Goal: Task Accomplishment & Management: Manage account settings

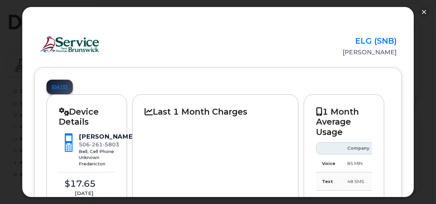
scroll to position [33, 0]
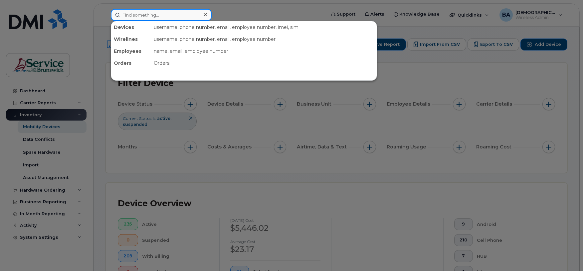
click at [130, 17] on input at bounding box center [161, 15] width 101 height 12
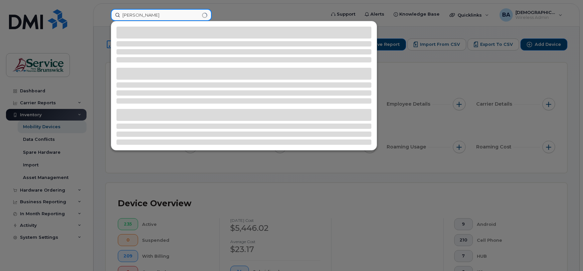
type input "bujold"
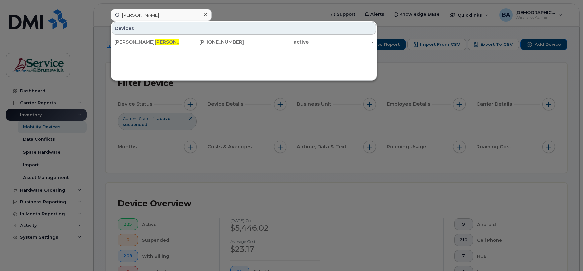
click at [148, 40] on div "Denis Bujold" at bounding box center [146, 42] width 65 height 7
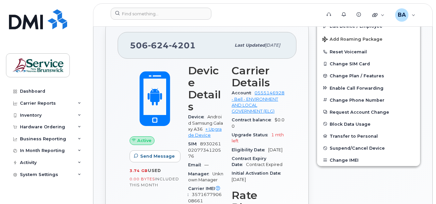
scroll to position [200, 0]
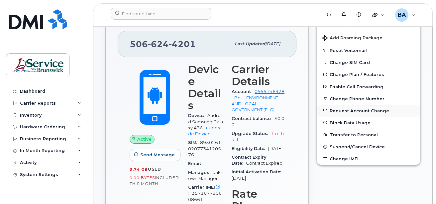
click at [338, 110] on button "Request Account Change" at bounding box center [368, 110] width 103 height 12
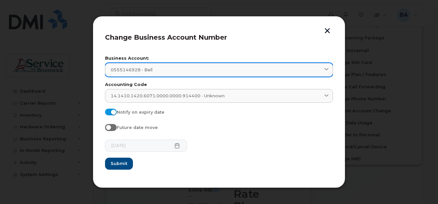
click at [325, 65] on link "0555146928 - Bell" at bounding box center [219, 70] width 228 height 14
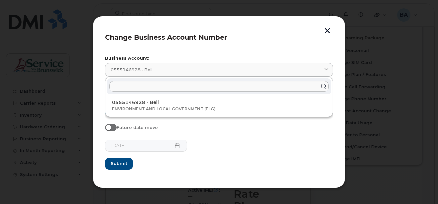
click at [156, 85] on input "text" at bounding box center [219, 86] width 220 height 11
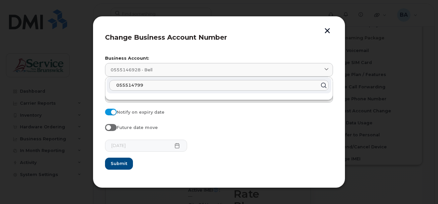
type input "0555147992"
click at [155, 85] on input "0555147992" at bounding box center [219, 85] width 220 height 11
click at [105, 157] on button "Submit" at bounding box center [119, 163] width 28 height 12
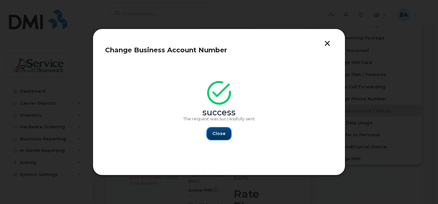
click at [221, 131] on span "Close" at bounding box center [219, 133] width 13 height 6
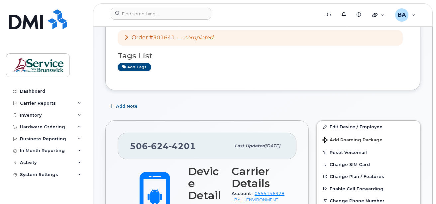
scroll to position [100, 0]
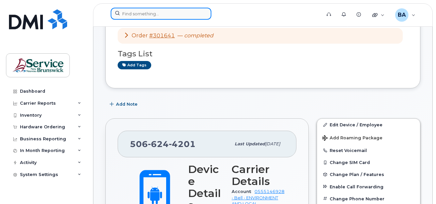
click at [172, 13] on input at bounding box center [161, 14] width 101 height 12
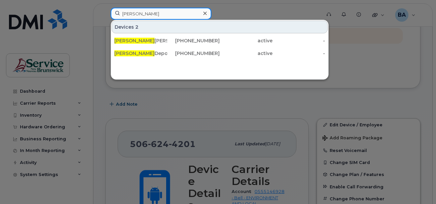
click at [147, 10] on input "mike" at bounding box center [161, 14] width 101 height 12
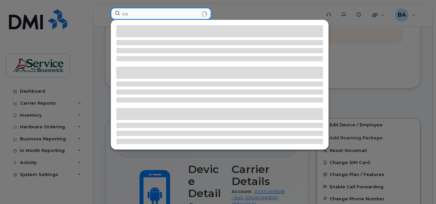
type input "c"
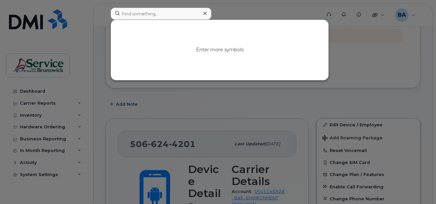
click at [24, 112] on div at bounding box center [218, 102] width 436 height 204
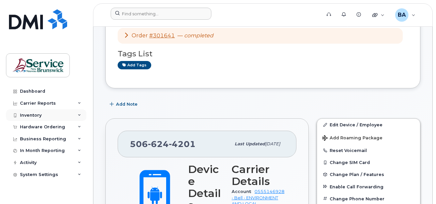
click at [29, 117] on div "Inventory" at bounding box center [31, 114] width 22 height 5
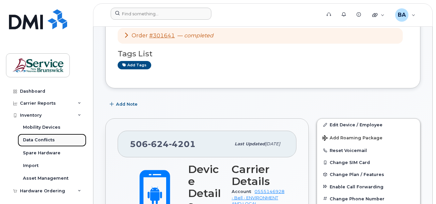
click at [37, 139] on div "Data Conflicts" at bounding box center [39, 140] width 32 height 6
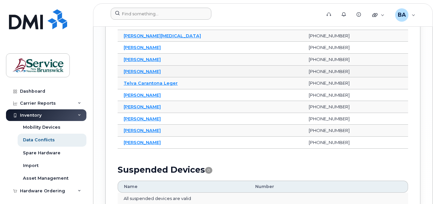
scroll to position [1127, 0]
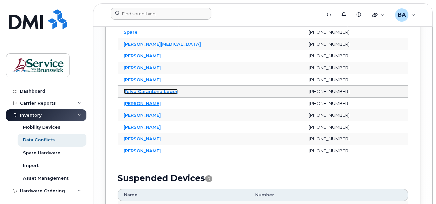
click at [129, 90] on link "Telva Carantona Leger" at bounding box center [151, 90] width 54 height 5
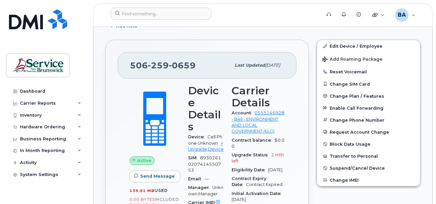
scroll to position [100, 0]
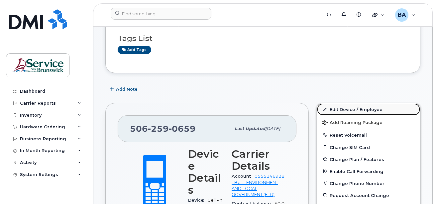
click at [348, 108] on link "Edit Device / Employee" at bounding box center [368, 109] width 103 height 12
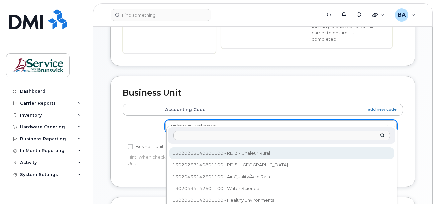
scroll to position [266, 0]
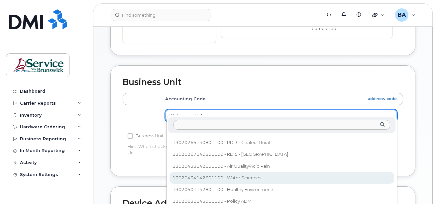
select select "35995820"
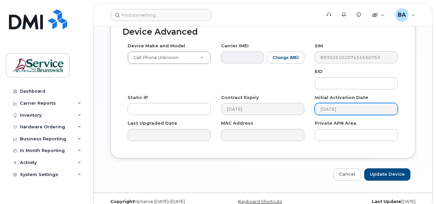
scroll to position [441, 0]
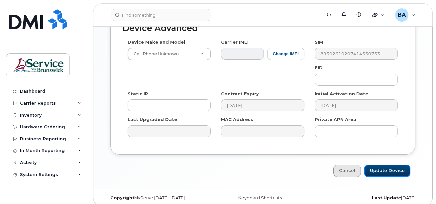
drag, startPoint x: 372, startPoint y: 165, endPoint x: 360, endPoint y: 163, distance: 12.9
click at [372, 165] on input "Update Device" at bounding box center [388, 170] width 46 height 12
type input "Saving..."
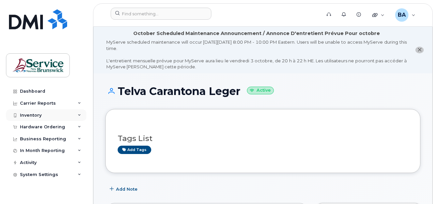
click at [32, 115] on div "Inventory" at bounding box center [31, 114] width 22 height 5
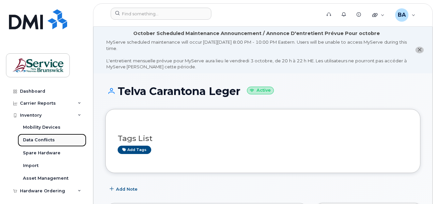
click at [36, 139] on div "Data Conflicts" at bounding box center [39, 140] width 32 height 6
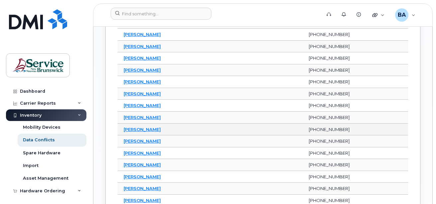
scroll to position [732, 0]
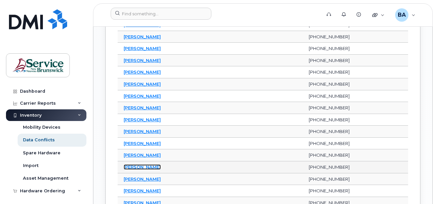
click at [136, 166] on link "[PERSON_NAME]" at bounding box center [142, 166] width 37 height 5
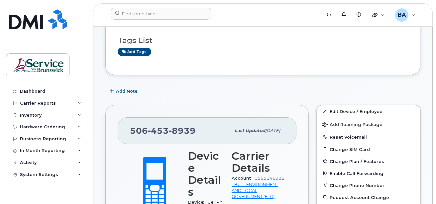
scroll to position [100, 0]
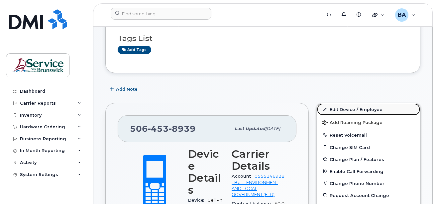
click at [342, 107] on link "Edit Device / Employee" at bounding box center [368, 109] width 103 height 12
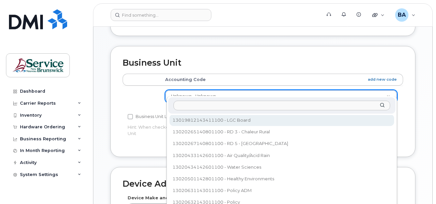
scroll to position [333, 0]
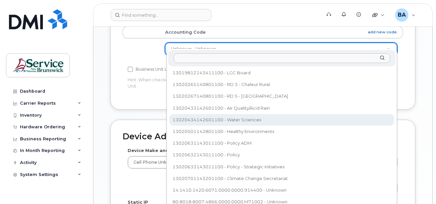
select select "35995820"
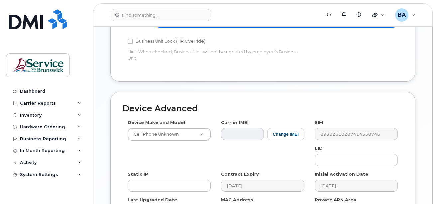
scroll to position [432, 0]
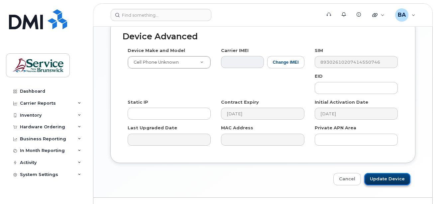
click at [372, 173] on input "Update Device" at bounding box center [388, 179] width 46 height 12
type input "Saving..."
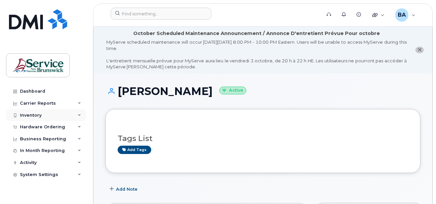
click at [28, 115] on div "Inventory" at bounding box center [31, 114] width 22 height 5
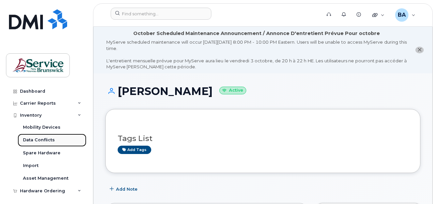
click at [34, 138] on div "Data Conflicts" at bounding box center [39, 140] width 32 height 6
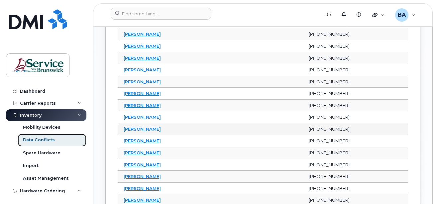
scroll to position [532, 0]
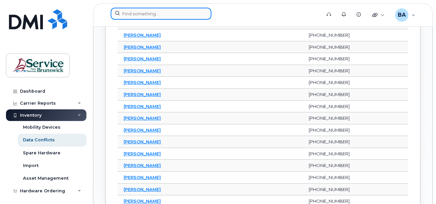
click at [152, 15] on input at bounding box center [161, 14] width 101 height 12
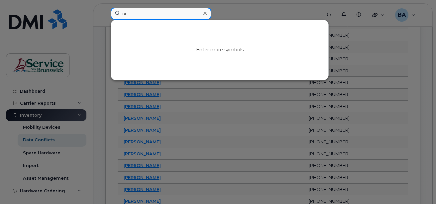
type input "n"
type input "ju"
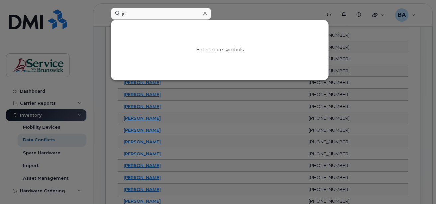
click at [154, 104] on div at bounding box center [218, 102] width 436 height 204
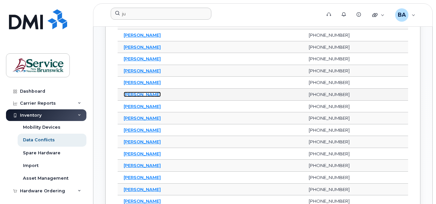
click at [142, 94] on link "[PERSON_NAME]" at bounding box center [142, 93] width 37 height 5
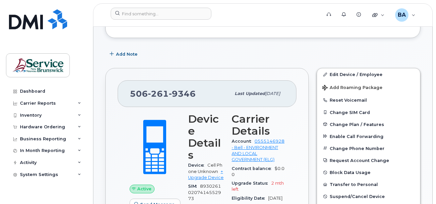
scroll to position [100, 0]
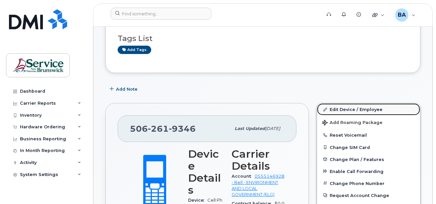
click at [336, 110] on link "Edit Device / Employee" at bounding box center [368, 109] width 103 height 12
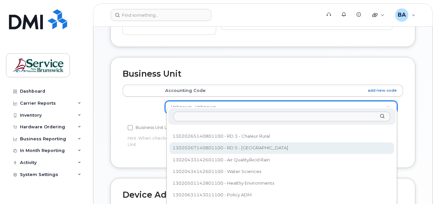
scroll to position [278, 0]
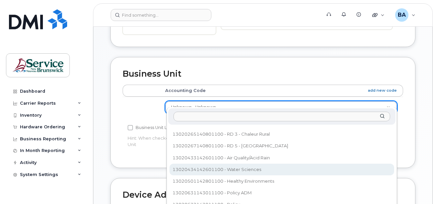
select select "35995820"
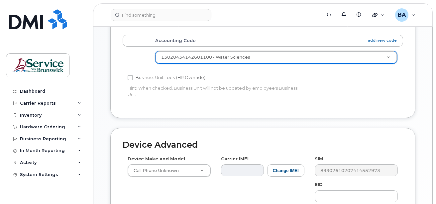
scroll to position [408, 0]
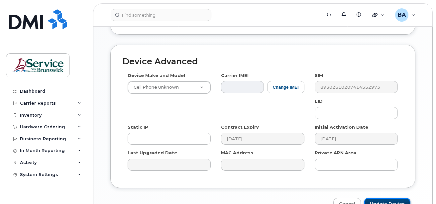
click at [393, 198] on input "Update Device" at bounding box center [388, 204] width 46 height 12
type input "Saving..."
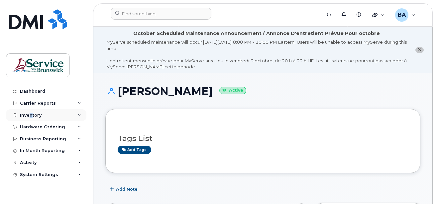
click at [31, 111] on div "Inventory" at bounding box center [46, 115] width 81 height 12
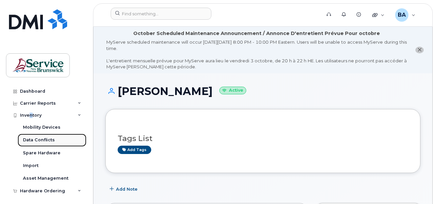
drag, startPoint x: 31, startPoint y: 111, endPoint x: 40, endPoint y: 140, distance: 30.0
click at [39, 140] on div "Data Conflicts" at bounding box center [39, 140] width 32 height 6
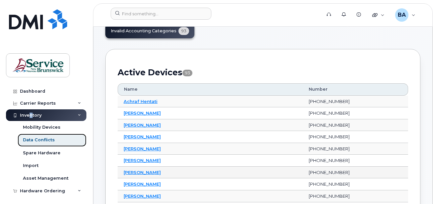
scroll to position [67, 0]
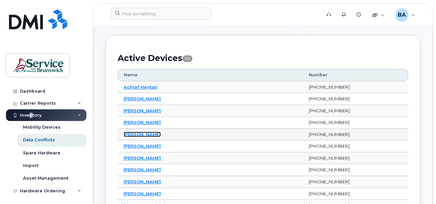
click at [140, 134] on link "[PERSON_NAME]" at bounding box center [142, 133] width 37 height 5
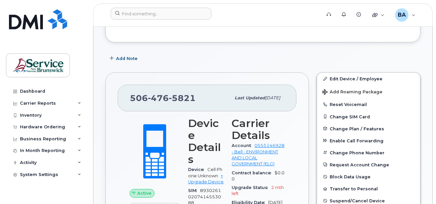
scroll to position [133, 0]
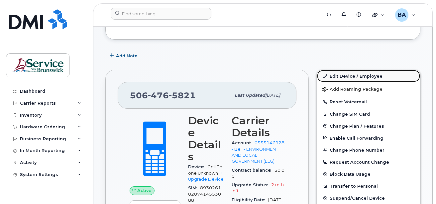
click at [337, 73] on link "Edit Device / Employee" at bounding box center [368, 76] width 103 height 12
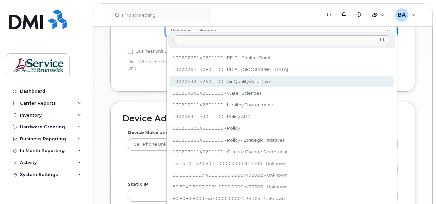
scroll to position [366, 0]
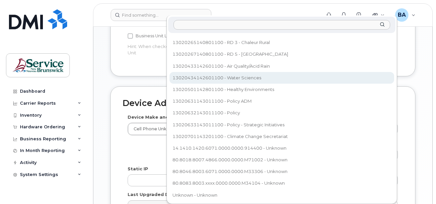
select select "35995820"
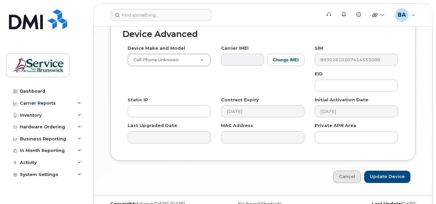
scroll to position [441, 0]
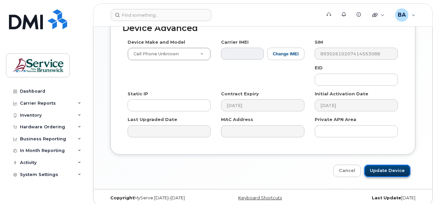
click at [381, 164] on input "Update Device" at bounding box center [388, 170] width 46 height 12
type input "Saving..."
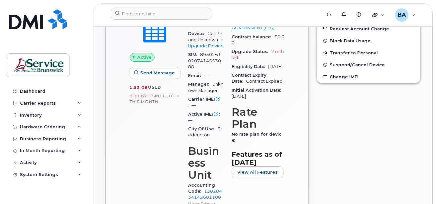
scroll to position [100, 0]
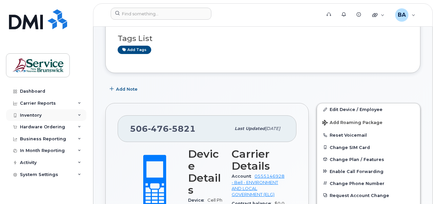
click at [37, 115] on div "Inventory" at bounding box center [31, 114] width 22 height 5
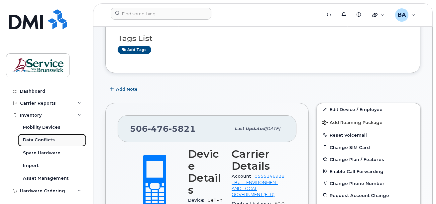
click at [39, 138] on div "Data Conflicts" at bounding box center [39, 140] width 32 height 6
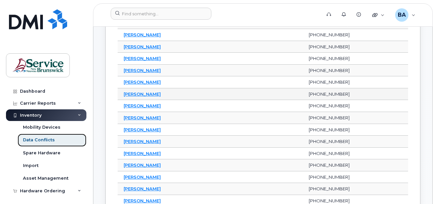
scroll to position [133, 0]
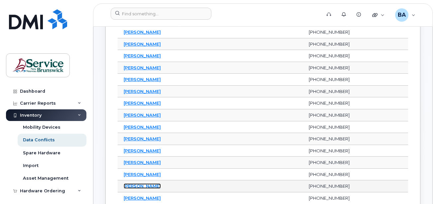
click at [139, 186] on link "[PERSON_NAME]" at bounding box center [142, 185] width 37 height 5
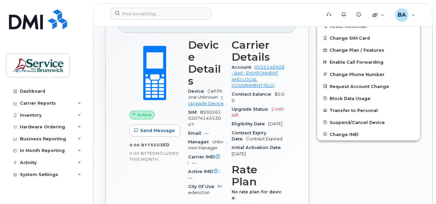
scroll to position [166, 0]
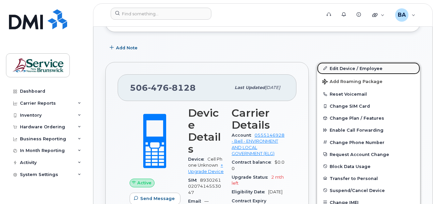
click at [343, 70] on link "Edit Device / Employee" at bounding box center [368, 68] width 103 height 12
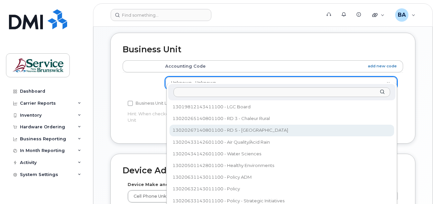
scroll to position [299, 0]
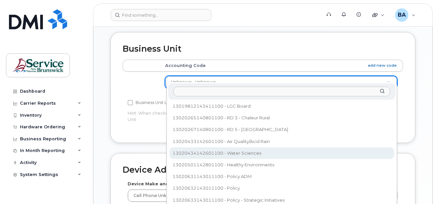
select select "35995820"
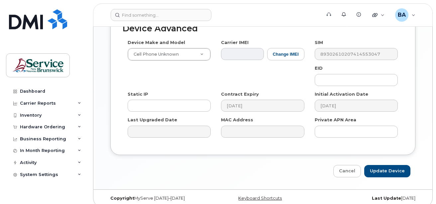
scroll to position [441, 0]
click at [377, 164] on input "Update Device" at bounding box center [388, 170] width 46 height 12
type input "Saving..."
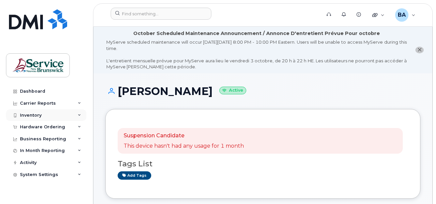
click at [33, 112] on div "Inventory" at bounding box center [46, 115] width 81 height 12
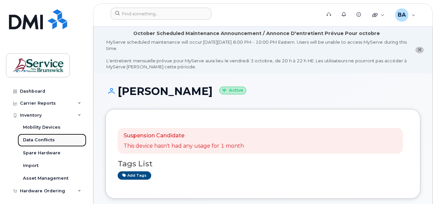
click at [33, 138] on div "Data Conflicts" at bounding box center [39, 140] width 32 height 6
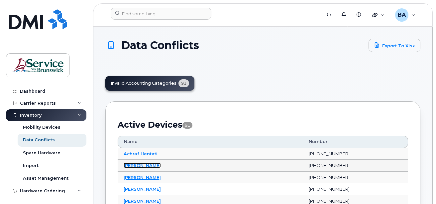
click at [143, 166] on link "[PERSON_NAME]" at bounding box center [142, 164] width 37 height 5
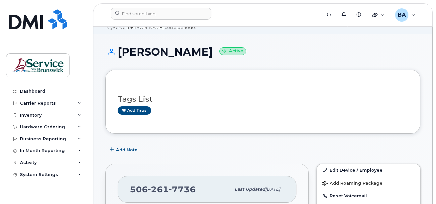
scroll to position [133, 0]
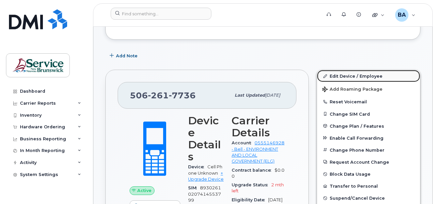
click at [338, 75] on link "Edit Device / Employee" at bounding box center [368, 76] width 103 height 12
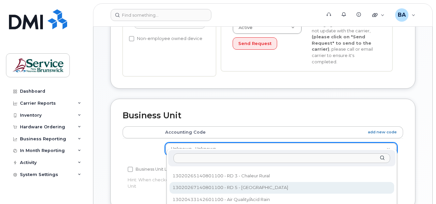
scroll to position [299, 0]
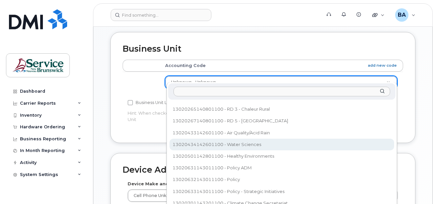
select select "35995820"
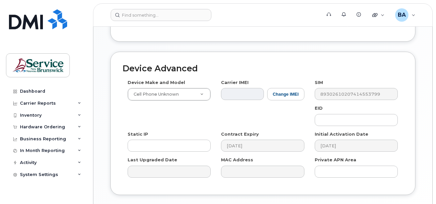
scroll to position [441, 0]
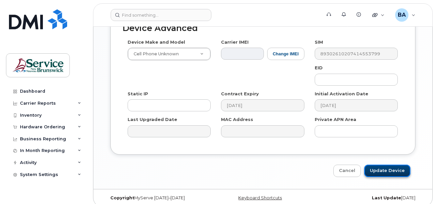
click at [376, 164] on input "Update Device" at bounding box center [388, 170] width 46 height 12
type input "Saving..."
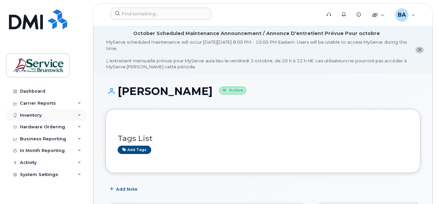
click at [24, 114] on div "Inventory" at bounding box center [31, 114] width 22 height 5
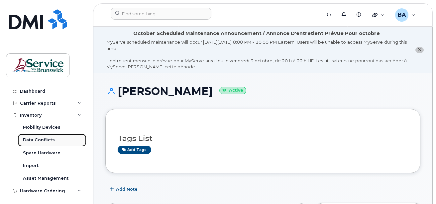
click at [29, 137] on div "Data Conflicts" at bounding box center [39, 140] width 32 height 6
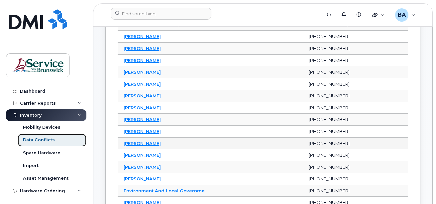
scroll to position [266, 0]
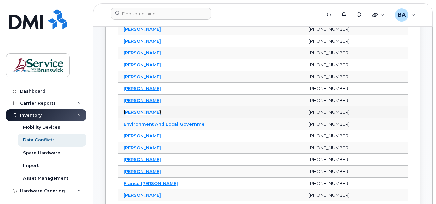
click at [145, 113] on link "[PERSON_NAME]" at bounding box center [142, 111] width 37 height 5
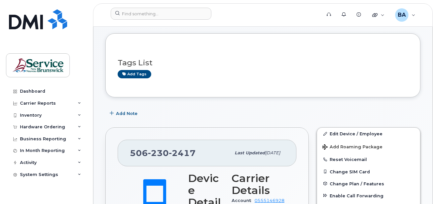
scroll to position [100, 0]
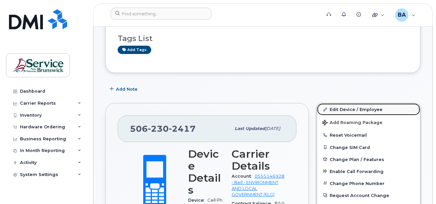
click at [341, 110] on link "Edit Device / Employee" at bounding box center [368, 109] width 103 height 12
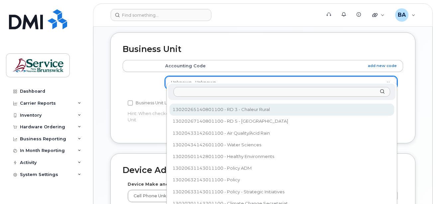
scroll to position [299, 0]
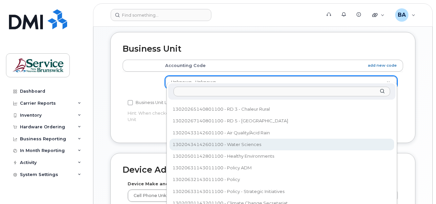
select select "35995820"
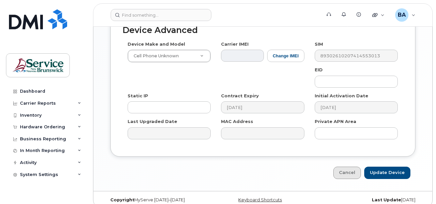
scroll to position [441, 0]
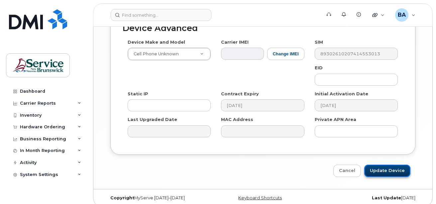
click at [383, 164] on input "Update Device" at bounding box center [388, 170] width 46 height 12
type input "Saving..."
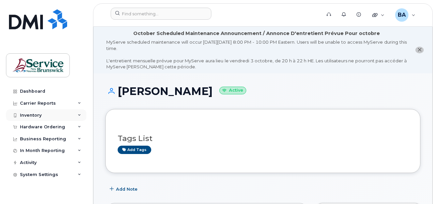
click at [29, 117] on div "Inventory" at bounding box center [31, 114] width 22 height 5
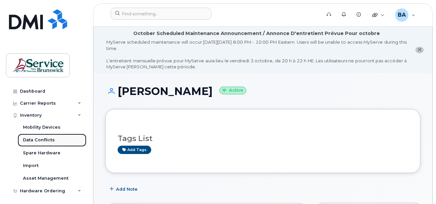
click at [32, 139] on div "Data Conflicts" at bounding box center [39, 140] width 32 height 6
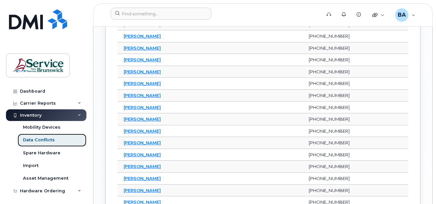
scroll to position [732, 0]
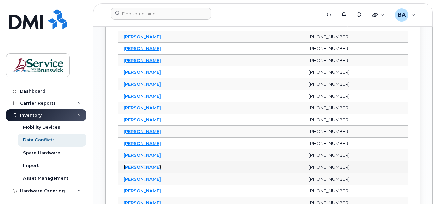
click at [131, 166] on link "[PERSON_NAME]" at bounding box center [142, 166] width 37 height 5
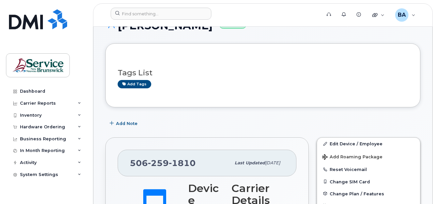
scroll to position [100, 0]
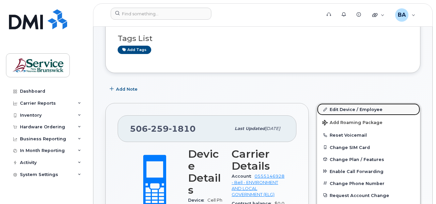
click at [345, 109] on link "Edit Device / Employee" at bounding box center [368, 109] width 103 height 12
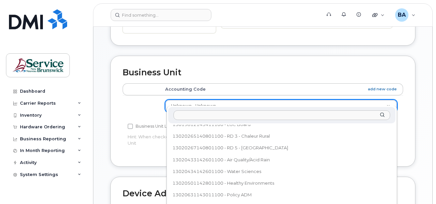
scroll to position [333, 0]
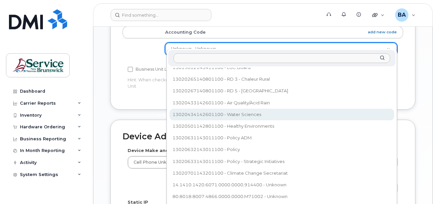
select select "35995820"
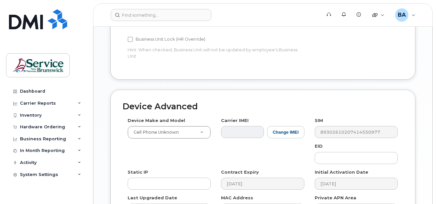
scroll to position [432, 0]
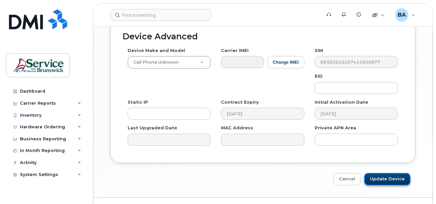
click at [384, 173] on input "Update Device" at bounding box center [388, 179] width 46 height 12
type input "Saving..."
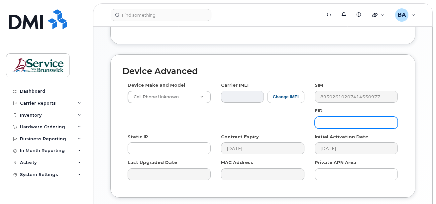
scroll to position [334, 0]
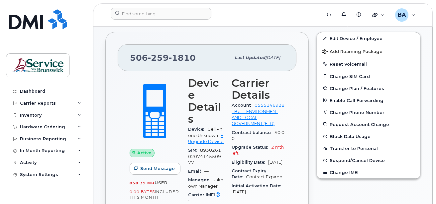
scroll to position [166, 0]
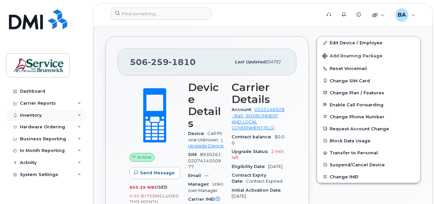
click at [25, 114] on div "Inventory" at bounding box center [31, 114] width 22 height 5
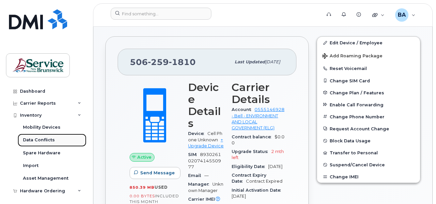
click at [36, 137] on div "Data Conflicts" at bounding box center [39, 140] width 32 height 6
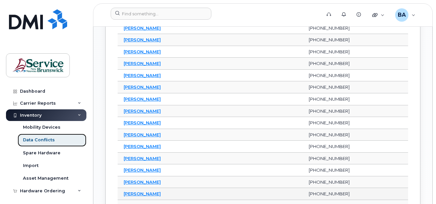
scroll to position [599, 0]
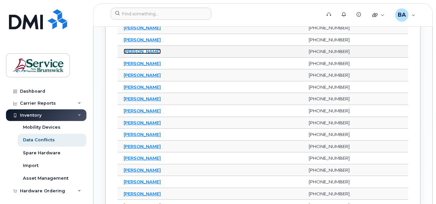
click at [134, 52] on link "[PERSON_NAME]" at bounding box center [142, 51] width 37 height 5
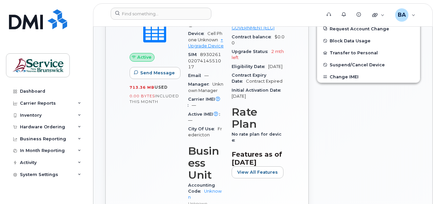
scroll to position [166, 0]
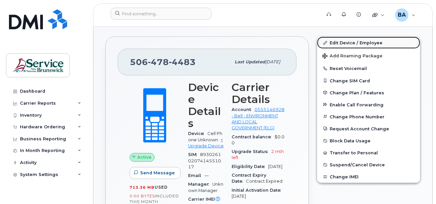
click at [368, 42] on link "Edit Device / Employee" at bounding box center [368, 43] width 103 height 12
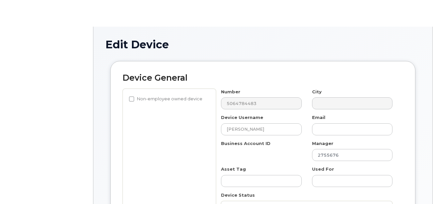
select select "34532060"
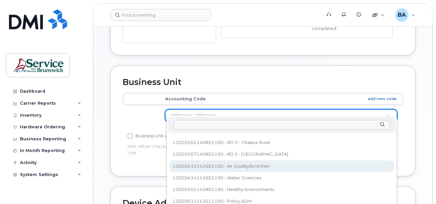
scroll to position [270, 0]
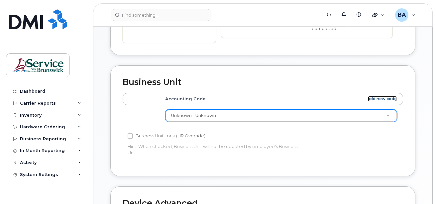
click at [374, 96] on link "add new code" at bounding box center [382, 99] width 29 height 6
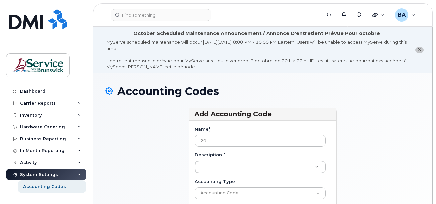
type input "2"
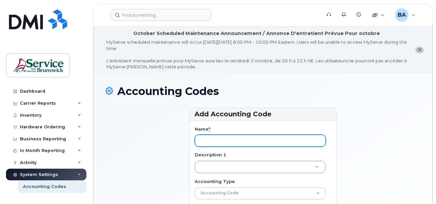
click at [302, 140] on input "Name *" at bounding box center [260, 140] width 131 height 12
paste input "13020435142601100"
type input "13020435142601100"
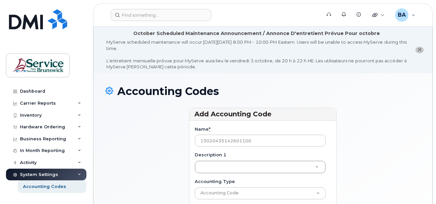
click at [227, 156] on div "Description 1 Description 1 Description 1" at bounding box center [263, 162] width 136 height 22
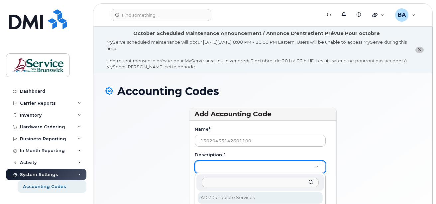
drag, startPoint x: 261, startPoint y: 173, endPoint x: 220, endPoint y: 168, distance: 40.9
drag, startPoint x: 221, startPoint y: 164, endPoint x: 220, endPoint y: 178, distance: 14.0
click at [220, 178] on input "Description 1" at bounding box center [260, 182] width 117 height 10
paste input "Hydrology Center"
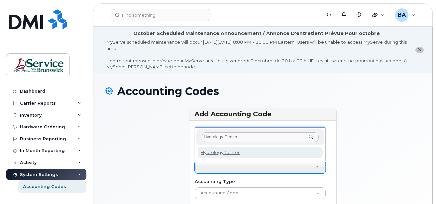
type input "Hydrology Center"
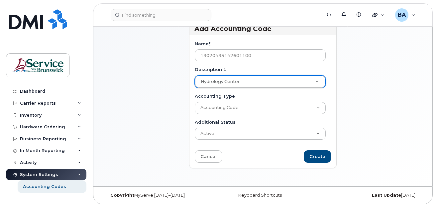
scroll to position [89, 0]
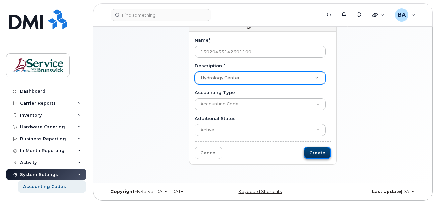
click at [307, 149] on input "Create" at bounding box center [317, 152] width 27 height 12
type input "Saving..."
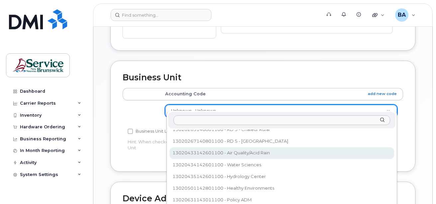
scroll to position [282, 0]
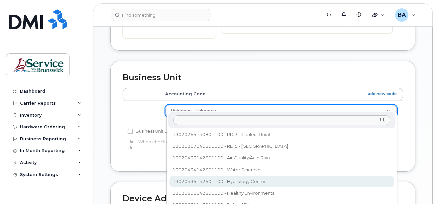
select select "36175763"
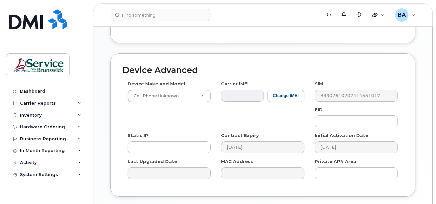
scroll to position [469, 0]
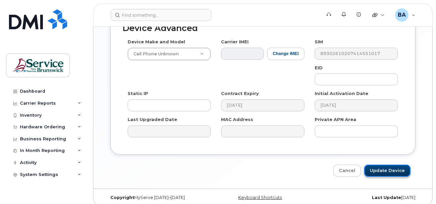
click at [386, 165] on input "Update Device" at bounding box center [388, 170] width 46 height 12
type input "Saving..."
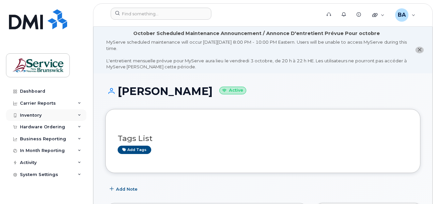
click at [35, 114] on div "Inventory" at bounding box center [31, 114] width 22 height 5
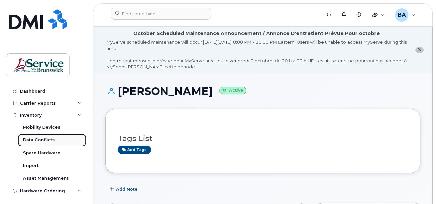
click at [42, 138] on div "Data Conflicts" at bounding box center [39, 140] width 32 height 6
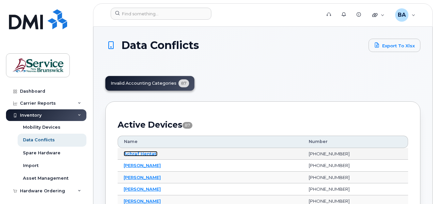
click at [138, 154] on link "Achraf Hentati" at bounding box center [141, 153] width 34 height 5
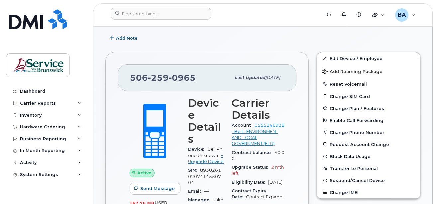
scroll to position [166, 0]
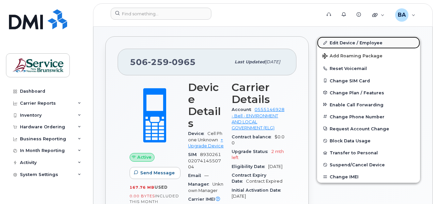
click at [354, 45] on link "Edit Device / Employee" at bounding box center [368, 43] width 103 height 12
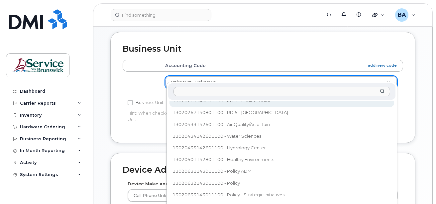
scroll to position [282, 0]
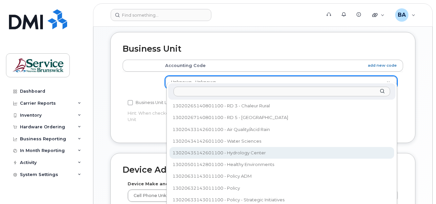
select select "36175763"
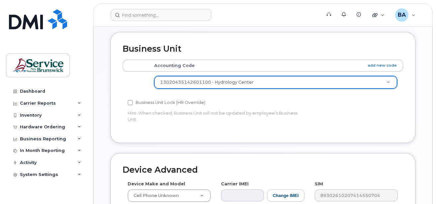
scroll to position [432, 0]
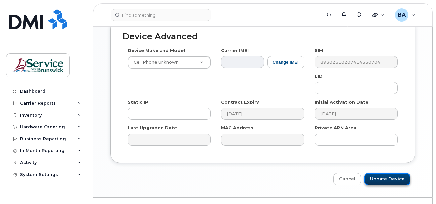
click at [376, 173] on input "Update Device" at bounding box center [388, 179] width 46 height 12
type input "Saving..."
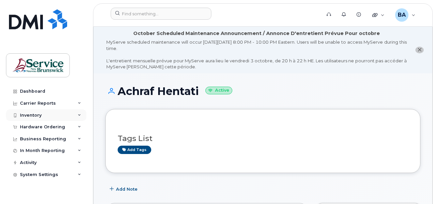
click at [33, 113] on div "Inventory" at bounding box center [31, 114] width 22 height 5
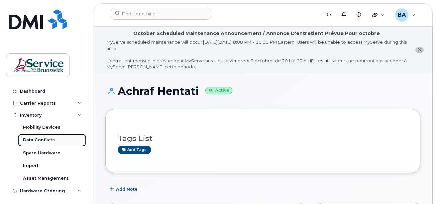
click at [33, 140] on div "Data Conflicts" at bounding box center [39, 140] width 32 height 6
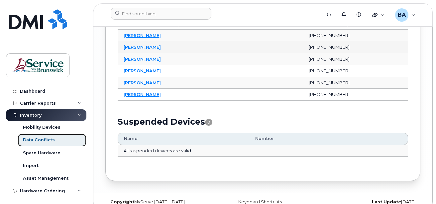
scroll to position [1075, 0]
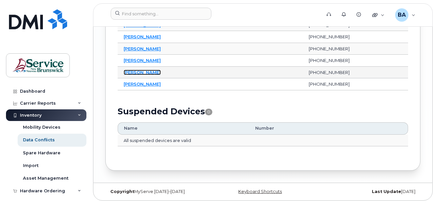
click at [137, 73] on link "[PERSON_NAME]" at bounding box center [142, 72] width 37 height 5
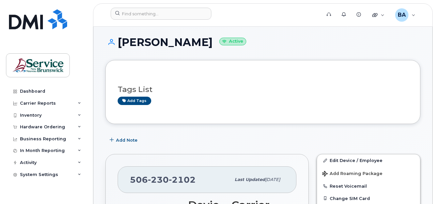
scroll to position [100, 0]
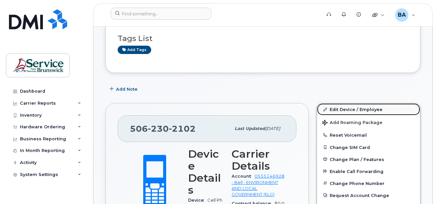
click at [342, 109] on link "Edit Device / Employee" at bounding box center [368, 109] width 103 height 12
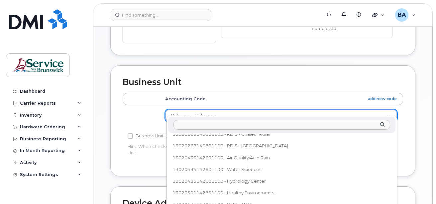
scroll to position [282, 0]
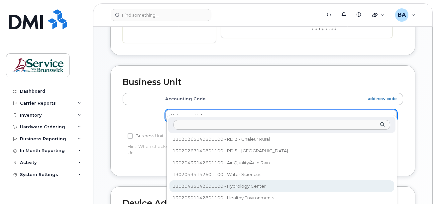
select select "36175763"
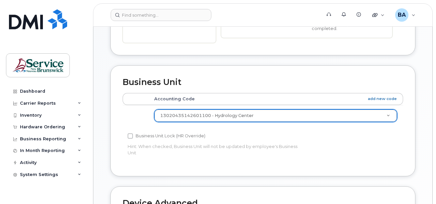
scroll to position [432, 0]
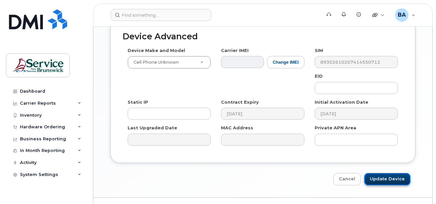
click at [390, 173] on input "Update Device" at bounding box center [388, 179] width 46 height 12
type input "Saving..."
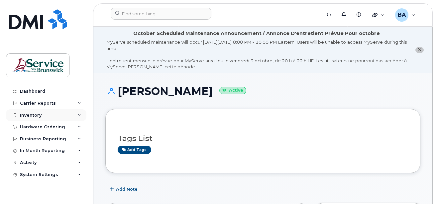
click at [34, 115] on div "Inventory" at bounding box center [31, 114] width 22 height 5
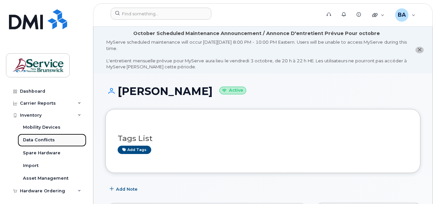
click at [38, 140] on div "Data Conflicts" at bounding box center [39, 140] width 32 height 6
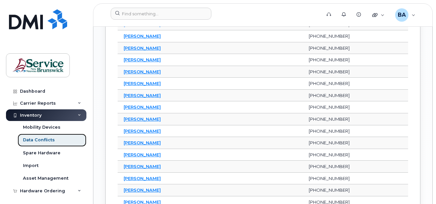
scroll to position [699, 0]
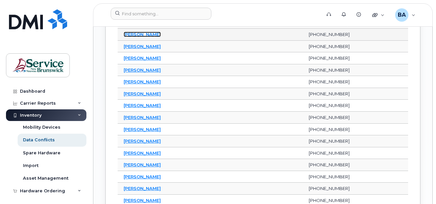
click at [140, 35] on link "Melanie Le Blanc" at bounding box center [142, 34] width 37 height 5
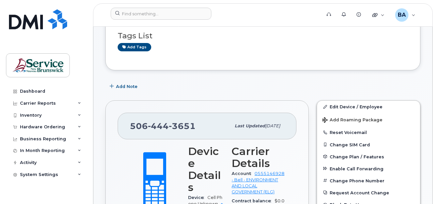
scroll to position [133, 0]
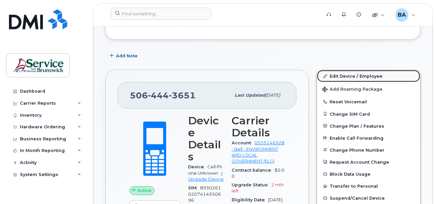
click at [340, 77] on link "Edit Device / Employee" at bounding box center [368, 76] width 103 height 12
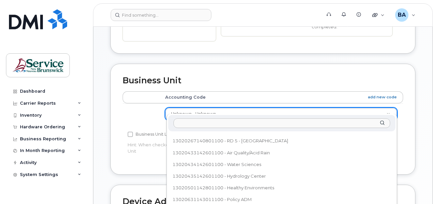
scroll to position [299, 0]
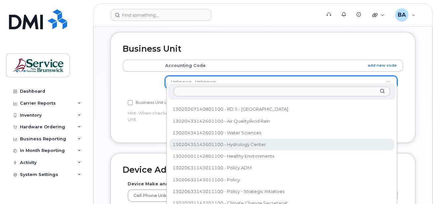
select select "36175763"
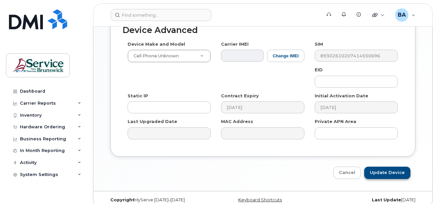
scroll to position [441, 0]
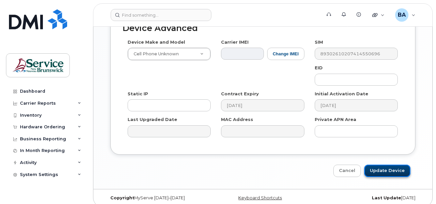
click at [373, 166] on input "Update Device" at bounding box center [388, 170] width 46 height 12
type input "Saving..."
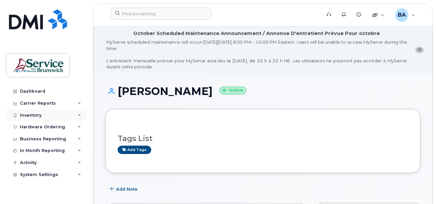
click at [31, 113] on div "Inventory" at bounding box center [31, 114] width 22 height 5
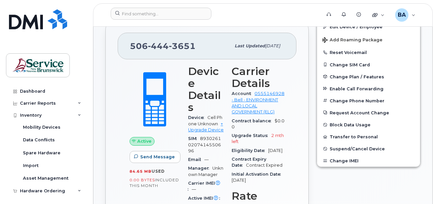
scroll to position [233, 0]
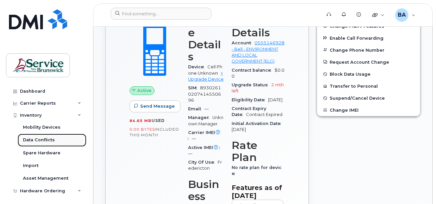
click at [28, 135] on link "Data Conflicts" at bounding box center [52, 139] width 69 height 13
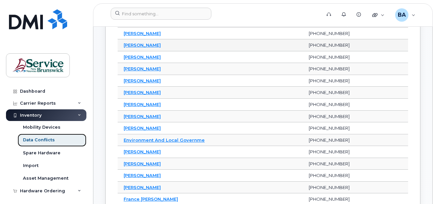
scroll to position [233, 0]
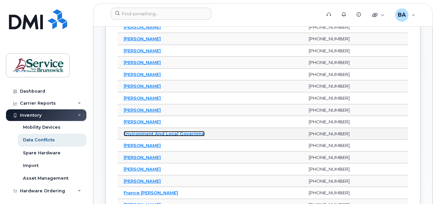
click at [191, 132] on link "Environment And Local Governme" at bounding box center [164, 133] width 81 height 5
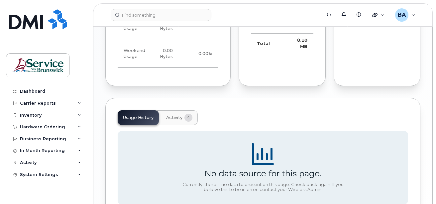
scroll to position [632, 0]
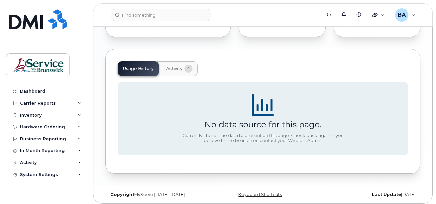
click at [171, 69] on span "Activity" at bounding box center [174, 68] width 16 height 5
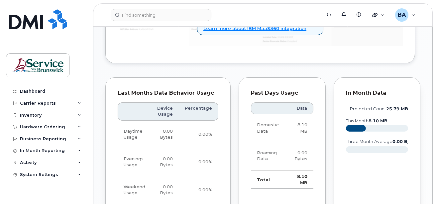
scroll to position [389, 0]
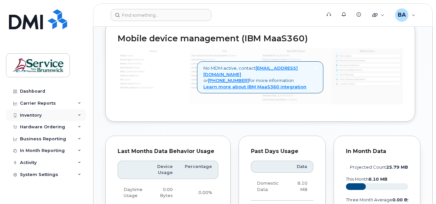
click at [20, 113] on div "Inventory" at bounding box center [31, 114] width 22 height 5
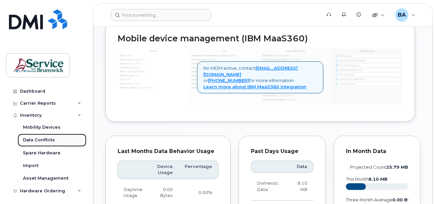
click at [35, 140] on div "Data Conflicts" at bounding box center [39, 140] width 32 height 6
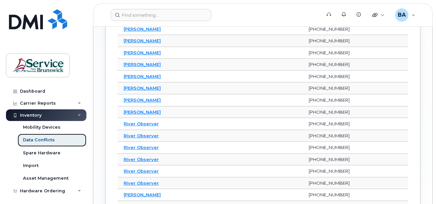
scroll to position [832, 0]
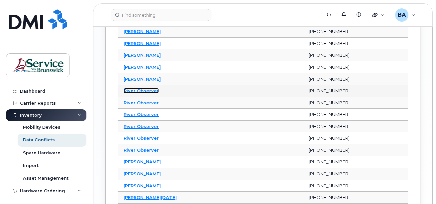
click at [136, 89] on link "River Observer" at bounding box center [141, 90] width 35 height 5
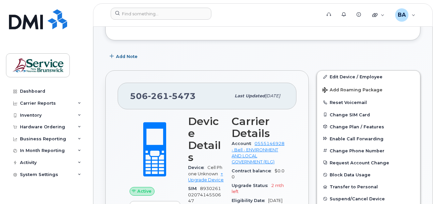
scroll to position [133, 0]
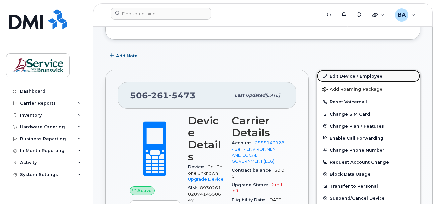
click at [339, 76] on link "Edit Device / Employee" at bounding box center [368, 76] width 103 height 12
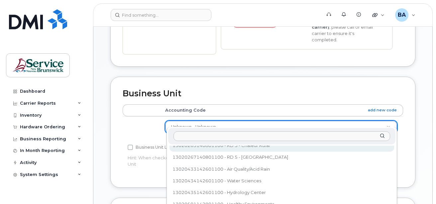
scroll to position [333, 0]
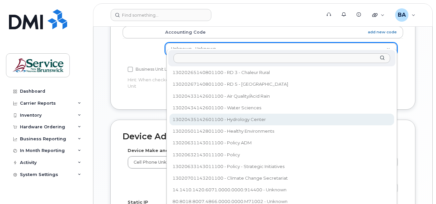
select select "36175763"
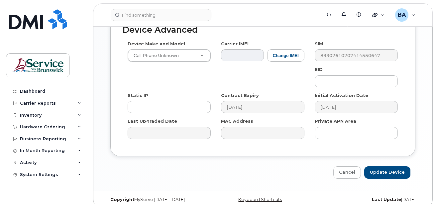
scroll to position [441, 0]
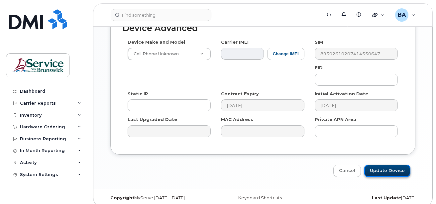
click at [372, 164] on input "Update Device" at bounding box center [388, 170] width 46 height 12
type input "Saving..."
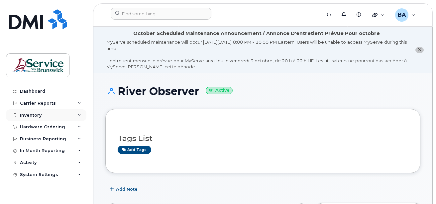
click at [22, 114] on div "Inventory" at bounding box center [31, 114] width 22 height 5
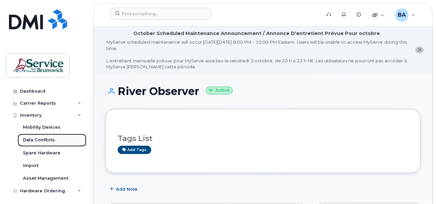
click at [28, 139] on div "Data Conflicts" at bounding box center [39, 140] width 32 height 6
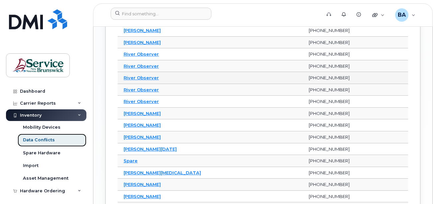
scroll to position [865, 0]
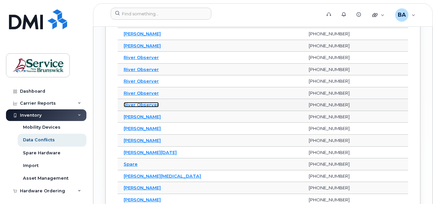
click at [132, 104] on link "River Observer" at bounding box center [141, 104] width 35 height 5
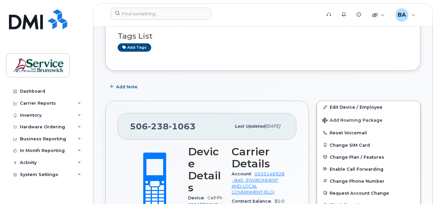
scroll to position [100, 0]
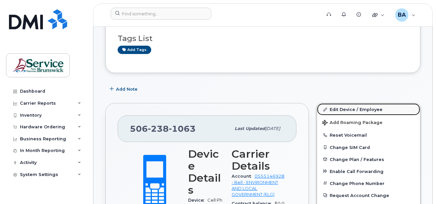
click at [348, 110] on link "Edit Device / Employee" at bounding box center [368, 109] width 103 height 12
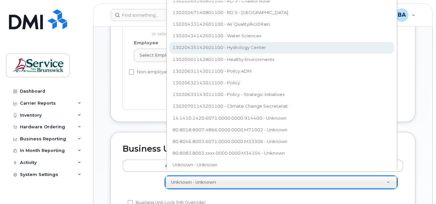
scroll to position [89, 0]
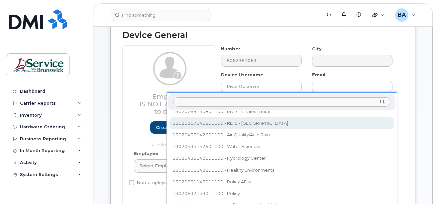
scroll to position [282, 0]
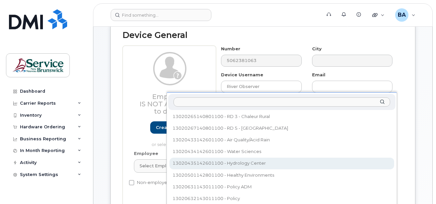
select select "36175763"
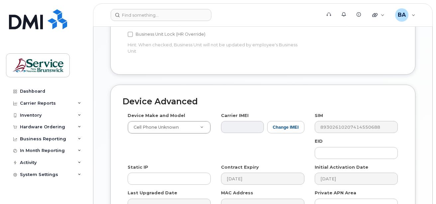
scroll to position [441, 0]
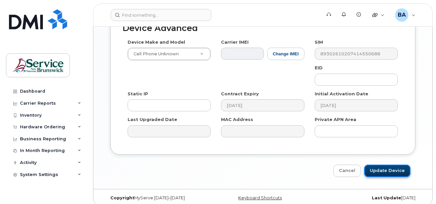
click at [385, 167] on input "Update Device" at bounding box center [388, 170] width 46 height 12
type input "Saving..."
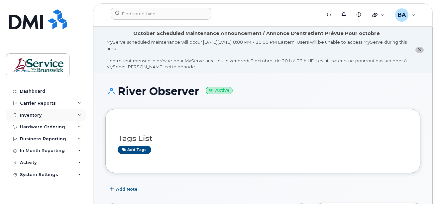
click at [29, 115] on div "Inventory" at bounding box center [31, 114] width 22 height 5
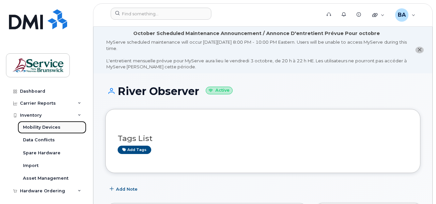
click at [32, 126] on div "Mobility Devices" at bounding box center [42, 127] width 38 height 6
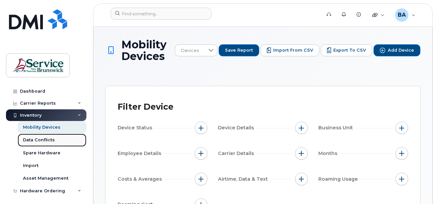
click at [31, 139] on div "Data Conflicts" at bounding box center [39, 140] width 32 height 6
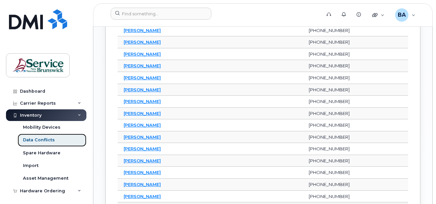
scroll to position [699, 0]
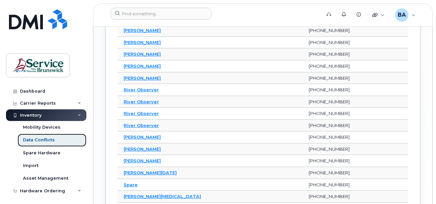
scroll to position [832, 0]
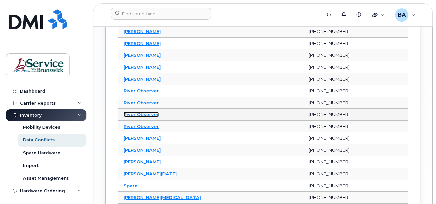
click at [139, 114] on link "River Observer" at bounding box center [141, 113] width 35 height 5
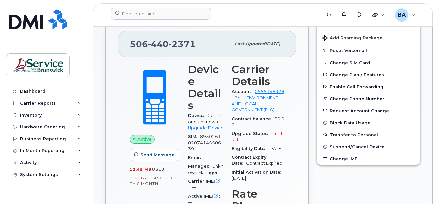
scroll to position [100, 0]
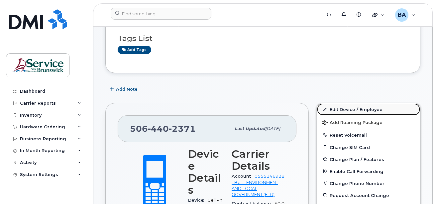
click at [334, 108] on link "Edit Device / Employee" at bounding box center [368, 109] width 103 height 12
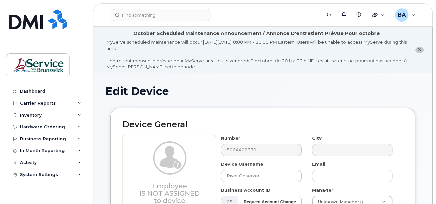
select select "34532060"
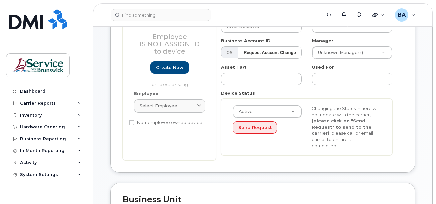
scroll to position [233, 0]
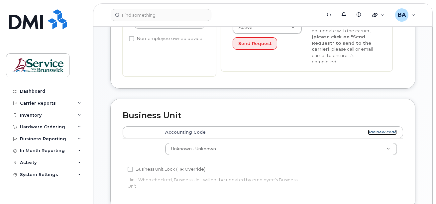
click at [383, 129] on link "add new code" at bounding box center [382, 132] width 29 height 6
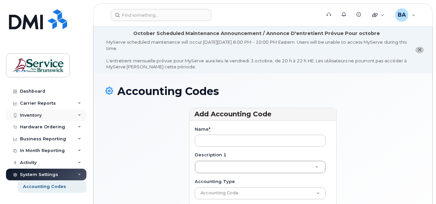
click at [30, 113] on div "Inventory" at bounding box center [31, 114] width 22 height 5
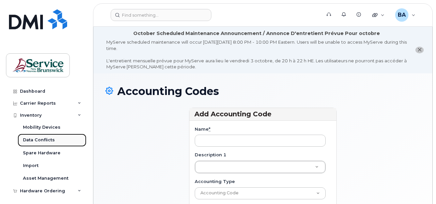
click at [41, 135] on link "Data Conflicts" at bounding box center [52, 139] width 69 height 13
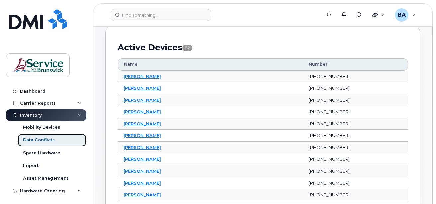
scroll to position [166, 0]
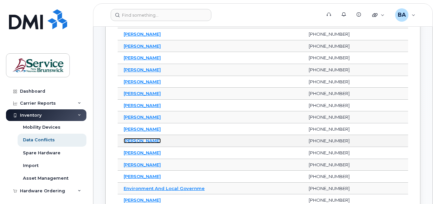
click at [127, 140] on link "[PERSON_NAME]" at bounding box center [142, 140] width 37 height 5
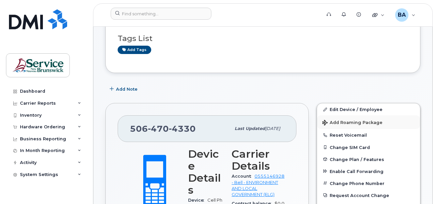
scroll to position [133, 0]
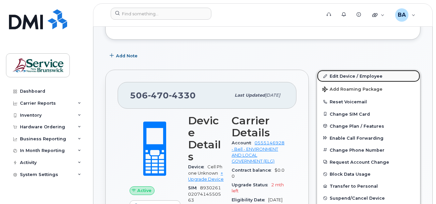
click at [357, 75] on link "Edit Device / Employee" at bounding box center [368, 76] width 103 height 12
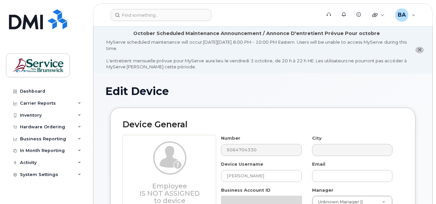
select select "34532060"
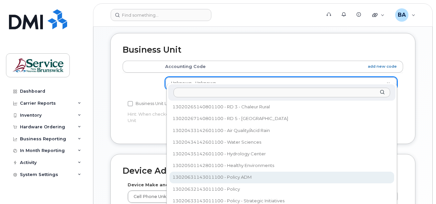
scroll to position [299, 0]
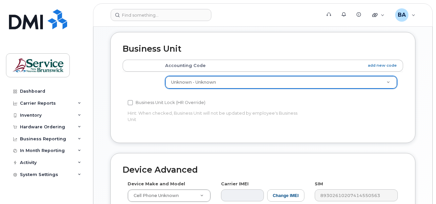
click at [386, 60] on th "Accounting Code add new code" at bounding box center [281, 66] width 244 height 12
click at [385, 63] on link "add new code" at bounding box center [382, 66] width 29 height 6
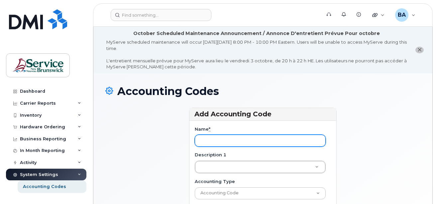
click at [234, 144] on input "Name *" at bounding box center [260, 140] width 131 height 12
paste input "13020431142601100"
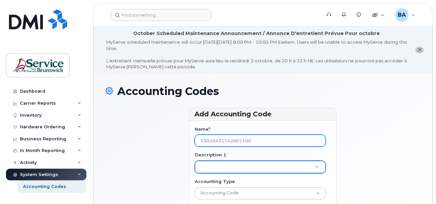
type input "13020431142601100"
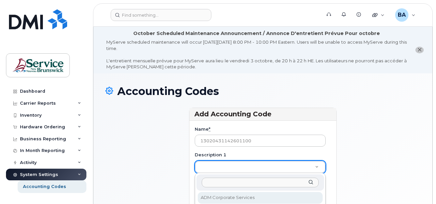
drag, startPoint x: 279, startPoint y: 166, endPoint x: 311, endPoint y: 163, distance: 32.1
paste input "Air and Water Sciences"
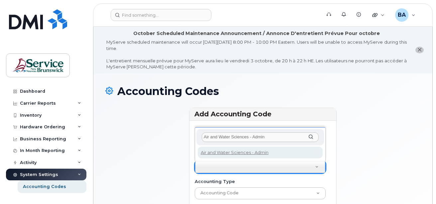
type input "Air and Water Sciences - Admin"
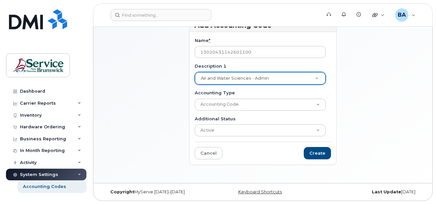
scroll to position [89, 0]
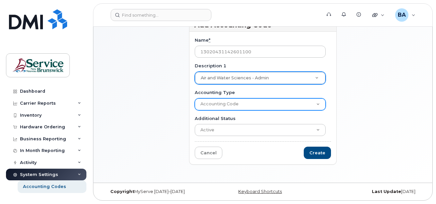
click at [302, 105] on select "Accounting Code" at bounding box center [260, 104] width 131 height 12
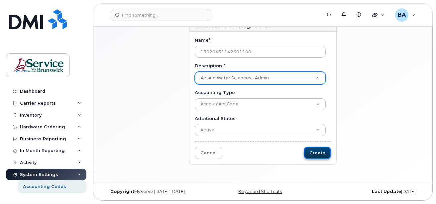
click at [321, 152] on input "Create" at bounding box center [317, 152] width 27 height 12
type input "Saving..."
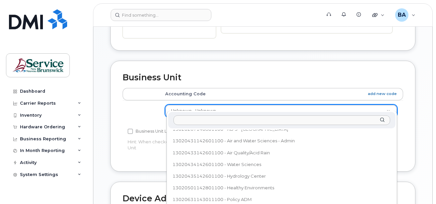
scroll to position [293, 0]
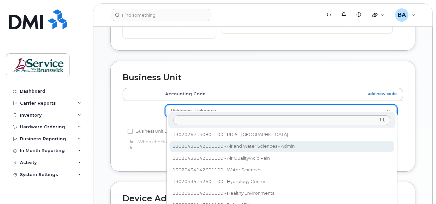
select select "36175765"
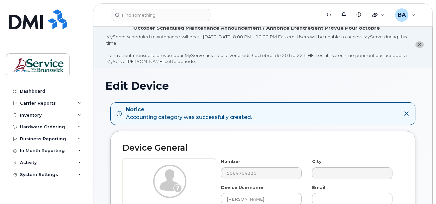
scroll to position [0, 0]
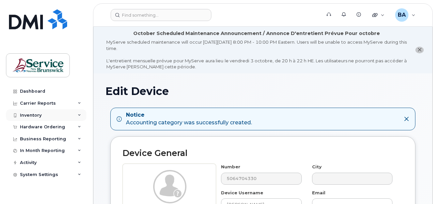
click at [32, 115] on div "Inventory" at bounding box center [31, 114] width 22 height 5
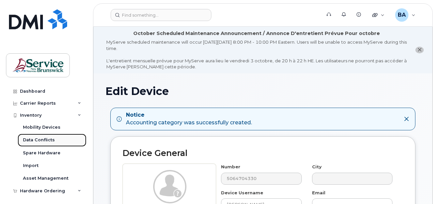
click at [34, 140] on div "Data Conflicts" at bounding box center [39, 140] width 32 height 6
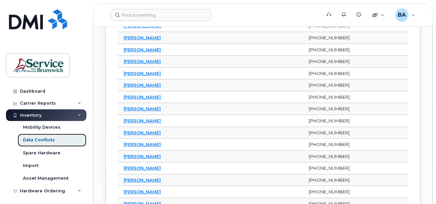
scroll to position [665, 0]
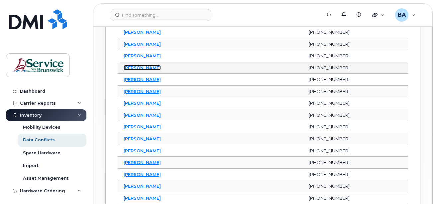
click at [133, 67] on link "[PERSON_NAME]" at bounding box center [142, 67] width 37 height 5
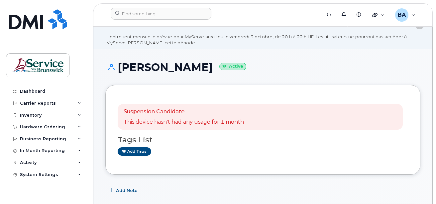
scroll to position [133, 0]
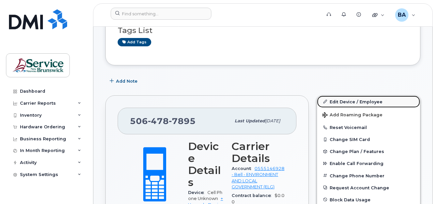
click at [346, 101] on link "Edit Device / Employee" at bounding box center [368, 101] width 103 height 12
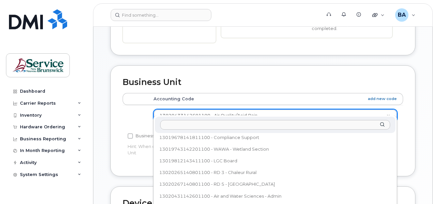
scroll to position [252, 0]
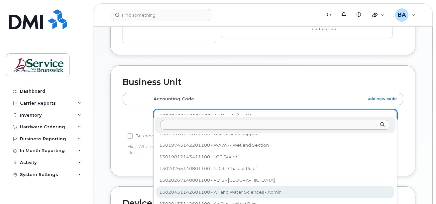
select select "36175765"
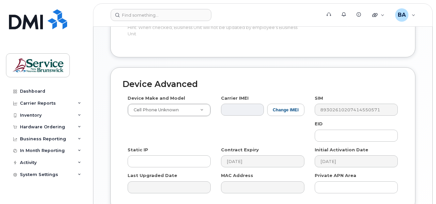
scroll to position [441, 0]
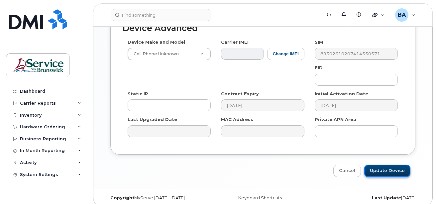
click at [376, 165] on input "Update Device" at bounding box center [388, 170] width 46 height 12
type input "Saving..."
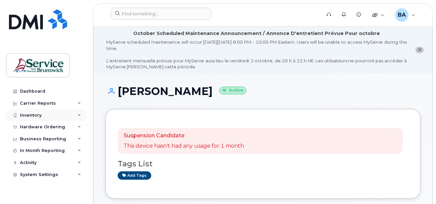
click at [35, 112] on div "Inventory" at bounding box center [46, 115] width 81 height 12
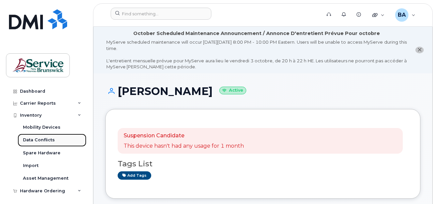
click at [41, 138] on div "Data Conflicts" at bounding box center [39, 140] width 32 height 6
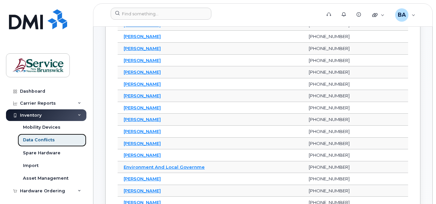
scroll to position [233, 0]
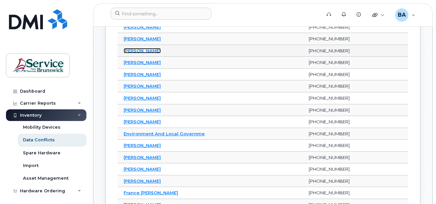
click at [142, 50] on link "Darrell Welles" at bounding box center [142, 50] width 37 height 5
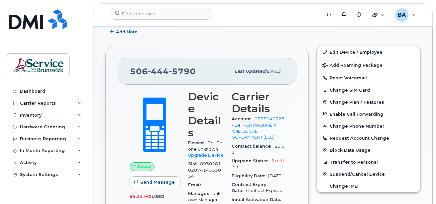
scroll to position [166, 0]
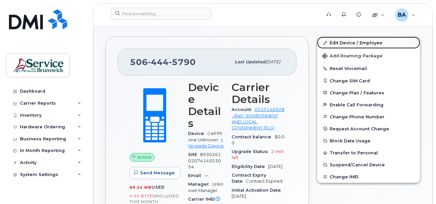
click at [352, 41] on link "Edit Device / Employee" at bounding box center [368, 43] width 103 height 12
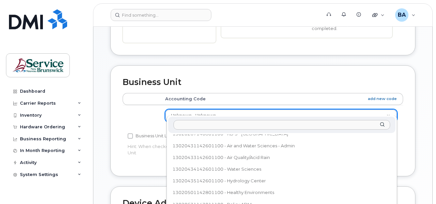
scroll to position [293, 0]
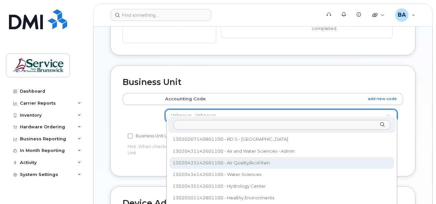
select select "35399490"
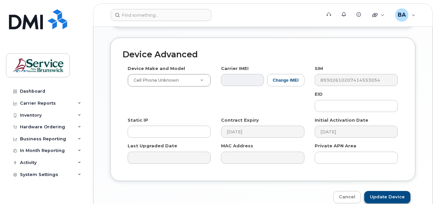
scroll to position [441, 0]
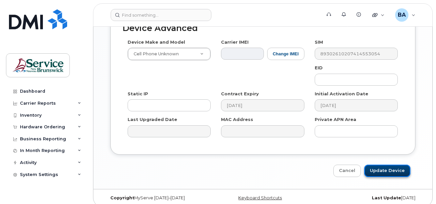
click at [384, 168] on input "Update Device" at bounding box center [388, 170] width 46 height 12
type input "Saving..."
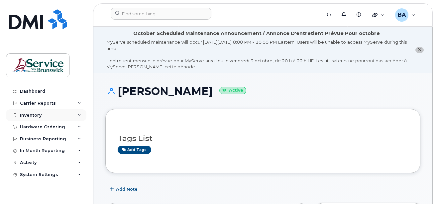
click at [31, 113] on div "Inventory" at bounding box center [31, 114] width 22 height 5
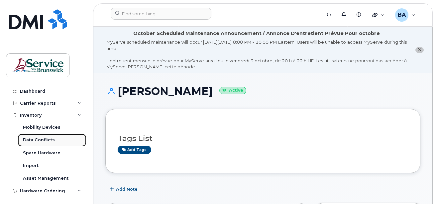
click at [36, 140] on div "Data Conflicts" at bounding box center [39, 140] width 32 height 6
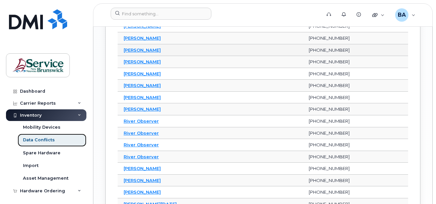
scroll to position [832, 0]
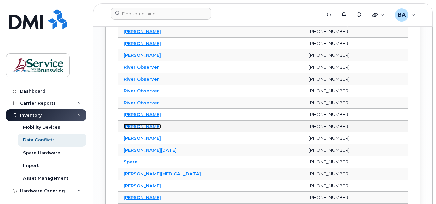
click at [142, 127] on link "[PERSON_NAME]" at bounding box center [142, 125] width 37 height 5
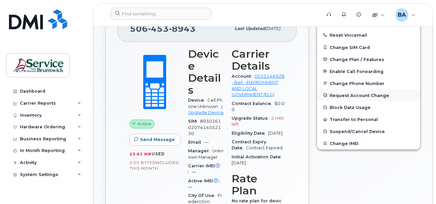
scroll to position [100, 0]
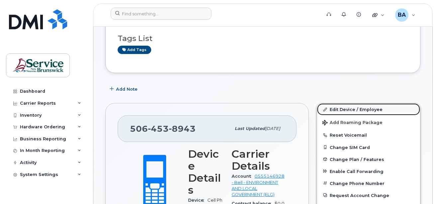
click at [345, 109] on link "Edit Device / Employee" at bounding box center [368, 109] width 103 height 12
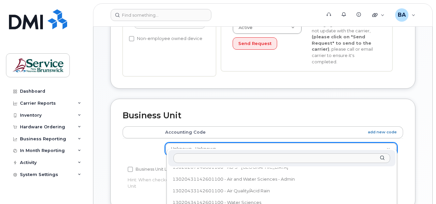
scroll to position [293, 0]
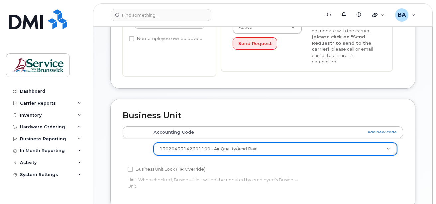
select select "35399490"
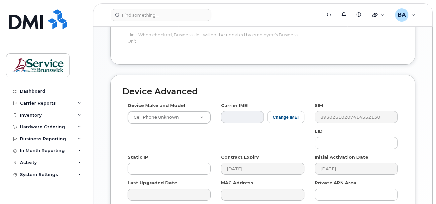
scroll to position [432, 0]
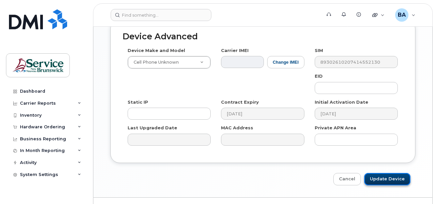
click at [384, 173] on input "Update Device" at bounding box center [388, 179] width 46 height 12
type input "Saving..."
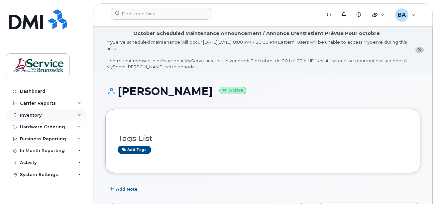
click at [68, 114] on div "Inventory" at bounding box center [46, 115] width 81 height 12
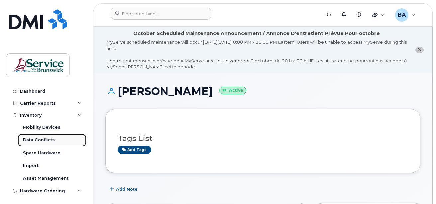
click at [31, 137] on div "Data Conflicts" at bounding box center [39, 140] width 32 height 6
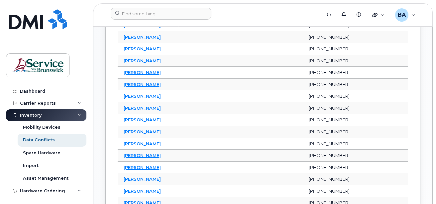
scroll to position [499, 0]
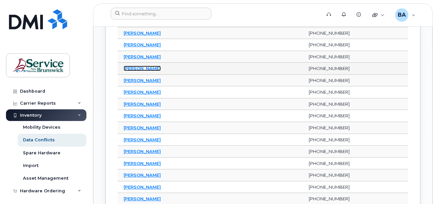
click at [135, 68] on link "[PERSON_NAME]" at bounding box center [142, 68] width 37 height 5
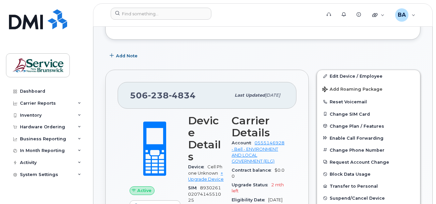
scroll to position [166, 0]
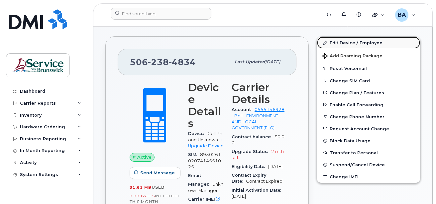
click at [355, 41] on link "Edit Device / Employee" at bounding box center [368, 43] width 103 height 12
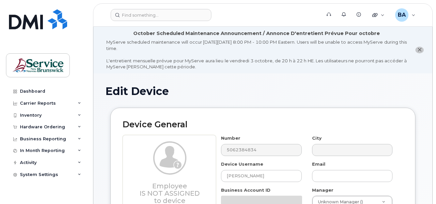
select select "34532060"
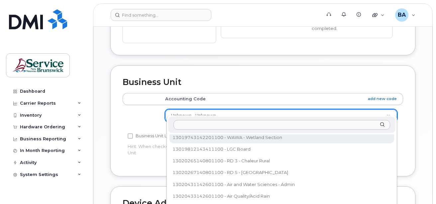
scroll to position [258, 0]
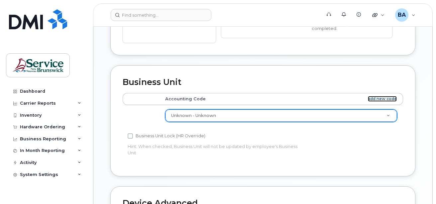
click at [387, 96] on link "add new code" at bounding box center [382, 99] width 29 height 6
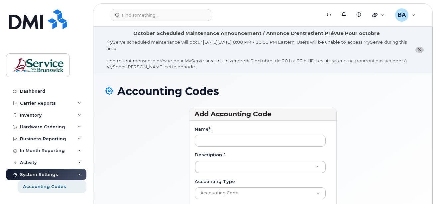
click at [265, 133] on div "Name *" at bounding box center [263, 136] width 136 height 21
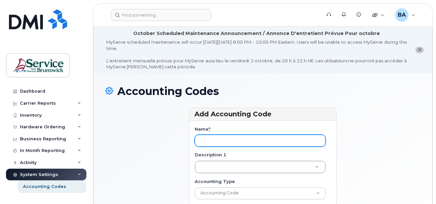
click at [263, 136] on input "Name *" at bounding box center [260, 140] width 131 height 12
paste input "13020361142411100"
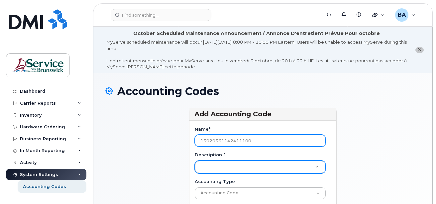
type input "13020361142411100"
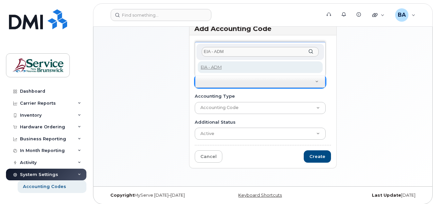
scroll to position [89, 0]
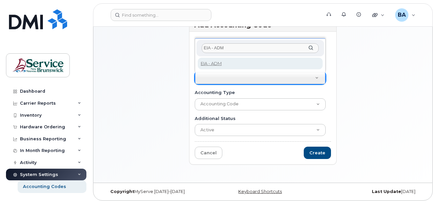
type input "EIA - ADM"
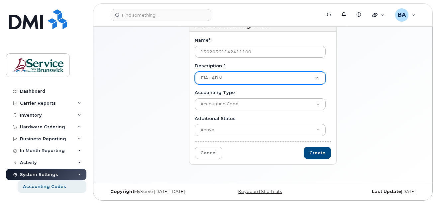
click at [314, 146] on form "Name * 13020361142411100 Description 1 EIA - ADM Description 1 EIA - ADM Accoun…" at bounding box center [263, 98] width 136 height 122
click at [314, 150] on input "Create" at bounding box center [317, 152] width 27 height 12
type input "Saving..."
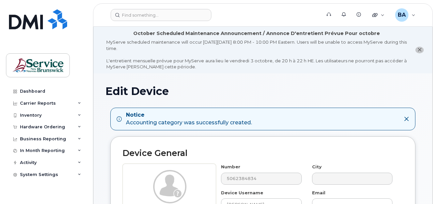
select select "34532060"
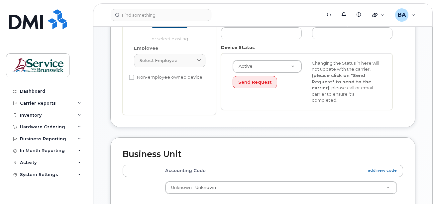
scroll to position [233, 0]
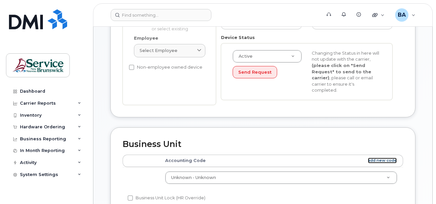
click at [373, 157] on link "add new code" at bounding box center [382, 160] width 29 height 6
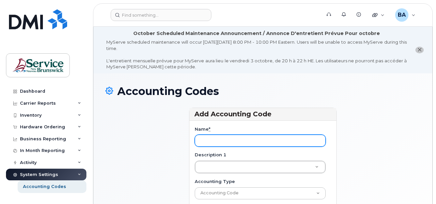
click at [291, 137] on input "Name *" at bounding box center [260, 140] width 131 height 12
paste input "13020362142411100"
type input "13020362142411100"
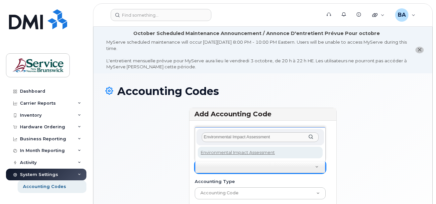
type input "Environmental Impact Assessment"
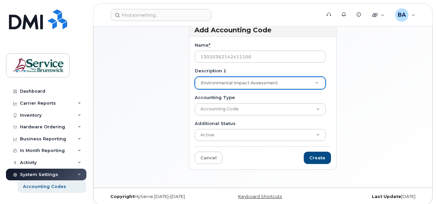
scroll to position [89, 0]
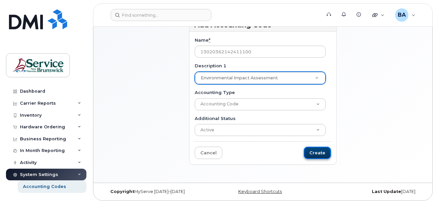
click at [314, 152] on input "Create" at bounding box center [317, 152] width 27 height 12
type input "Saving..."
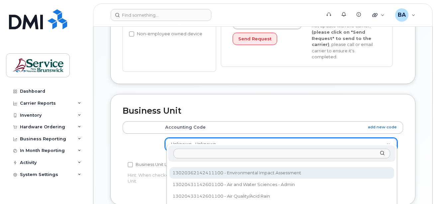
scroll to position [292, 0]
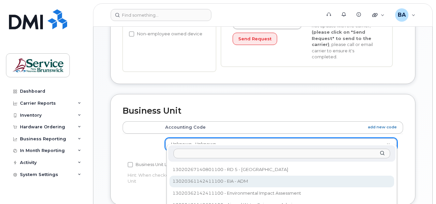
select select "36175766"
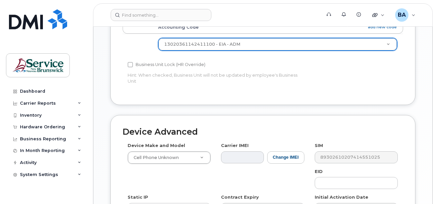
scroll to position [466, 0]
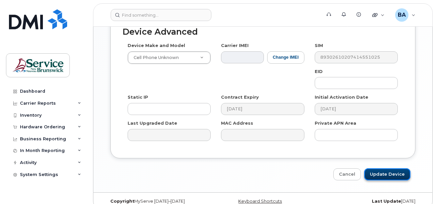
click at [399, 169] on input "Update Device" at bounding box center [388, 174] width 46 height 12
type input "Saving..."
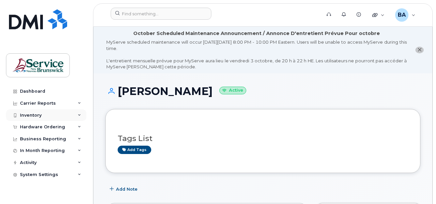
click at [29, 114] on div "Inventory" at bounding box center [31, 114] width 22 height 5
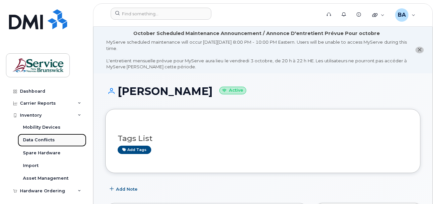
click at [35, 136] on link "Data Conflicts" at bounding box center [52, 139] width 69 height 13
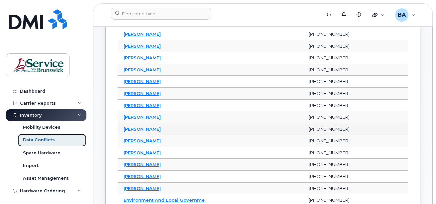
scroll to position [166, 0]
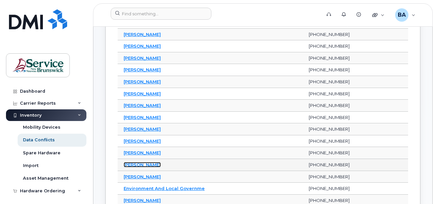
click at [134, 165] on link "[PERSON_NAME]" at bounding box center [142, 164] width 37 height 5
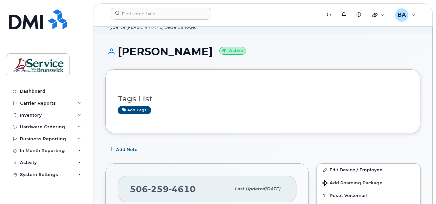
scroll to position [100, 0]
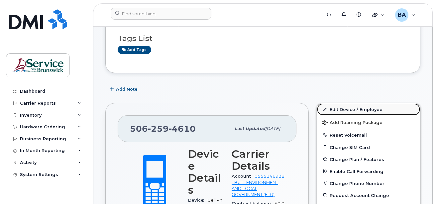
click at [351, 107] on link "Edit Device / Employee" at bounding box center [368, 109] width 103 height 12
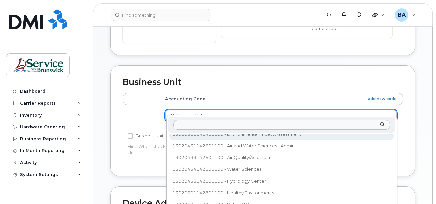
scroll to position [317, 0]
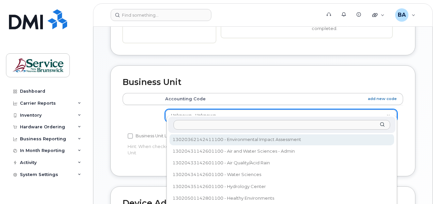
select select "36175771"
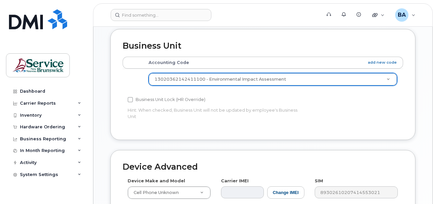
scroll to position [432, 0]
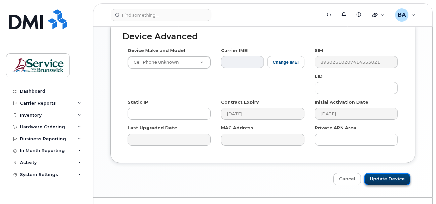
click at [393, 173] on input "Update Device" at bounding box center [388, 179] width 46 height 12
type input "Saving..."
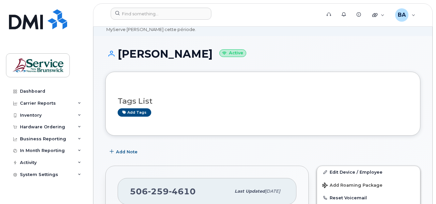
scroll to position [100, 0]
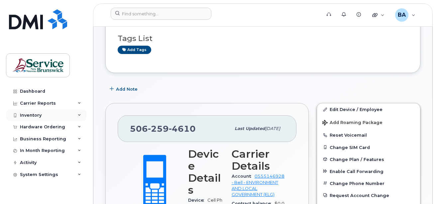
click at [38, 114] on div "Inventory" at bounding box center [31, 114] width 22 height 5
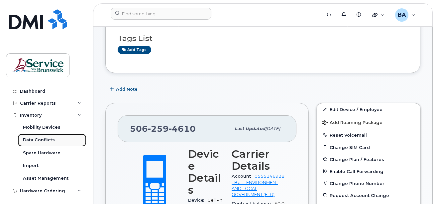
click at [46, 142] on div "Data Conflicts" at bounding box center [39, 140] width 32 height 6
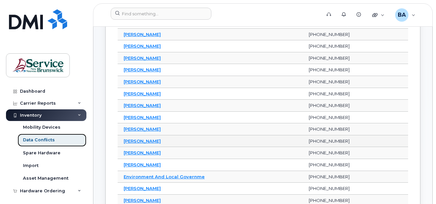
scroll to position [333, 0]
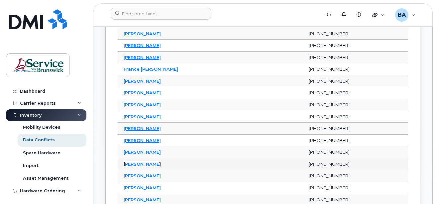
click at [133, 162] on link "Jillian Craig" at bounding box center [142, 163] width 37 height 5
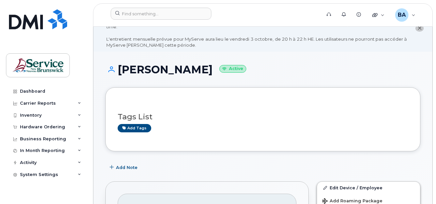
scroll to position [67, 0]
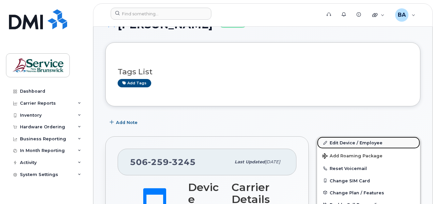
click at [339, 141] on link "Edit Device / Employee" at bounding box center [368, 142] width 103 height 12
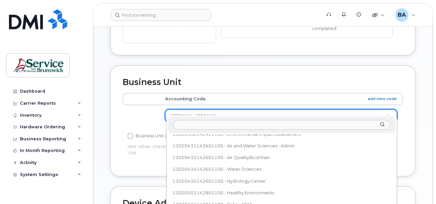
scroll to position [317, 0]
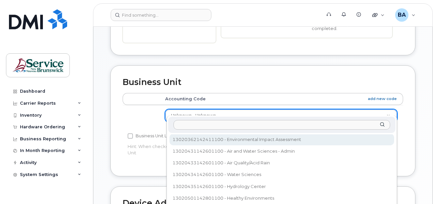
select select "36175771"
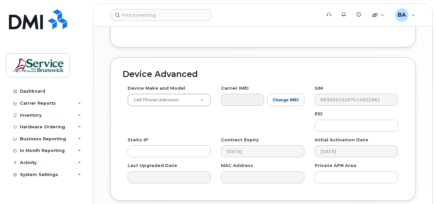
scroll to position [441, 0]
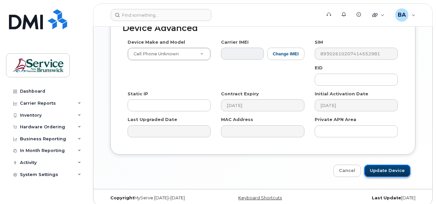
click at [380, 165] on input "Update Device" at bounding box center [388, 170] width 46 height 12
type input "Saving..."
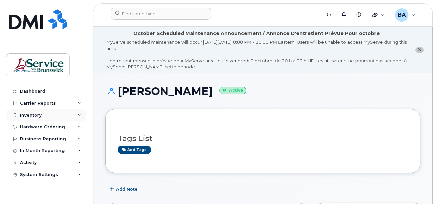
click at [24, 113] on div "Inventory" at bounding box center [31, 114] width 22 height 5
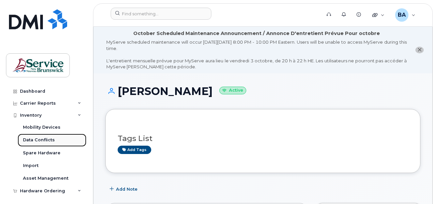
drag, startPoint x: 37, startPoint y: 140, endPoint x: 42, endPoint y: 139, distance: 4.6
click at [38, 140] on div "Data Conflicts" at bounding box center [39, 140] width 32 height 6
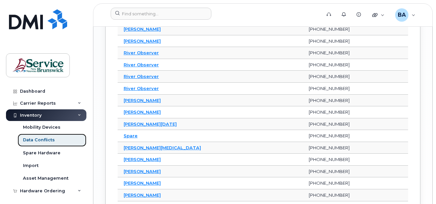
scroll to position [957, 0]
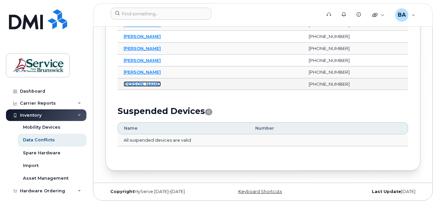
click at [138, 84] on link "Zane Jefferies" at bounding box center [142, 83] width 37 height 5
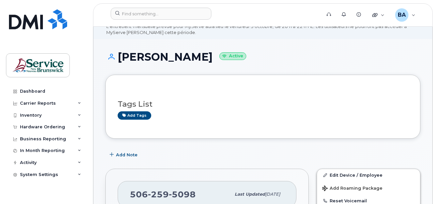
scroll to position [133, 0]
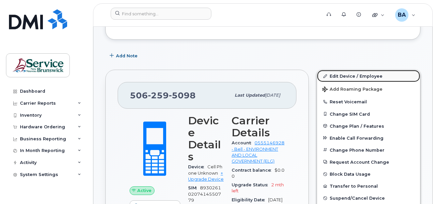
click at [339, 76] on link "Edit Device / Employee" at bounding box center [368, 76] width 103 height 12
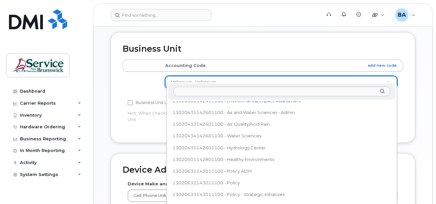
scroll to position [317, 0]
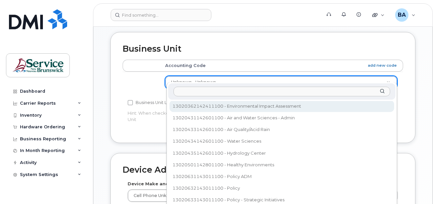
select select "36175771"
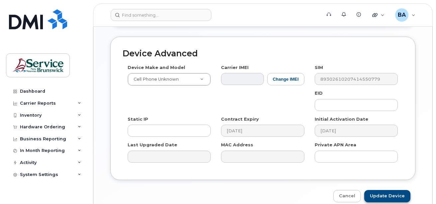
scroll to position [441, 0]
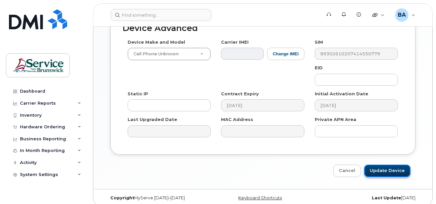
click at [382, 164] on input "Update Device" at bounding box center [388, 170] width 46 height 12
type input "Saving..."
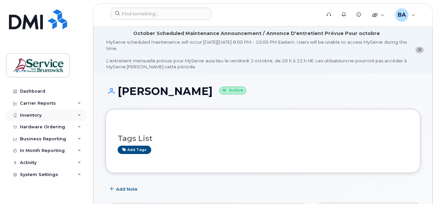
click at [35, 114] on div "Inventory" at bounding box center [31, 114] width 22 height 5
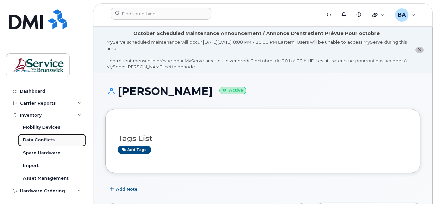
click at [42, 138] on div "Data Conflicts" at bounding box center [39, 140] width 32 height 6
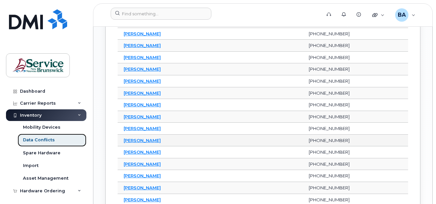
scroll to position [632, 0]
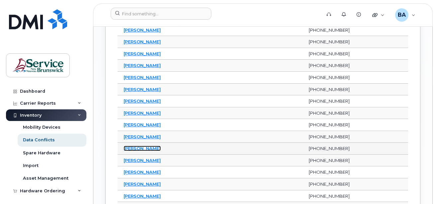
click at [129, 148] on link "[PERSON_NAME]" at bounding box center [142, 147] width 37 height 5
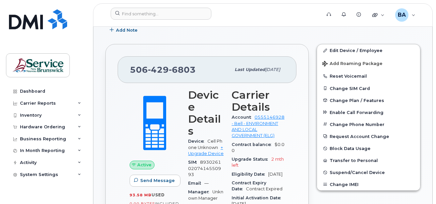
scroll to position [100, 0]
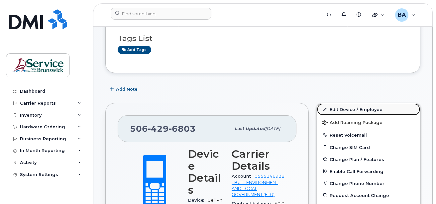
click at [344, 109] on link "Edit Device / Employee" at bounding box center [368, 109] width 103 height 12
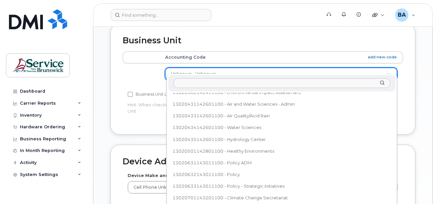
scroll to position [317, 0]
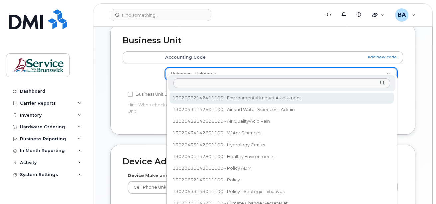
select select "36175771"
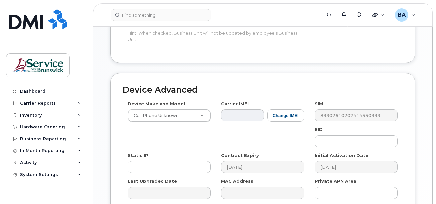
scroll to position [441, 0]
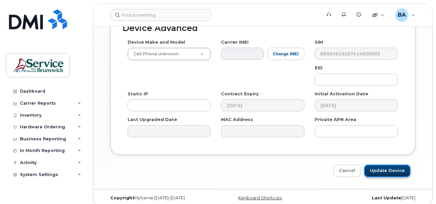
click at [379, 164] on input "Update Device" at bounding box center [388, 170] width 46 height 12
type input "Saving..."
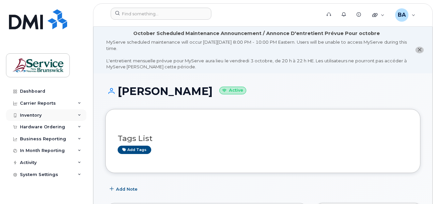
click at [30, 115] on div "Inventory" at bounding box center [31, 114] width 22 height 5
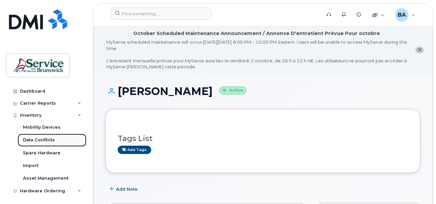
click at [37, 139] on div "Data Conflicts" at bounding box center [39, 140] width 32 height 6
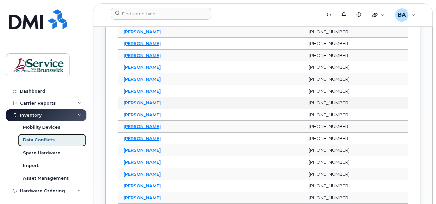
scroll to position [632, 0]
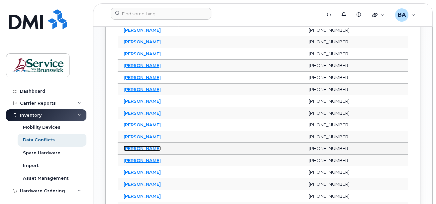
click at [139, 146] on link "[PERSON_NAME]" at bounding box center [142, 147] width 37 height 5
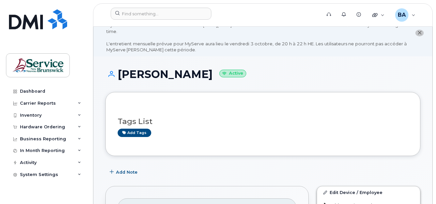
scroll to position [133, 0]
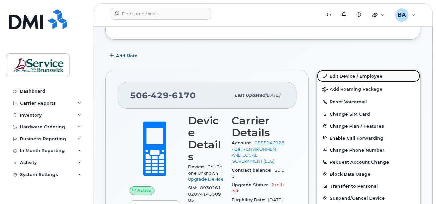
click at [342, 73] on link "Edit Device / Employee" at bounding box center [368, 76] width 103 height 12
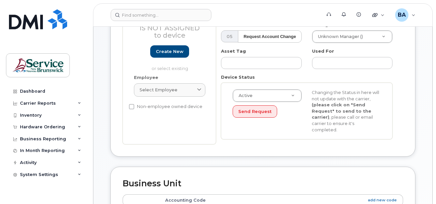
scroll to position [200, 0]
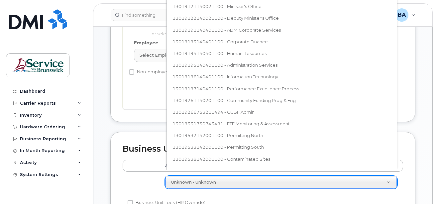
drag, startPoint x: 253, startPoint y: 181, endPoint x: 255, endPoint y: 177, distance: 4.6
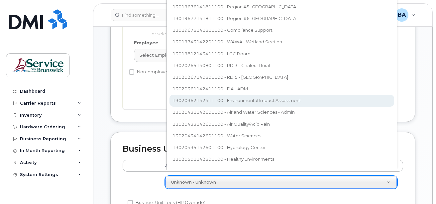
scroll to position [89, 0]
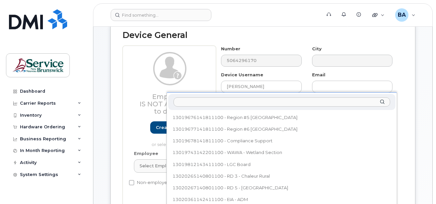
click at [251, 102] on div "13019121140021100 - Minister's Office 13019122140021100 - Deputy Minister's Off…" at bounding box center [282, 186] width 231 height 188
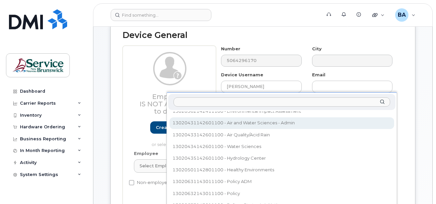
scroll to position [289, 0]
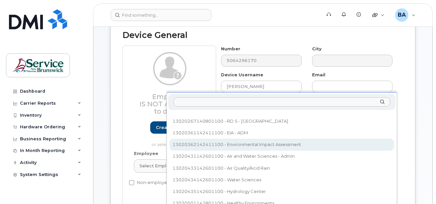
select select "36175771"
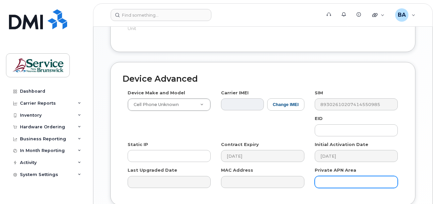
scroll to position [401, 0]
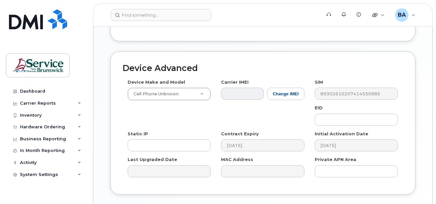
type input "Saving..."
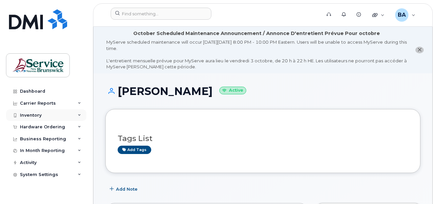
click at [27, 114] on div "Inventory" at bounding box center [31, 114] width 22 height 5
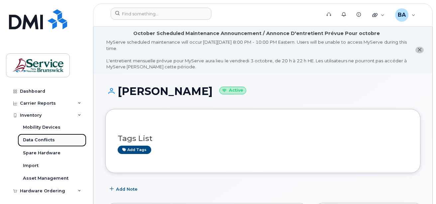
click at [30, 139] on div "Data Conflicts" at bounding box center [39, 140] width 32 height 6
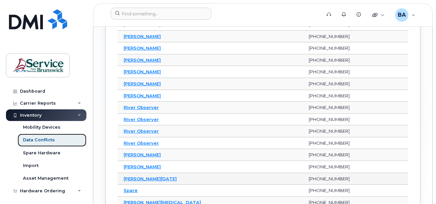
scroll to position [732, 0]
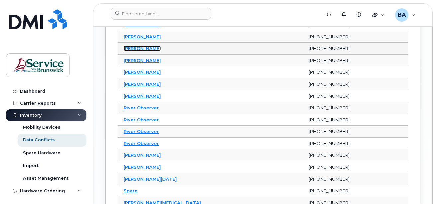
click at [148, 49] on link "[PERSON_NAME]" at bounding box center [142, 48] width 37 height 5
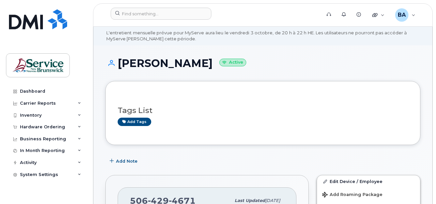
scroll to position [133, 0]
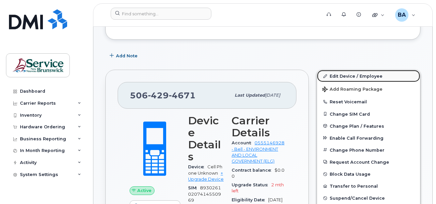
click at [359, 76] on link "Edit Device / Employee" at bounding box center [368, 76] width 103 height 12
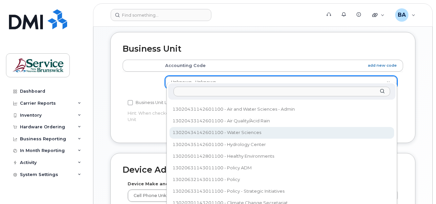
scroll to position [292, 0]
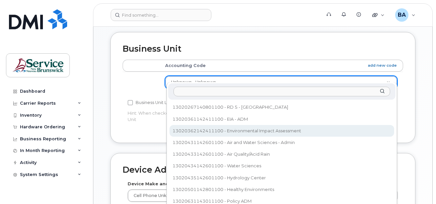
select select "36175771"
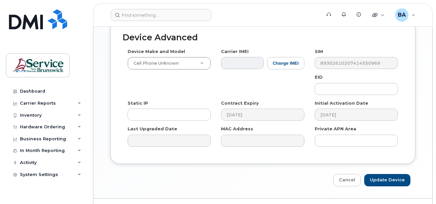
scroll to position [432, 0]
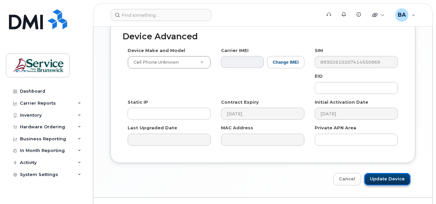
click at [391, 173] on input "Update Device" at bounding box center [388, 179] width 46 height 12
type input "Saving..."
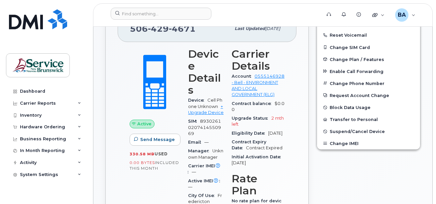
scroll to position [67, 0]
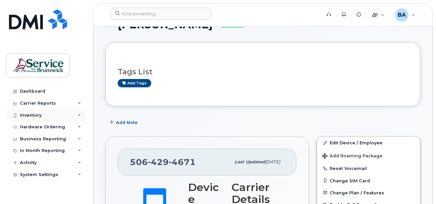
click at [30, 117] on div "Inventory" at bounding box center [31, 114] width 22 height 5
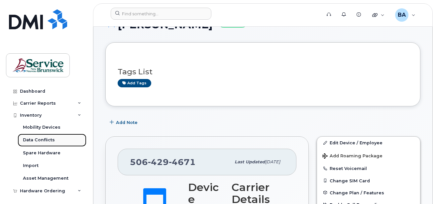
click at [31, 137] on div "Data Conflicts" at bounding box center [39, 140] width 32 height 6
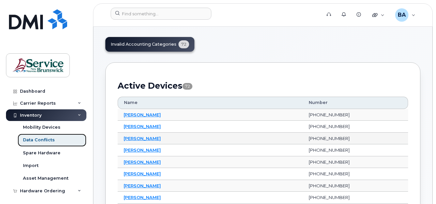
scroll to position [100, 0]
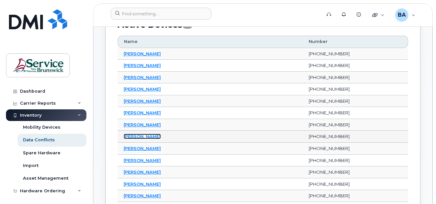
click at [139, 136] on link "Courtney Johnson" at bounding box center [142, 135] width 37 height 5
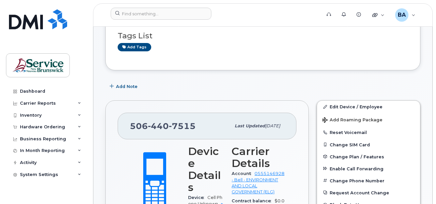
scroll to position [100, 0]
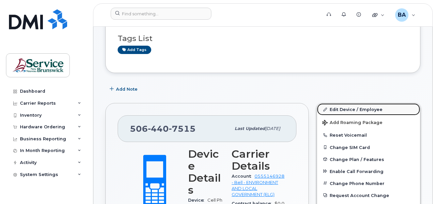
click at [336, 108] on link "Edit Device / Employee" at bounding box center [368, 109] width 103 height 12
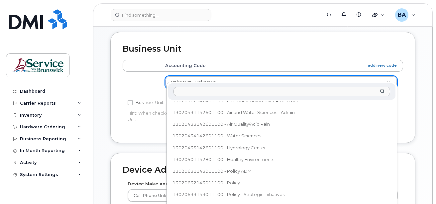
scroll to position [317, 0]
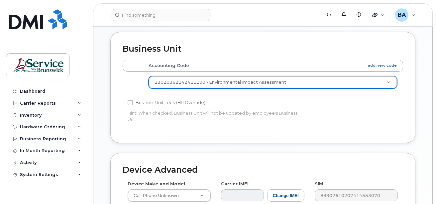
select select "36175771"
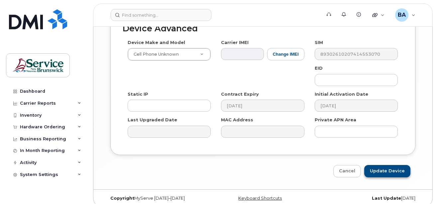
scroll to position [441, 0]
click at [375, 165] on input "Update Device" at bounding box center [388, 170] width 46 height 12
type input "Saving..."
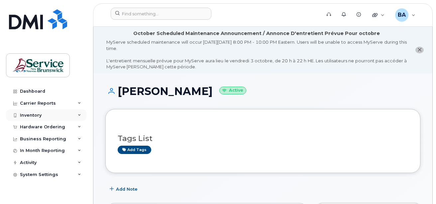
click at [28, 115] on div "Inventory" at bounding box center [31, 114] width 22 height 5
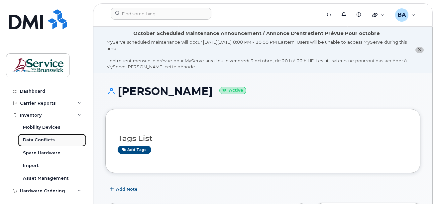
click at [37, 139] on div "Data Conflicts" at bounding box center [39, 140] width 32 height 6
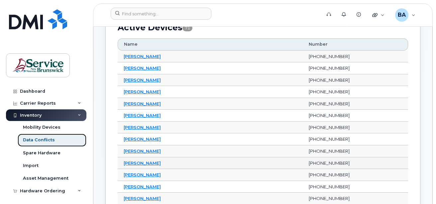
scroll to position [100, 0]
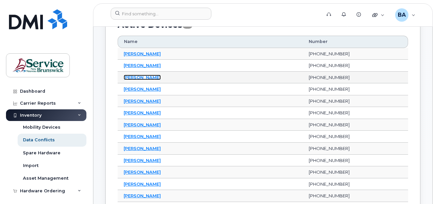
click at [137, 77] on link "[PERSON_NAME]" at bounding box center [142, 77] width 37 height 5
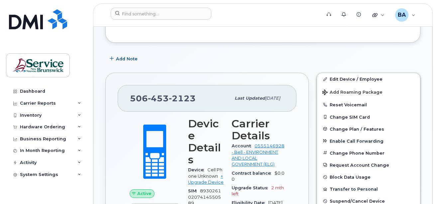
scroll to position [133, 0]
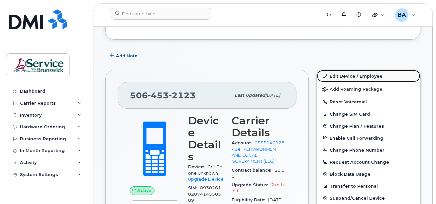
click at [351, 75] on link "Edit Device / Employee" at bounding box center [368, 76] width 103 height 12
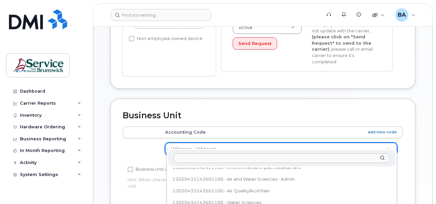
scroll to position [317, 0]
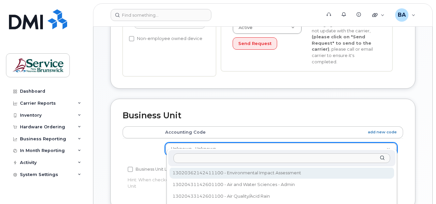
select select "36175771"
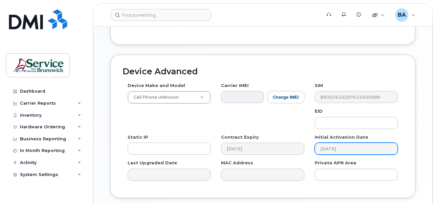
scroll to position [441, 0]
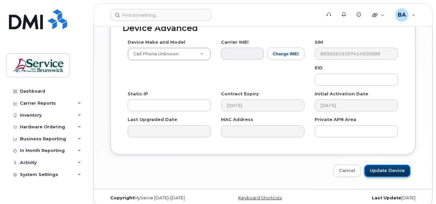
click at [383, 164] on input "Update Device" at bounding box center [388, 170] width 46 height 12
type input "Saving..."
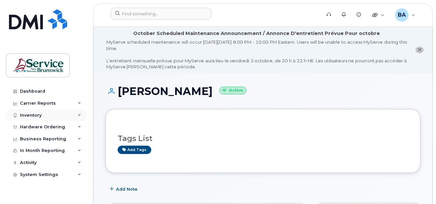
click at [35, 113] on div "Inventory" at bounding box center [31, 114] width 22 height 5
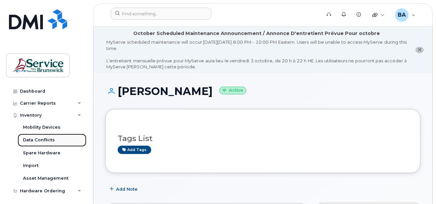
click at [30, 139] on div "Data Conflicts" at bounding box center [39, 140] width 32 height 6
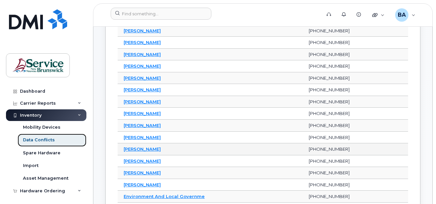
scroll to position [133, 0]
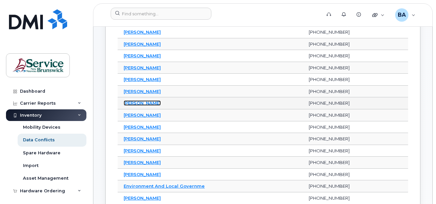
click at [146, 102] on link "[PERSON_NAME]" at bounding box center [142, 102] width 37 height 5
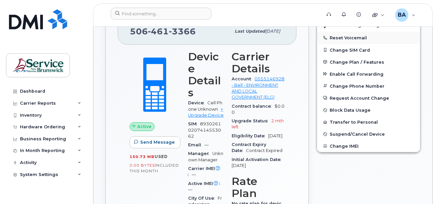
scroll to position [133, 0]
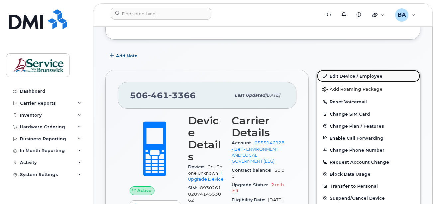
click at [345, 74] on link "Edit Device / Employee" at bounding box center [368, 76] width 103 height 12
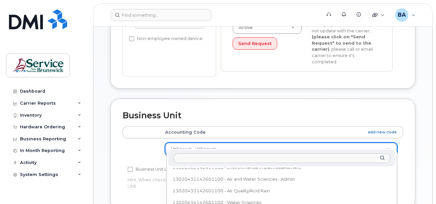
scroll to position [317, 0]
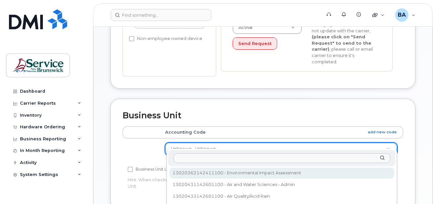
select select "36175771"
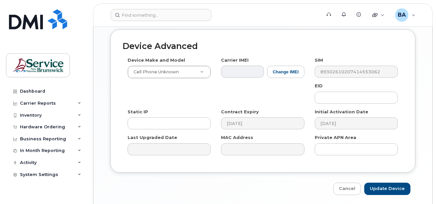
scroll to position [441, 0]
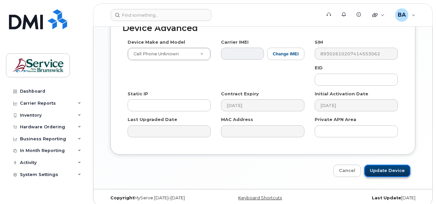
click at [386, 164] on input "Update Device" at bounding box center [388, 170] width 46 height 12
type input "Saving..."
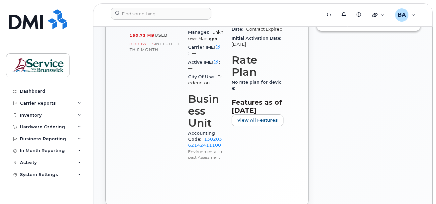
scroll to position [333, 0]
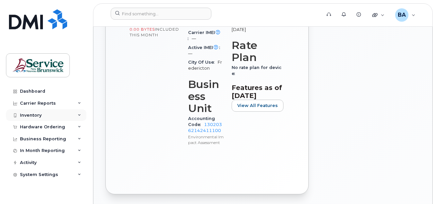
click at [32, 115] on div "Inventory" at bounding box center [31, 114] width 22 height 5
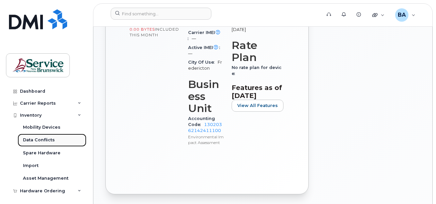
click at [36, 138] on div "Data Conflicts" at bounding box center [39, 140] width 32 height 6
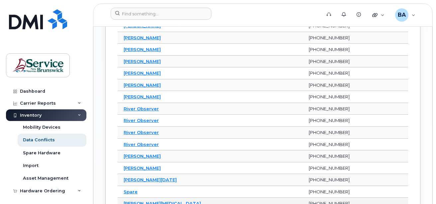
scroll to position [699, 0]
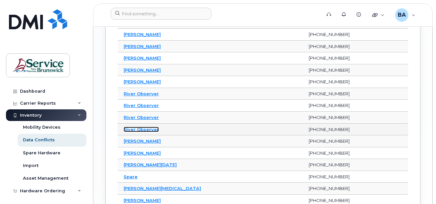
click at [135, 129] on link "River Observer" at bounding box center [141, 128] width 35 height 5
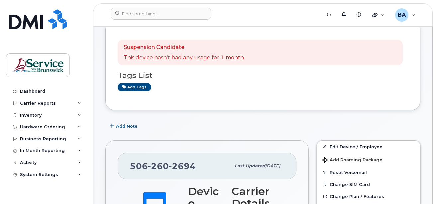
scroll to position [166, 0]
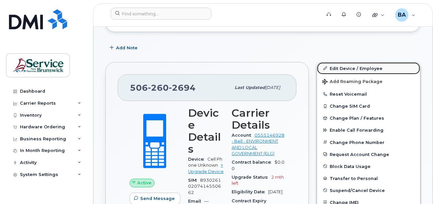
click at [352, 67] on link "Edit Device / Employee" at bounding box center [368, 68] width 103 height 12
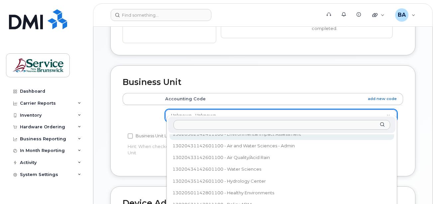
scroll to position [317, 0]
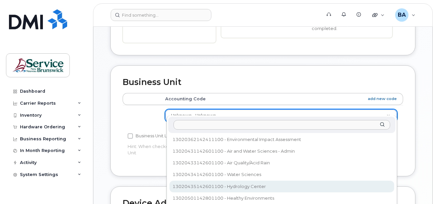
select select "36175763"
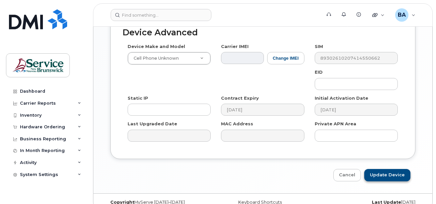
scroll to position [441, 0]
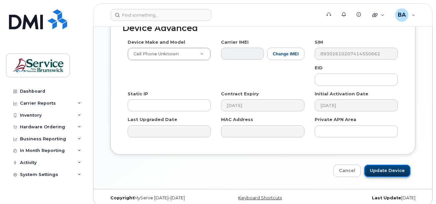
click at [391, 164] on input "Update Device" at bounding box center [388, 170] width 46 height 12
type input "Saving..."
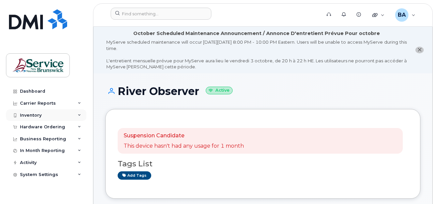
click at [26, 116] on div "Inventory" at bounding box center [31, 114] width 22 height 5
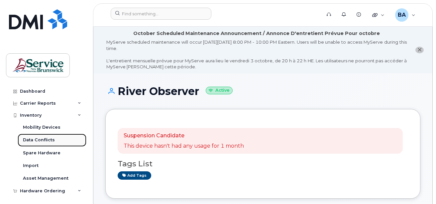
click at [42, 138] on div "Data Conflicts" at bounding box center [39, 140] width 32 height 6
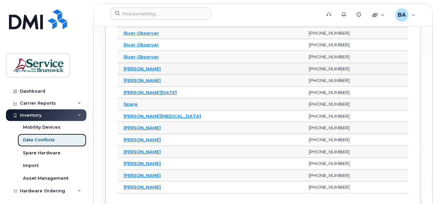
scroll to position [765, 0]
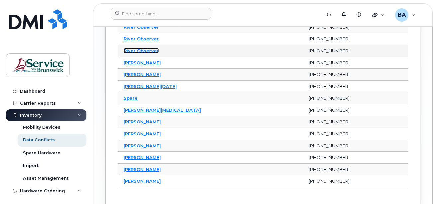
click at [144, 50] on link "River Observer" at bounding box center [141, 50] width 35 height 5
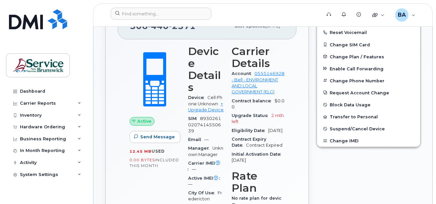
scroll to position [166, 0]
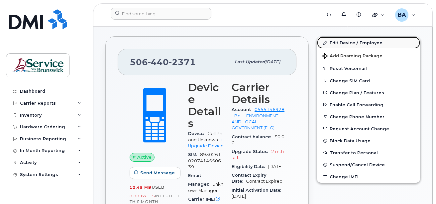
click at [336, 42] on link "Edit Device / Employee" at bounding box center [368, 43] width 103 height 12
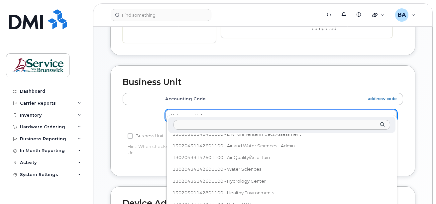
scroll to position [317, 0]
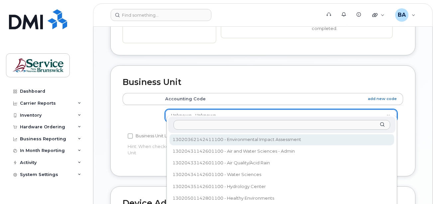
select select "36175771"
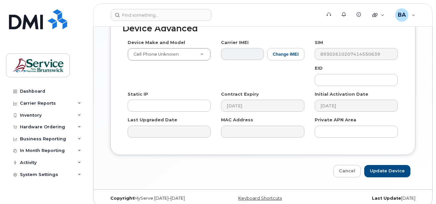
scroll to position [441, 0]
click at [385, 164] on input "Update Device" at bounding box center [388, 170] width 46 height 12
type input "Saving..."
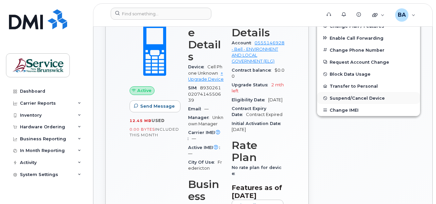
scroll to position [133, 0]
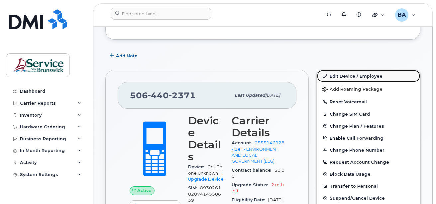
click at [337, 75] on link "Edit Device / Employee" at bounding box center [368, 76] width 103 height 12
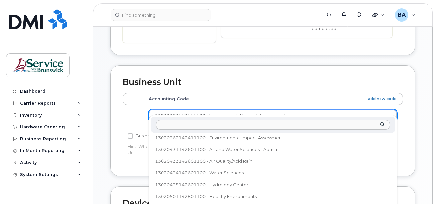
scroll to position [319, 0]
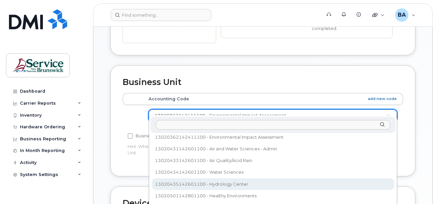
select select "36175763"
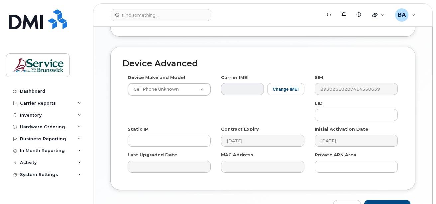
scroll to position [441, 0]
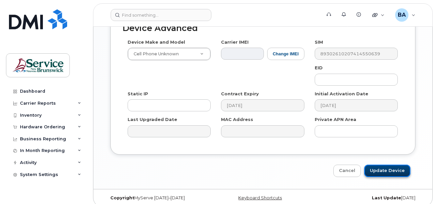
click at [378, 164] on input "Update Device" at bounding box center [388, 170] width 46 height 12
type input "Saving..."
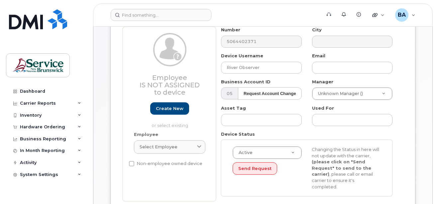
scroll to position [75, 0]
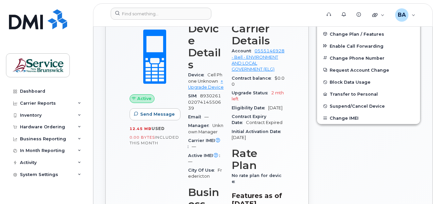
scroll to position [233, 0]
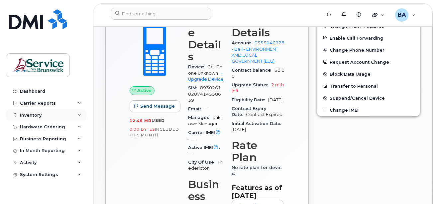
click at [30, 114] on div "Inventory" at bounding box center [31, 114] width 22 height 5
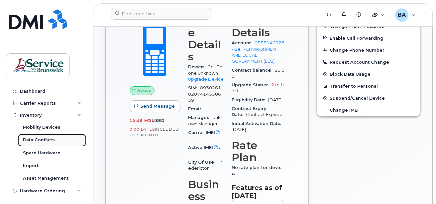
click at [36, 141] on div "Data Conflicts" at bounding box center [39, 140] width 32 height 6
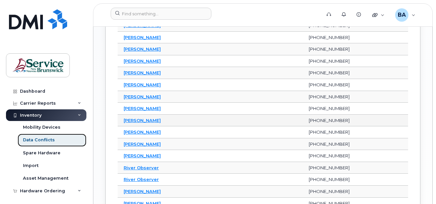
scroll to position [632, 0]
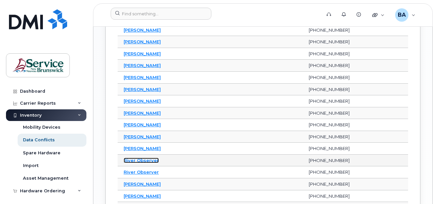
click at [135, 159] on link "River Observer" at bounding box center [141, 159] width 35 height 5
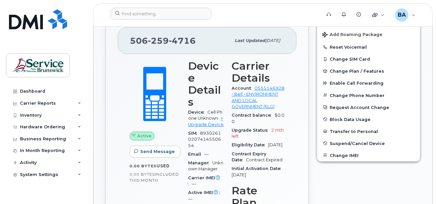
scroll to position [133, 0]
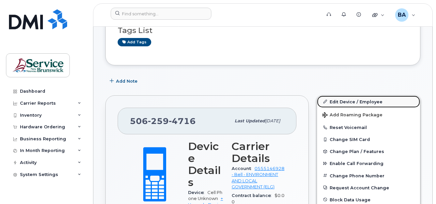
click at [336, 101] on link "Edit Device / Employee" at bounding box center [368, 101] width 103 height 12
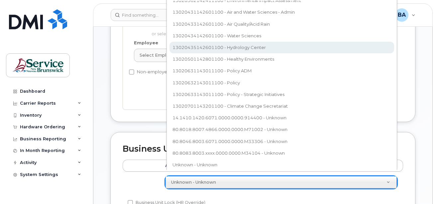
scroll to position [89, 0]
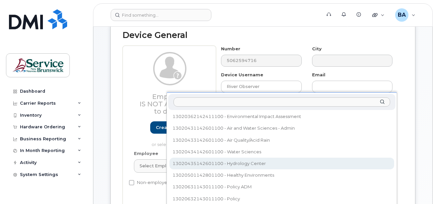
select select "36175763"
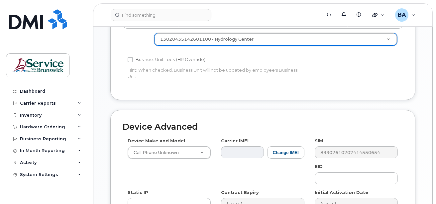
scroll to position [434, 0]
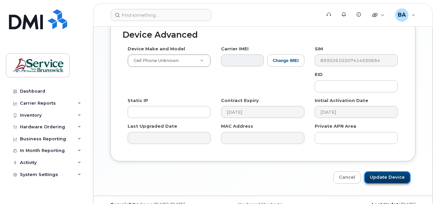
click at [381, 171] on input "Update Device" at bounding box center [388, 177] width 46 height 12
type input "Saving..."
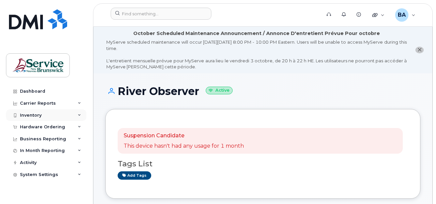
click at [33, 117] on div "Inventory" at bounding box center [31, 114] width 22 height 5
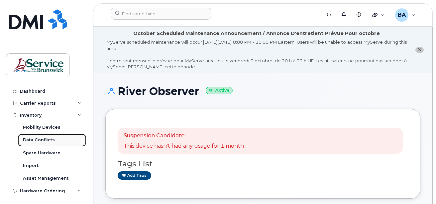
click at [37, 139] on div "Data Conflicts" at bounding box center [39, 140] width 32 height 6
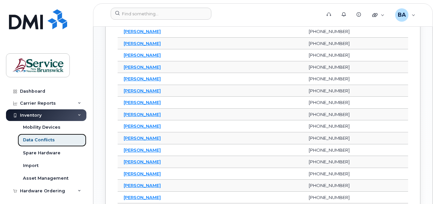
scroll to position [532, 0]
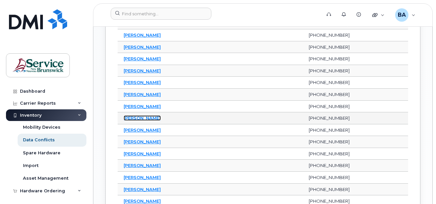
click at [144, 117] on link "[PERSON_NAME]" at bounding box center [142, 117] width 37 height 5
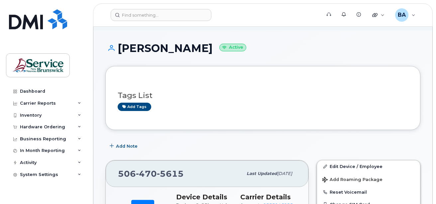
scroll to position [166, 0]
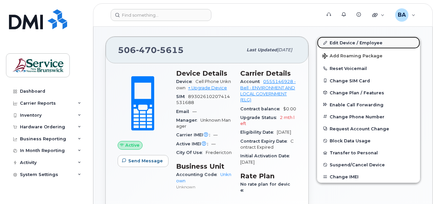
click at [344, 46] on link "Edit Device / Employee" at bounding box center [368, 43] width 103 height 12
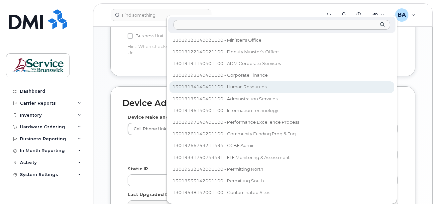
select select "35805330"
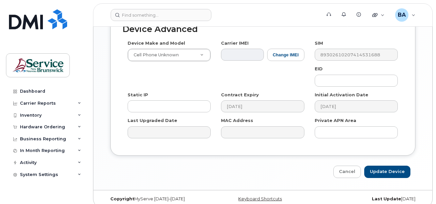
scroll to position [441, 0]
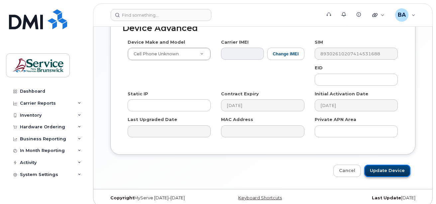
drag, startPoint x: 378, startPoint y: 162, endPoint x: 375, endPoint y: 161, distance: 3.8
click at [378, 164] on input "Update Device" at bounding box center [388, 170] width 46 height 12
type input "Saving..."
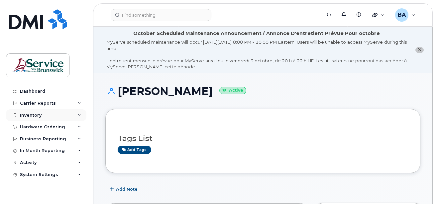
click at [34, 116] on div "Inventory" at bounding box center [31, 114] width 22 height 5
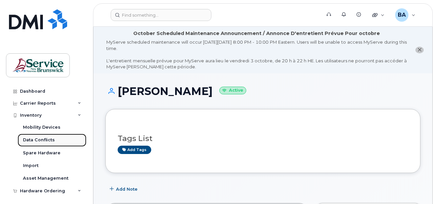
click at [30, 142] on div "Data Conflicts" at bounding box center [39, 140] width 32 height 6
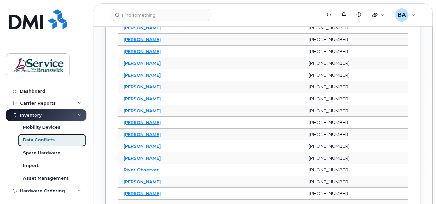
scroll to position [632, 0]
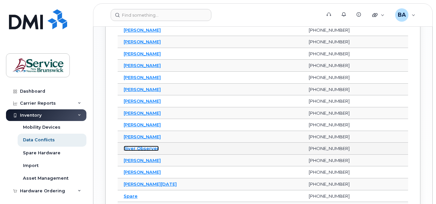
click at [133, 148] on link "River Observer" at bounding box center [141, 147] width 35 height 5
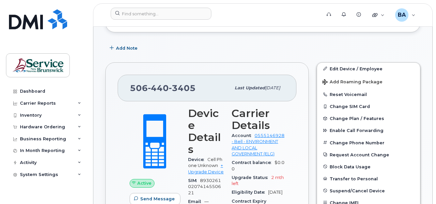
scroll to position [166, 0]
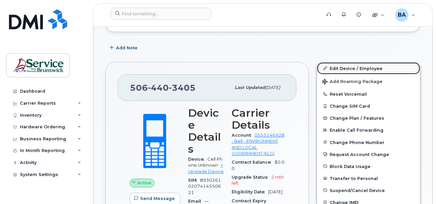
click at [343, 69] on link "Edit Device / Employee" at bounding box center [368, 68] width 103 height 12
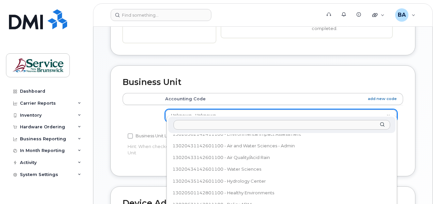
scroll to position [317, 0]
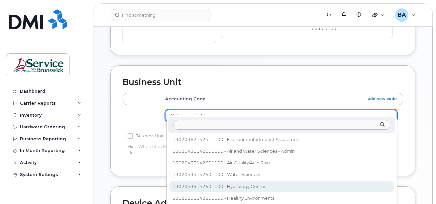
select select "36175763"
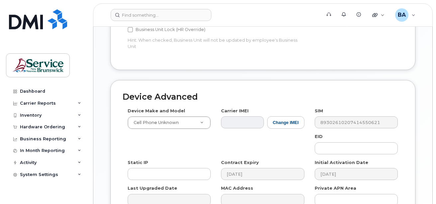
scroll to position [399, 0]
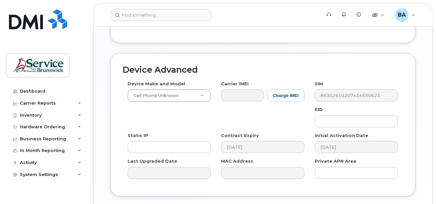
type input "Saving..."
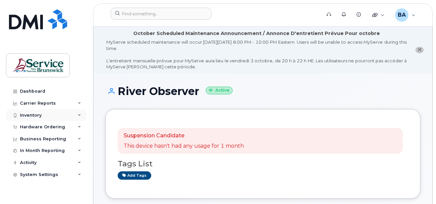
click at [27, 112] on div "Inventory" at bounding box center [31, 114] width 22 height 5
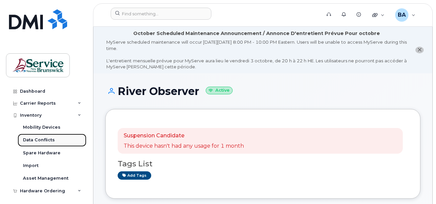
click at [42, 139] on div "Data Conflicts" at bounding box center [39, 140] width 32 height 6
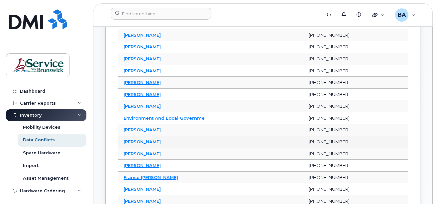
scroll to position [200, 0]
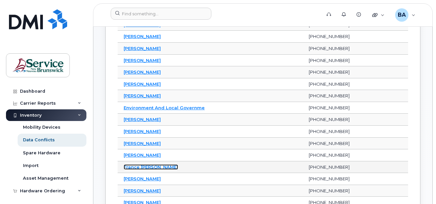
click at [154, 168] on link "France Castonguay" at bounding box center [151, 166] width 55 height 5
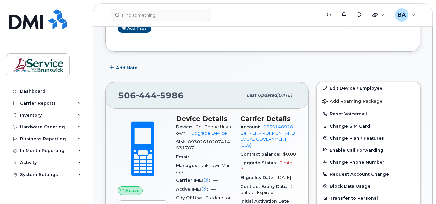
scroll to position [133, 0]
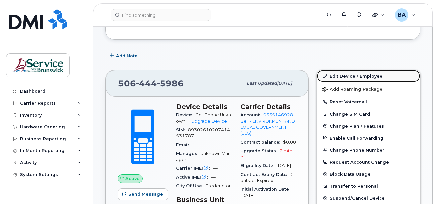
click at [337, 75] on link "Edit Device / Employee" at bounding box center [368, 76] width 103 height 12
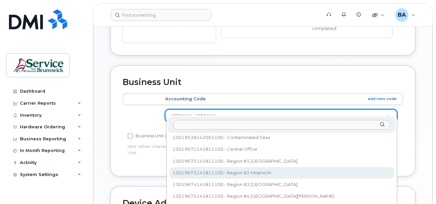
scroll to position [88, 0]
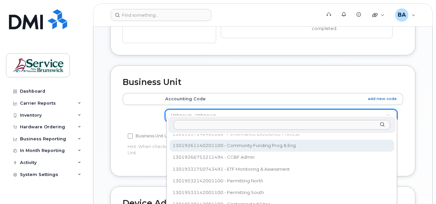
select select "35735810"
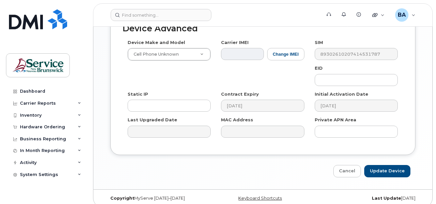
scroll to position [441, 0]
click at [400, 166] on input "Update Device" at bounding box center [388, 170] width 46 height 12
type input "Saving..."
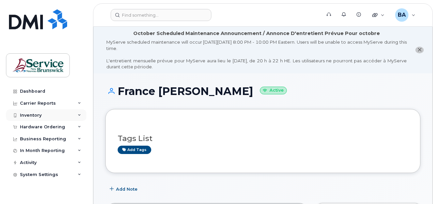
click at [34, 115] on div "Inventory" at bounding box center [31, 114] width 22 height 5
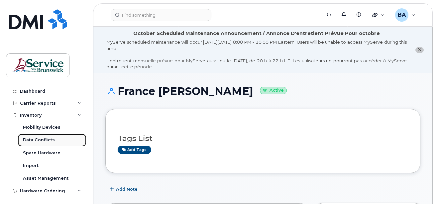
click at [29, 138] on div "Data Conflicts" at bounding box center [39, 140] width 32 height 6
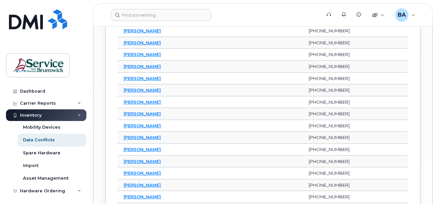
scroll to position [566, 0]
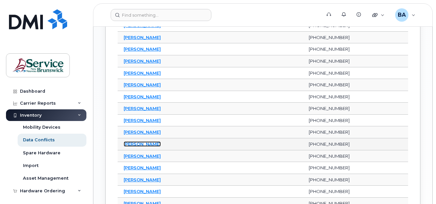
click at [148, 142] on link "[PERSON_NAME]" at bounding box center [142, 143] width 37 height 5
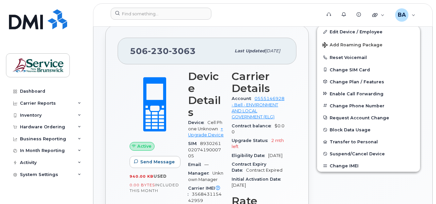
scroll to position [133, 0]
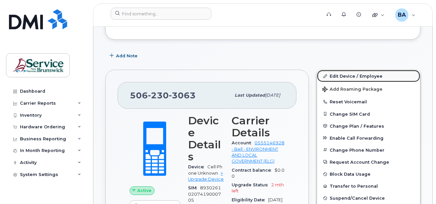
click at [345, 76] on link "Edit Device / Employee" at bounding box center [368, 76] width 103 height 12
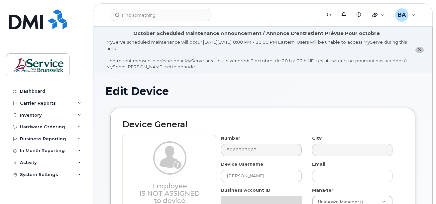
select select "34532060"
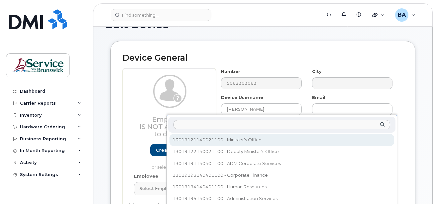
scroll to position [268, 0]
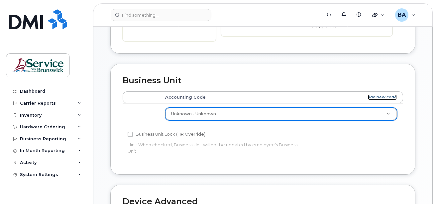
click at [380, 94] on link "add new code" at bounding box center [382, 97] width 29 height 6
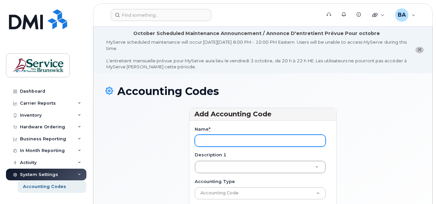
click at [308, 138] on input "Name *" at bounding box center [260, 140] width 131 height 12
paste input "13020634143011100"
type input "13020634143011100"
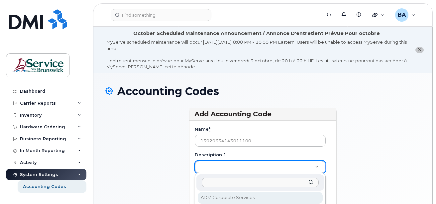
drag, startPoint x: 242, startPoint y: 162, endPoint x: 217, endPoint y: 166, distance: 25.0
paste input "Public Education and Engagement"
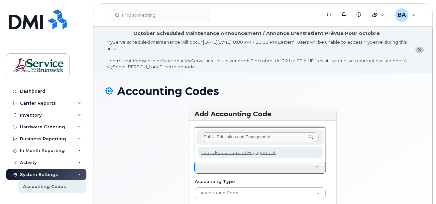
type input "Public Education and Engagement"
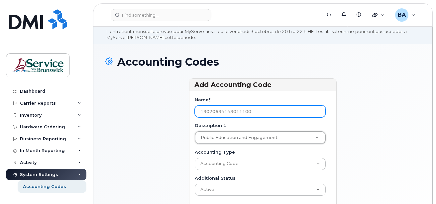
scroll to position [89, 0]
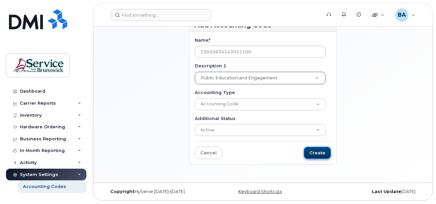
click at [317, 149] on input "Create" at bounding box center [317, 152] width 27 height 12
type input "Saving..."
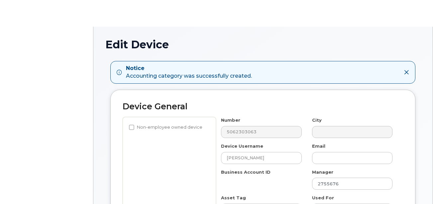
select select "34532060"
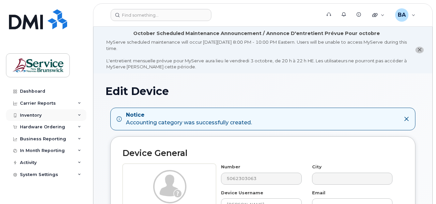
click at [34, 115] on div "Inventory" at bounding box center [31, 114] width 22 height 5
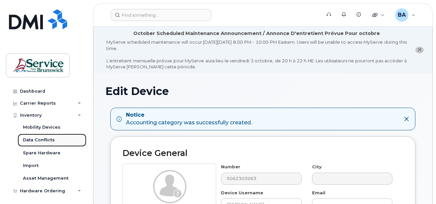
click at [33, 139] on div "Data Conflicts" at bounding box center [39, 140] width 32 height 6
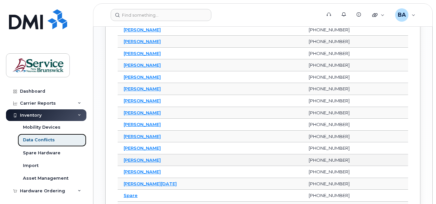
scroll to position [599, 0]
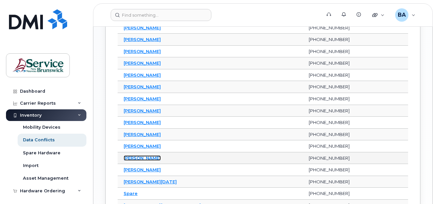
click at [133, 157] on link "Sasha Wood" at bounding box center [142, 157] width 37 height 5
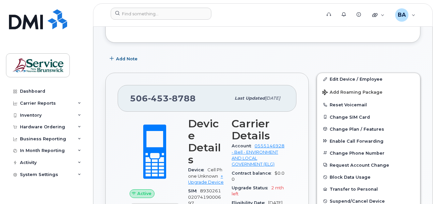
scroll to position [166, 0]
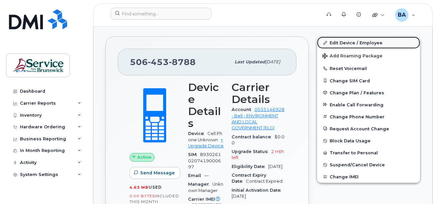
click at [347, 42] on link "Edit Device / Employee" at bounding box center [368, 43] width 103 height 12
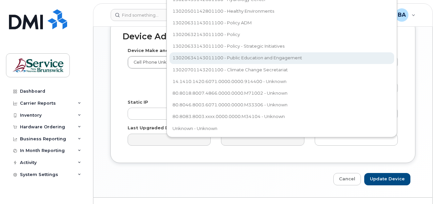
scroll to position [289, 0]
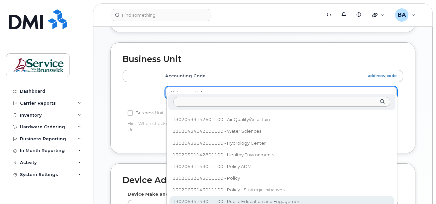
click at [199, 58] on body "Support Alerts Knowledge Base Quicklinks Suspend / Cancel Device Change SIM Car…" at bounding box center [218, 36] width 436 height 651
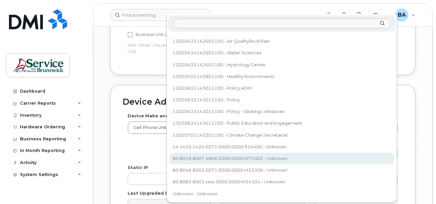
scroll to position [368, 0]
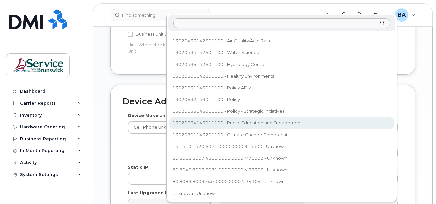
select select "36175782"
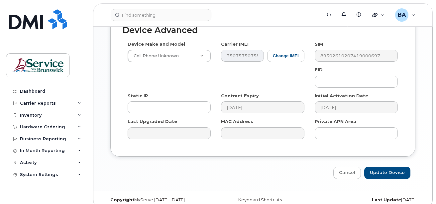
scroll to position [441, 0]
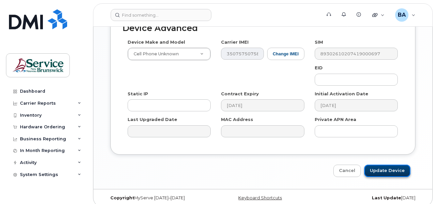
click at [387, 166] on input "Update Device" at bounding box center [388, 170] width 46 height 12
type input "Saving..."
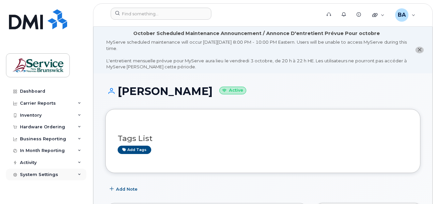
click at [24, 174] on div "System Settings" at bounding box center [39, 174] width 38 height 5
click at [31, 185] on div "Accounting Codes" at bounding box center [44, 186] width 43 height 6
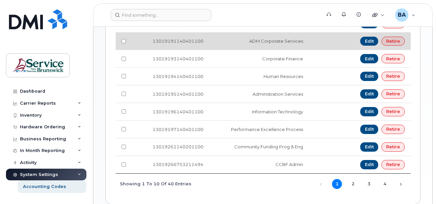
scroll to position [272, 0]
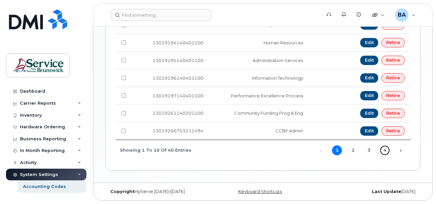
click at [385, 151] on link "4" at bounding box center [385, 150] width 10 height 10
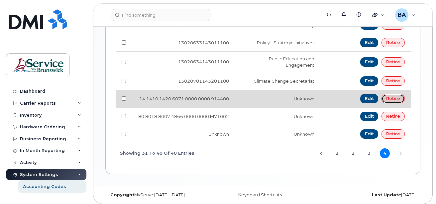
click at [388, 98] on link "Retire" at bounding box center [393, 98] width 23 height 9
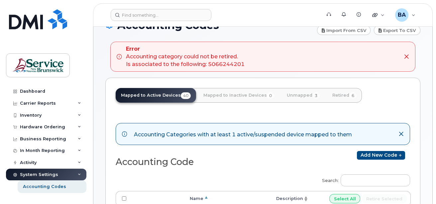
scroll to position [67, 0]
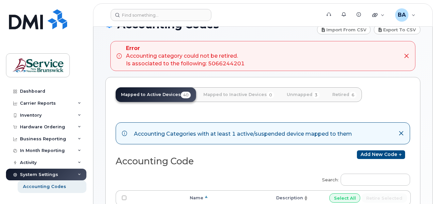
click at [405, 56] on icon at bounding box center [406, 55] width 5 height 5
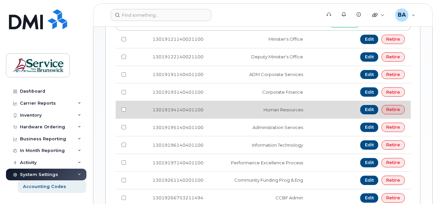
scroll to position [266, 0]
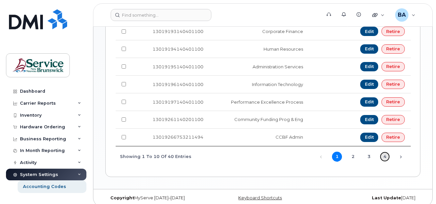
click at [385, 154] on link "4" at bounding box center [385, 156] width 10 height 10
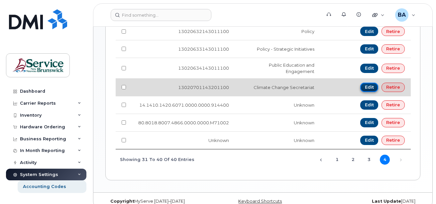
click at [369, 86] on link "Edit" at bounding box center [370, 87] width 18 height 9
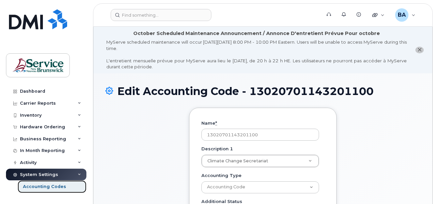
click at [53, 185] on div "Accounting Codes" at bounding box center [44, 186] width 43 height 6
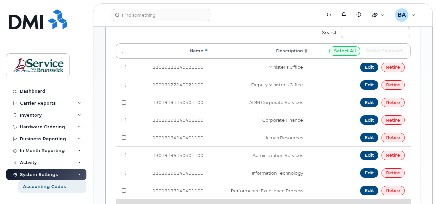
scroll to position [266, 0]
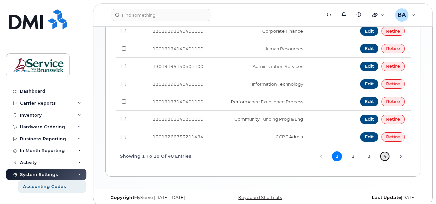
click at [385, 154] on link "4" at bounding box center [385, 156] width 10 height 10
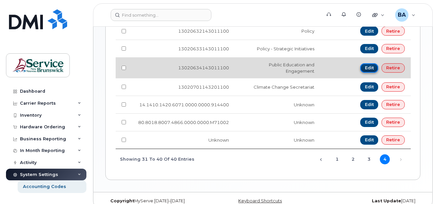
click at [372, 68] on link "Edit" at bounding box center [370, 67] width 18 height 9
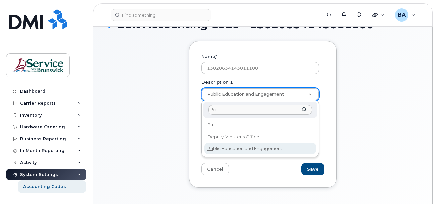
type input "Pu"
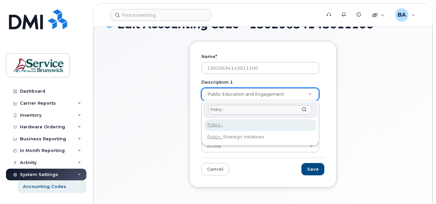
paste input "Public Education and Engagement"
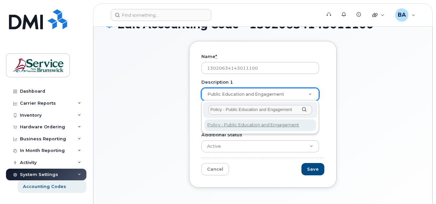
type input "Policy - Public Education and Engagement"
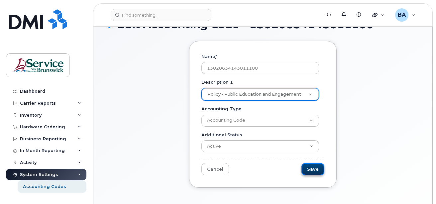
click at [316, 169] on input "Save" at bounding box center [313, 169] width 23 height 12
type input "Saving..."
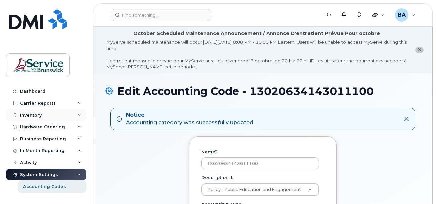
click at [28, 112] on div "Inventory" at bounding box center [46, 115] width 81 height 12
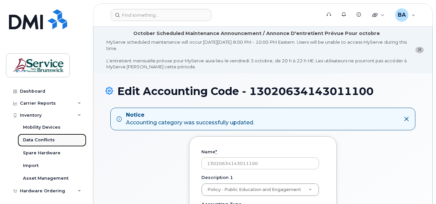
click at [28, 139] on div "Data Conflicts" at bounding box center [39, 140] width 32 height 6
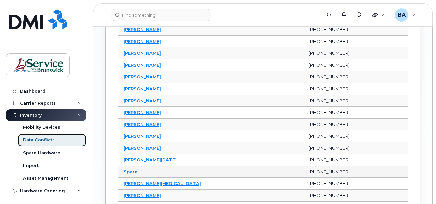
scroll to position [599, 0]
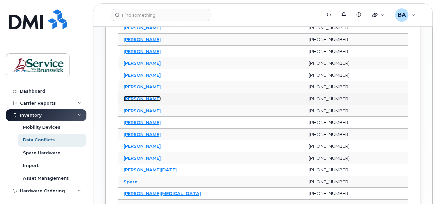
click at [141, 99] on link "[PERSON_NAME]" at bounding box center [142, 98] width 37 height 5
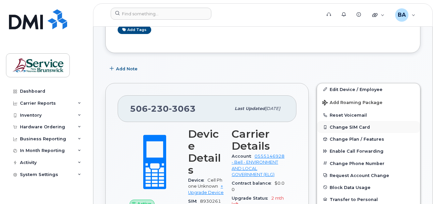
scroll to position [166, 0]
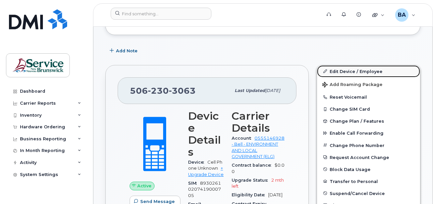
click at [338, 70] on link "Edit Device / Employee" at bounding box center [368, 71] width 103 height 12
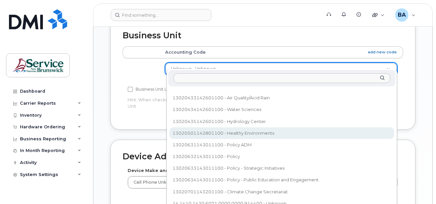
scroll to position [337, 0]
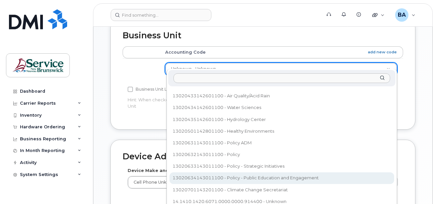
select select "36175782"
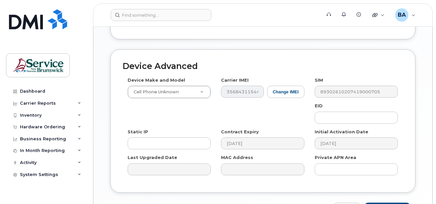
scroll to position [413, 0]
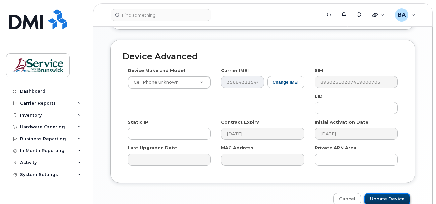
click at [387, 193] on input "Update Device" at bounding box center [388, 199] width 46 height 12
type input "Saving..."
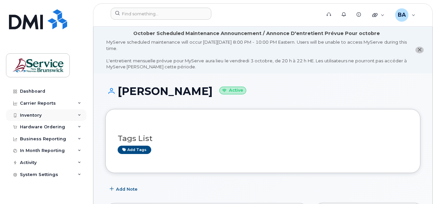
click at [31, 113] on div "Inventory" at bounding box center [31, 114] width 22 height 5
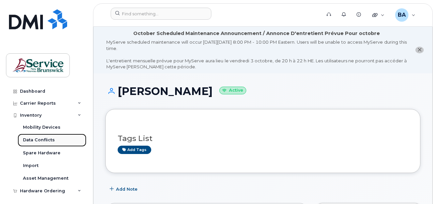
drag, startPoint x: 34, startPoint y: 138, endPoint x: 37, endPoint y: 141, distance: 3.8
click at [34, 138] on div "Data Conflicts" at bounding box center [39, 140] width 32 height 6
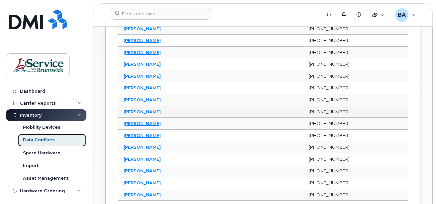
scroll to position [299, 0]
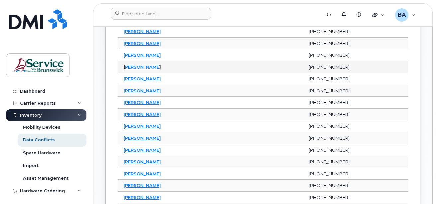
click at [137, 66] on link "[PERSON_NAME]" at bounding box center [142, 66] width 37 height 5
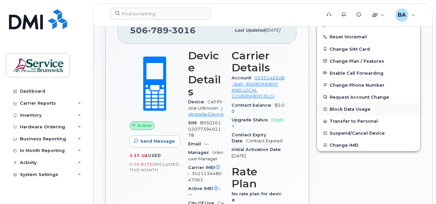
scroll to position [98, 0]
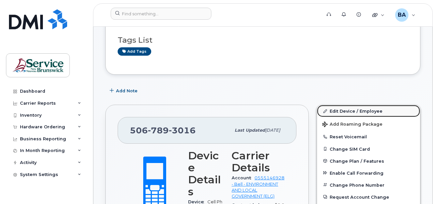
click at [342, 112] on link "Edit Device / Employee" at bounding box center [368, 111] width 103 height 12
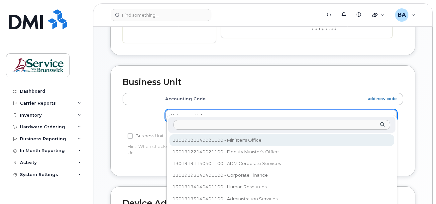
select select "35805344"
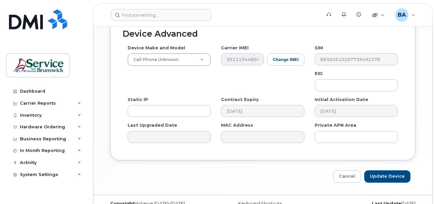
scroll to position [441, 0]
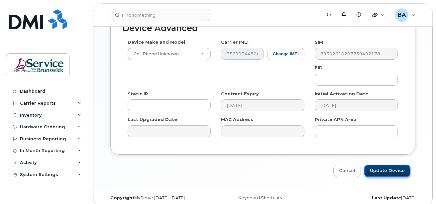
click at [385, 164] on input "Update Device" at bounding box center [388, 170] width 46 height 12
type input "Saving..."
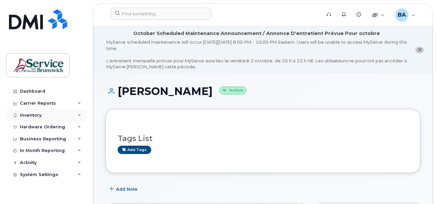
click at [26, 113] on div "Inventory" at bounding box center [31, 114] width 22 height 5
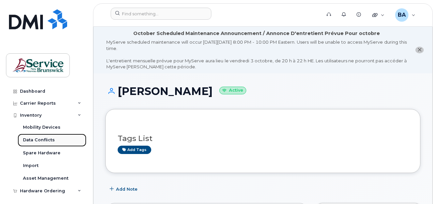
click at [34, 137] on div "Data Conflicts" at bounding box center [39, 140] width 32 height 6
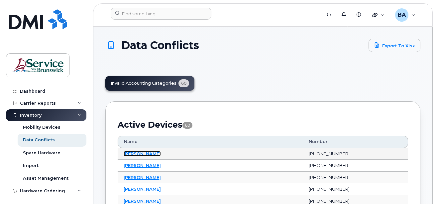
click at [137, 153] on link "[PERSON_NAME]" at bounding box center [142, 153] width 37 height 5
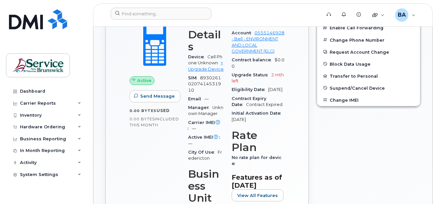
scroll to position [166, 0]
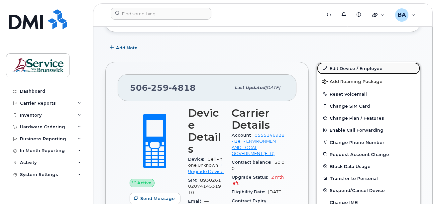
click at [340, 68] on link "Edit Device / Employee" at bounding box center [368, 68] width 103 height 12
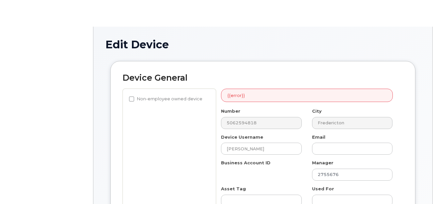
select select "34532060"
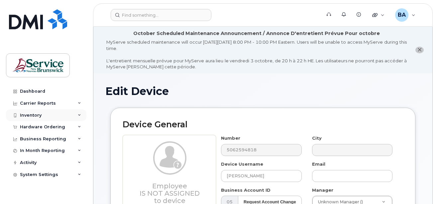
click at [36, 114] on div "Inventory" at bounding box center [31, 114] width 22 height 5
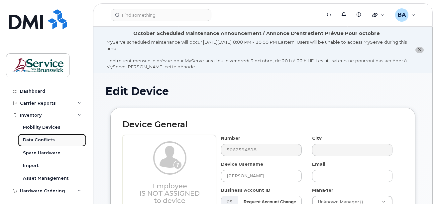
click at [41, 138] on div "Data Conflicts" at bounding box center [39, 140] width 32 height 6
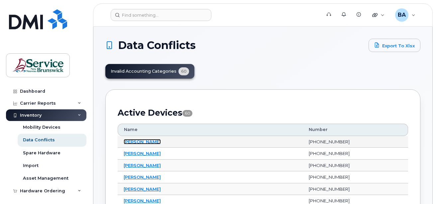
click at [134, 141] on link "Alison Smith" at bounding box center [142, 141] width 37 height 5
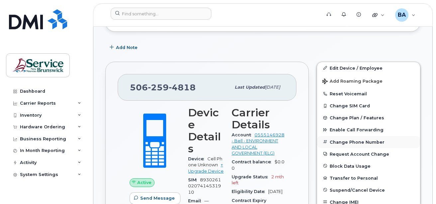
scroll to position [166, 0]
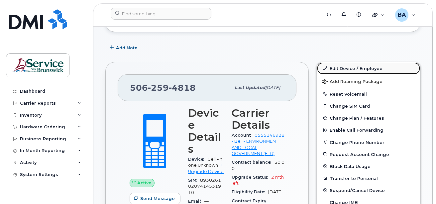
click at [355, 69] on link "Edit Device / Employee" at bounding box center [368, 68] width 103 height 12
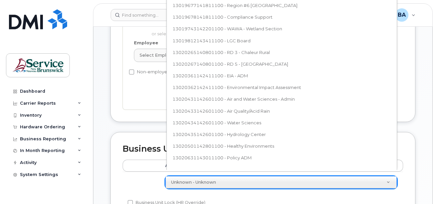
scroll to position [234, 0]
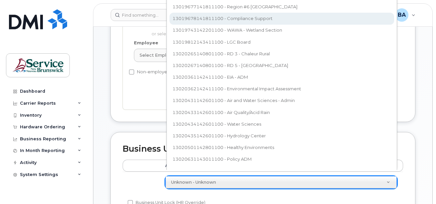
click at [248, 16] on body "Support Alerts Knowledge Base Quicklinks Suspend / Cancel Device Change SIM Car…" at bounding box center [218, 125] width 436 height 651
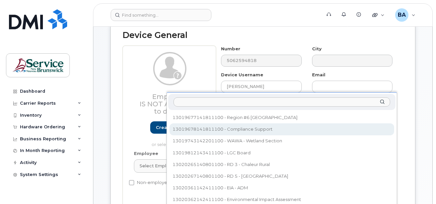
select select "35848234"
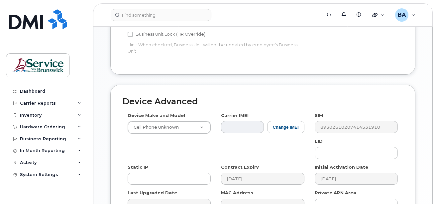
scroll to position [441, 0]
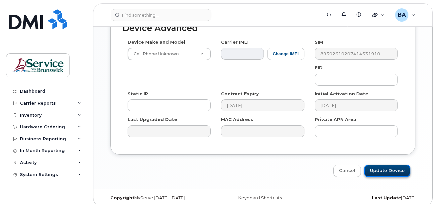
click at [380, 164] on input "Update Device" at bounding box center [388, 170] width 46 height 12
type input "Saving..."
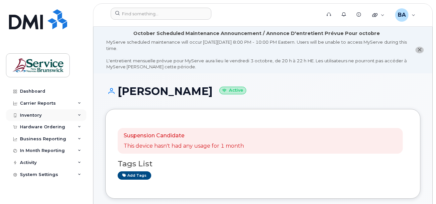
click at [26, 115] on div "Inventory" at bounding box center [31, 114] width 22 height 5
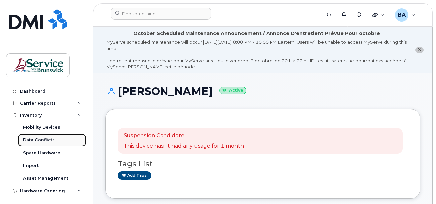
click at [37, 141] on div "Data Conflicts" at bounding box center [39, 140] width 32 height 6
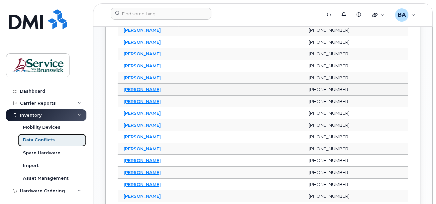
scroll to position [499, 0]
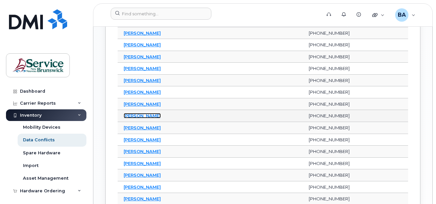
click at [131, 115] on link "[PERSON_NAME]" at bounding box center [142, 115] width 37 height 5
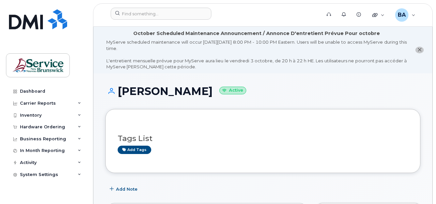
scroll to position [100, 0]
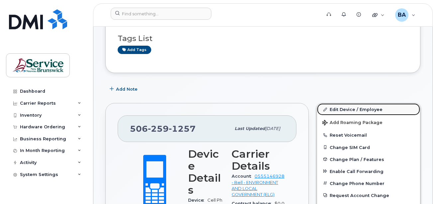
click at [352, 109] on link "Edit Device / Employee" at bounding box center [368, 109] width 103 height 12
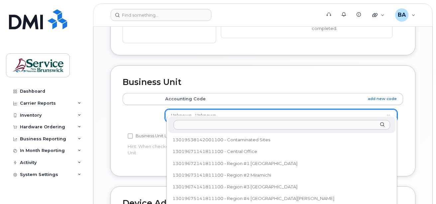
scroll to position [195, 0]
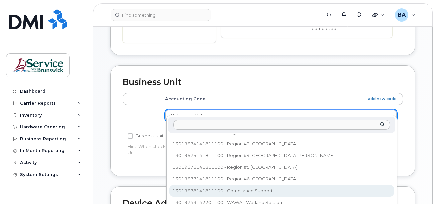
select select "35848234"
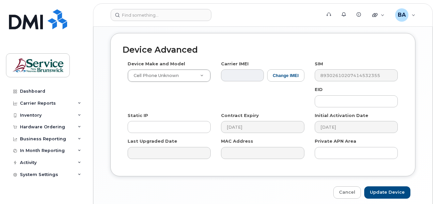
scroll to position [441, 0]
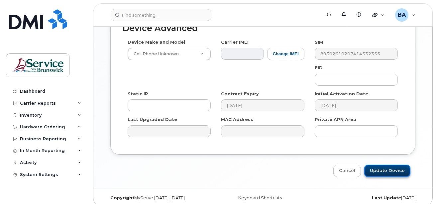
click at [377, 164] on input "Update Device" at bounding box center [388, 170] width 46 height 12
type input "Saving..."
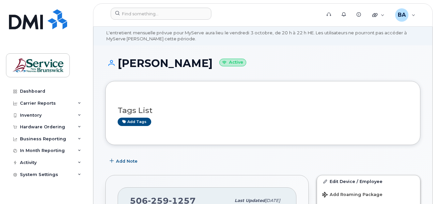
scroll to position [100, 0]
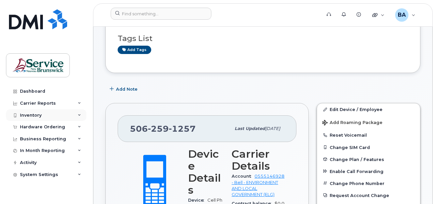
click at [22, 113] on div "Inventory" at bounding box center [31, 114] width 22 height 5
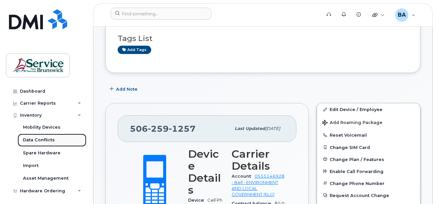
click at [39, 140] on div "Data Conflicts" at bounding box center [39, 140] width 32 height 6
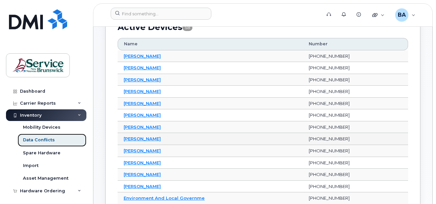
scroll to position [100, 0]
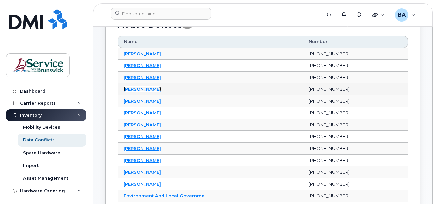
click at [135, 90] on link "[PERSON_NAME]" at bounding box center [142, 88] width 37 height 5
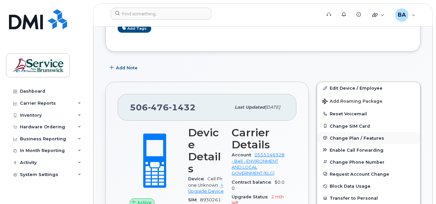
scroll to position [133, 0]
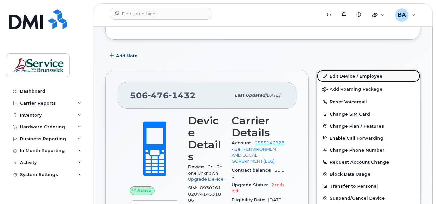
click at [360, 76] on link "Edit Device / Employee" at bounding box center [368, 76] width 103 height 12
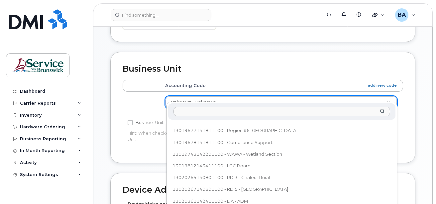
scroll to position [233, 0]
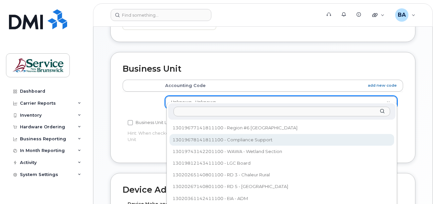
select select "35848234"
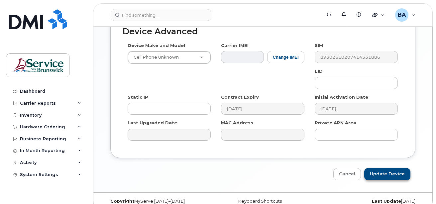
scroll to position [441, 0]
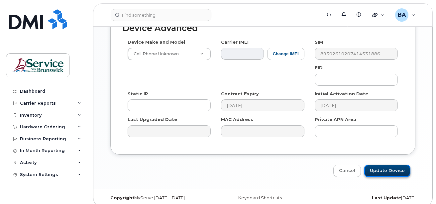
click at [375, 164] on input "Update Device" at bounding box center [388, 170] width 46 height 12
type input "Saving..."
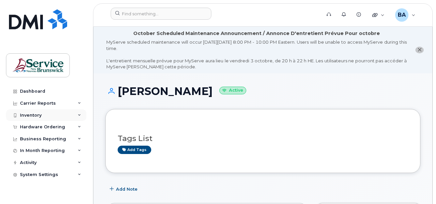
click at [27, 112] on div "Inventory" at bounding box center [31, 114] width 22 height 5
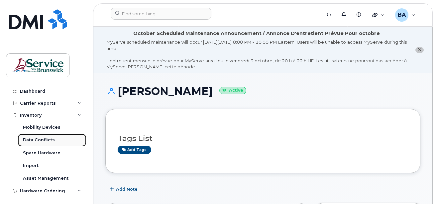
click at [26, 139] on div "Data Conflicts" at bounding box center [39, 140] width 32 height 6
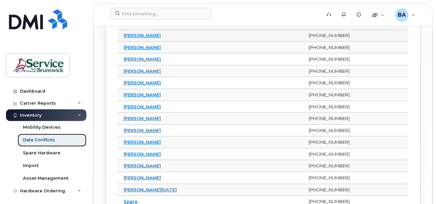
scroll to position [566, 0]
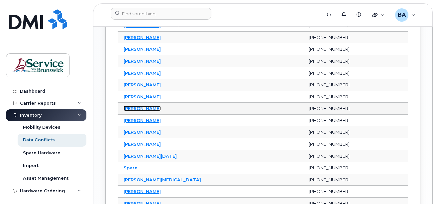
click at [144, 109] on link "[PERSON_NAME]" at bounding box center [142, 107] width 37 height 5
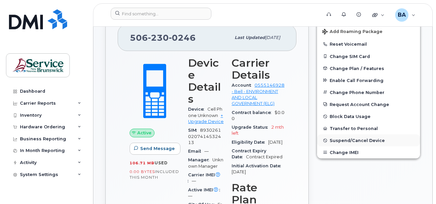
scroll to position [100, 0]
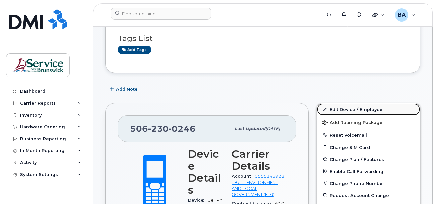
drag, startPoint x: 340, startPoint y: 109, endPoint x: 334, endPoint y: 108, distance: 6.1
click at [340, 109] on link "Edit Device / Employee" at bounding box center [368, 109] width 103 height 12
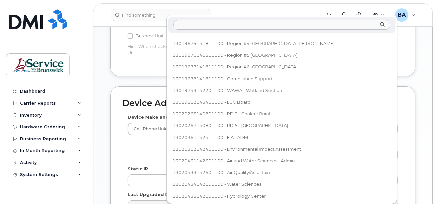
scroll to position [204, 0]
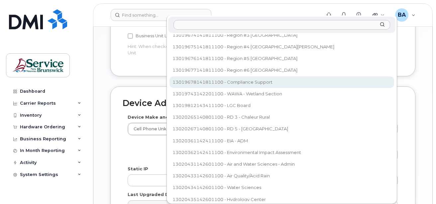
select select "35848234"
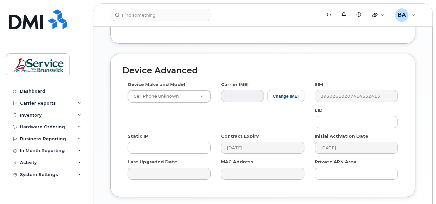
scroll to position [441, 0]
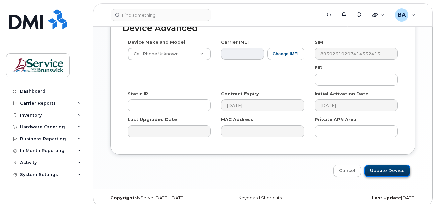
click at [390, 164] on input "Update Device" at bounding box center [388, 170] width 46 height 12
type input "Saving..."
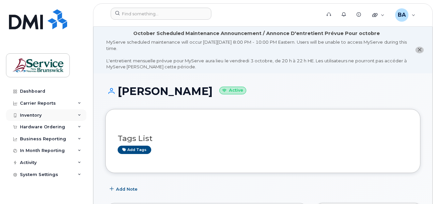
click at [37, 115] on div "Inventory" at bounding box center [31, 114] width 22 height 5
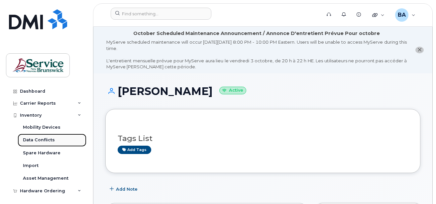
click at [33, 137] on div "Data Conflicts" at bounding box center [39, 140] width 32 height 6
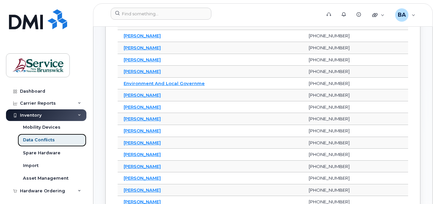
scroll to position [200, 0]
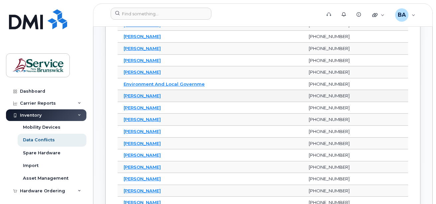
click at [140, 99] on td "Eric Knopf" at bounding box center [210, 96] width 185 height 12
click at [140, 96] on link "[PERSON_NAME]" at bounding box center [142, 95] width 37 height 5
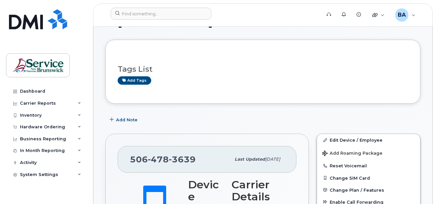
scroll to position [67, 0]
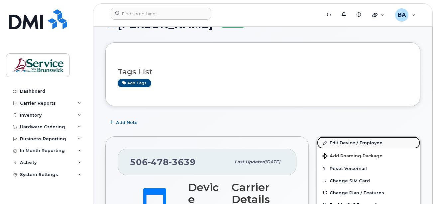
click at [341, 143] on link "Edit Device / Employee" at bounding box center [368, 142] width 103 height 12
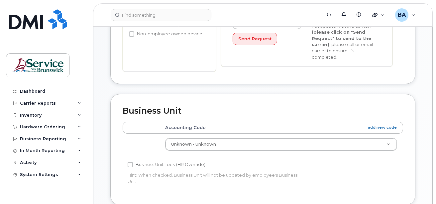
scroll to position [266, 0]
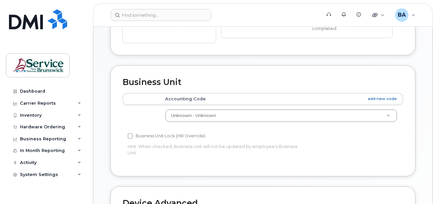
click at [328, 116] on td "Unknown - Unknown 13019121140021100 - Minister's Office 13019122140021100 - Dep…" at bounding box center [281, 115] width 244 height 21
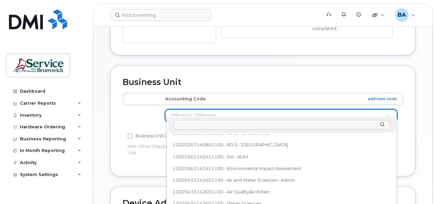
scroll to position [204, 0]
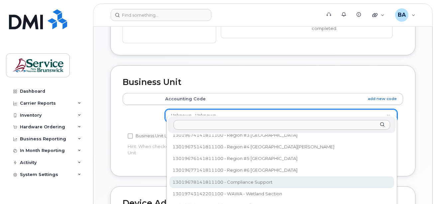
select select "35848234"
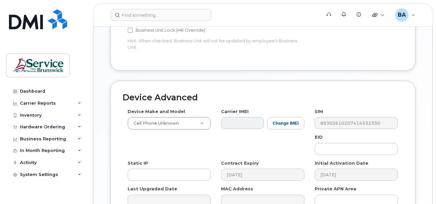
scroll to position [432, 0]
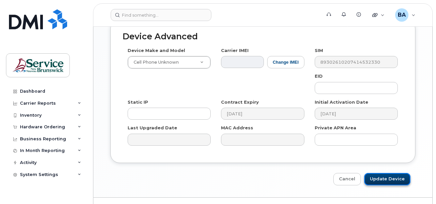
click at [377, 173] on input "Update Device" at bounding box center [388, 179] width 46 height 12
type input "Saving..."
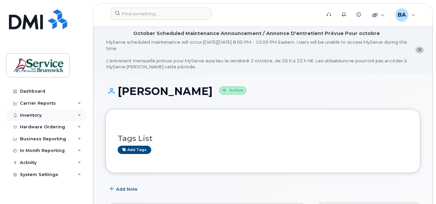
click at [34, 114] on div "Inventory" at bounding box center [31, 114] width 22 height 5
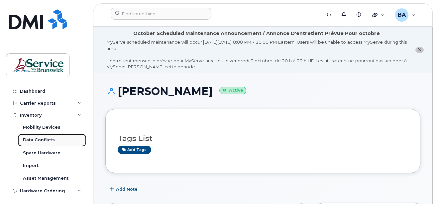
click at [40, 139] on div "Data Conflicts" at bounding box center [39, 140] width 32 height 6
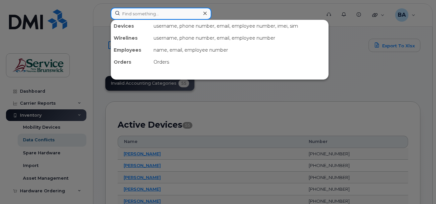
click at [129, 9] on input at bounding box center [161, 14] width 101 height 12
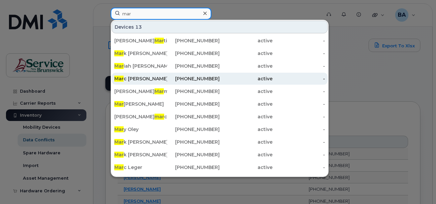
type input "mar"
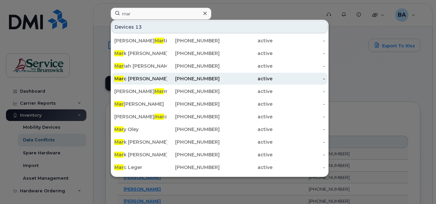
click at [149, 76] on div "Mar c Antoine Guitard (Bathurs)" at bounding box center [140, 78] width 53 height 7
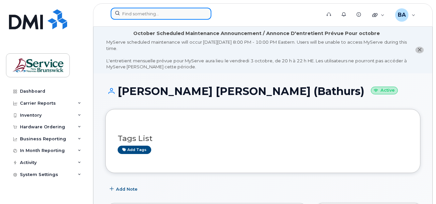
click at [141, 16] on input at bounding box center [161, 14] width 101 height 12
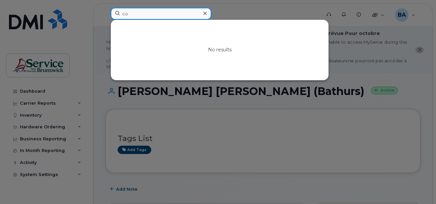
type input "c"
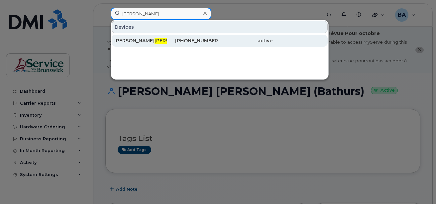
type input "paquet"
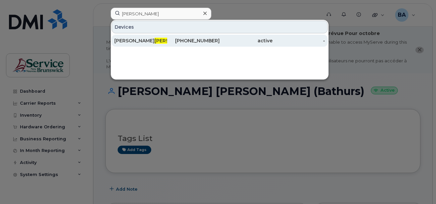
click at [155, 39] on span "Paquet" at bounding box center [175, 41] width 40 height 6
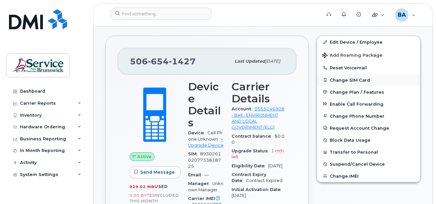
scroll to position [166, 0]
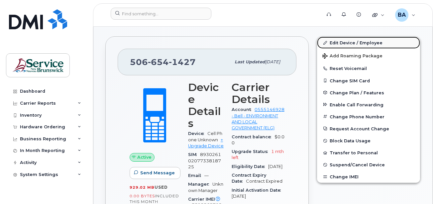
click at [337, 42] on link "Edit Device / Employee" at bounding box center [368, 43] width 103 height 12
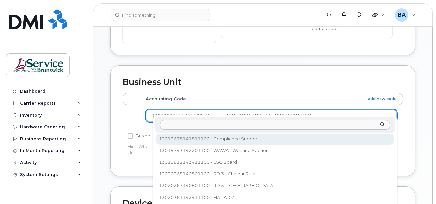
scroll to position [247, 0]
select select "35848234"
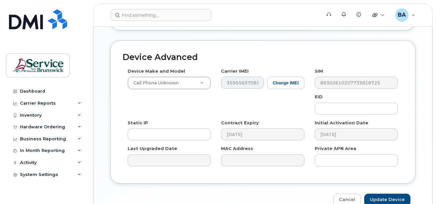
scroll to position [432, 0]
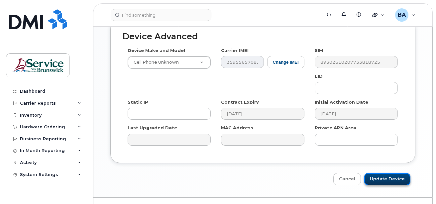
click at [404, 173] on input "Update Device" at bounding box center [388, 179] width 46 height 12
type input "Saving..."
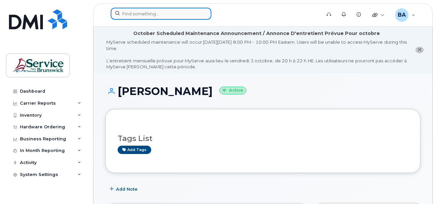
click at [135, 14] on input at bounding box center [161, 14] width 101 height 12
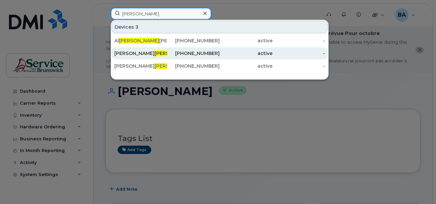
type input "[PERSON_NAME]"
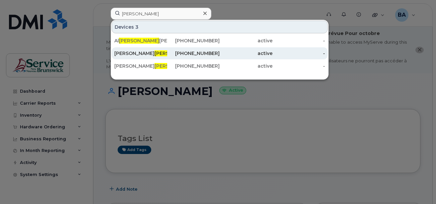
click at [125, 54] on div "[PERSON_NAME] in ([GEOGRAPHIC_DATA])" at bounding box center [140, 53] width 53 height 7
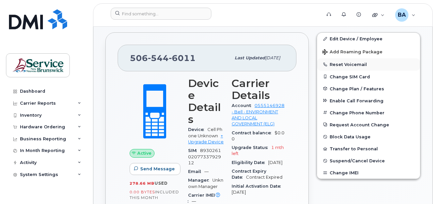
scroll to position [166, 0]
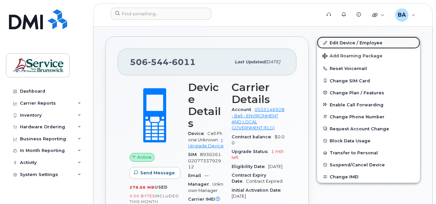
click at [350, 43] on link "Edit Device / Employee" at bounding box center [368, 43] width 103 height 12
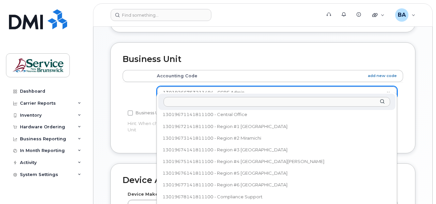
scroll to position [200, 0]
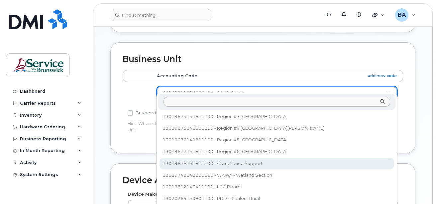
select select "35848234"
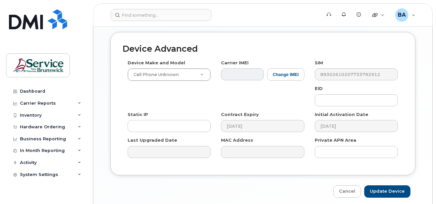
scroll to position [422, 0]
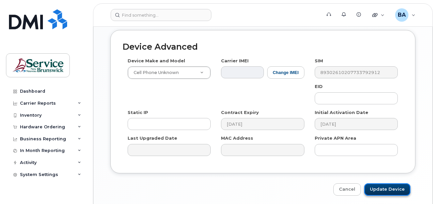
click at [391, 183] on input "Update Device" at bounding box center [388, 189] width 46 height 12
type input "Saving..."
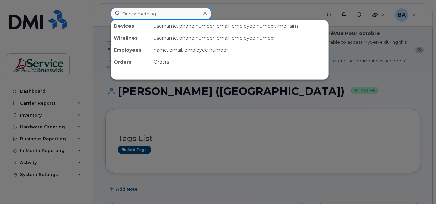
click at [136, 14] on input at bounding box center [161, 14] width 101 height 12
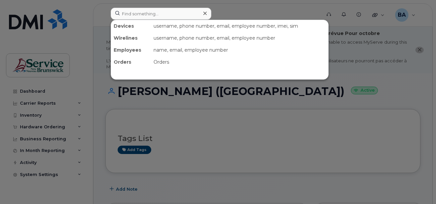
click at [29, 113] on div at bounding box center [218, 102] width 436 height 204
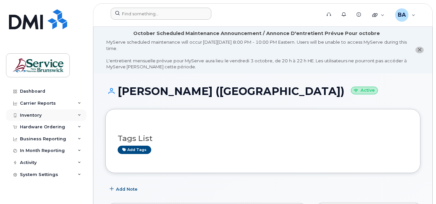
click at [24, 114] on div "Inventory" at bounding box center [31, 114] width 22 height 5
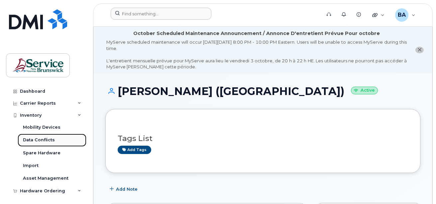
click at [32, 141] on div "Data Conflicts" at bounding box center [39, 140] width 32 height 6
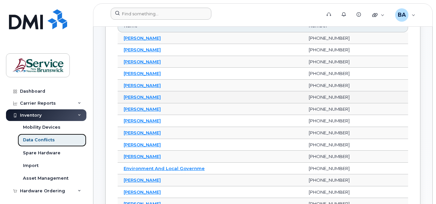
scroll to position [133, 0]
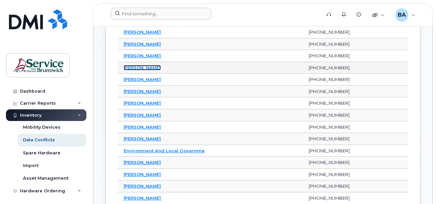
click at [141, 68] on link "[PERSON_NAME]" at bounding box center [142, 67] width 37 height 5
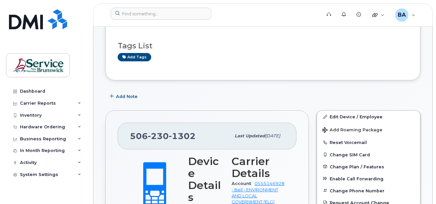
scroll to position [100, 0]
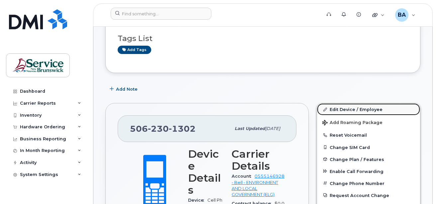
click at [356, 108] on link "Edit Device / Employee" at bounding box center [368, 109] width 103 height 12
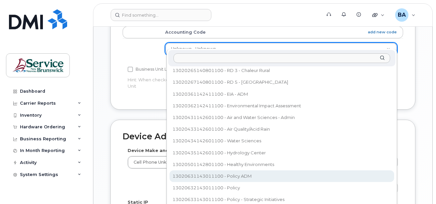
scroll to position [204, 0]
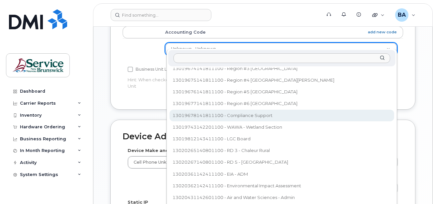
select select "35848234"
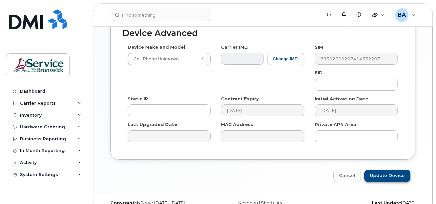
scroll to position [441, 0]
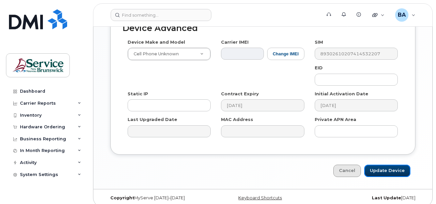
drag, startPoint x: 376, startPoint y: 162, endPoint x: 363, endPoint y: 160, distance: 12.9
click at [376, 164] on input "Update Device" at bounding box center [388, 170] width 46 height 12
type input "Saving..."
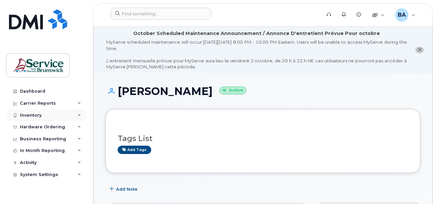
click at [33, 115] on div "Inventory" at bounding box center [31, 114] width 22 height 5
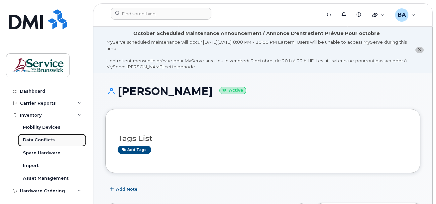
click at [25, 140] on div "Data Conflicts" at bounding box center [39, 140] width 32 height 6
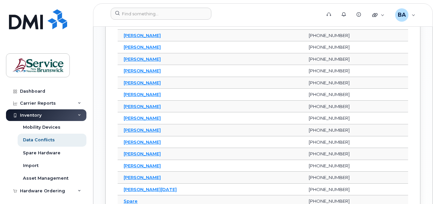
scroll to position [499, 0]
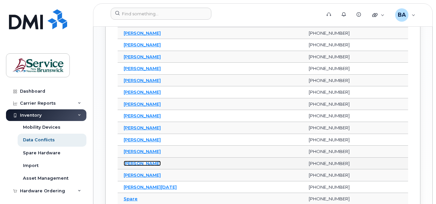
click at [146, 165] on link "[PERSON_NAME]" at bounding box center [142, 162] width 37 height 5
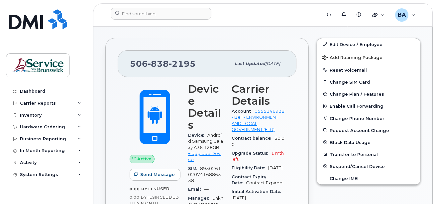
scroll to position [190, 0]
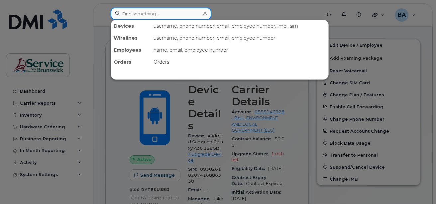
click at [133, 14] on input at bounding box center [161, 14] width 101 height 12
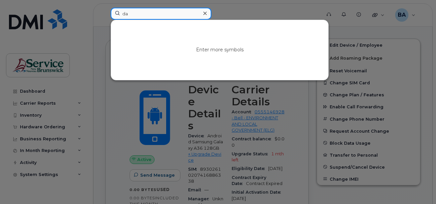
type input "da"
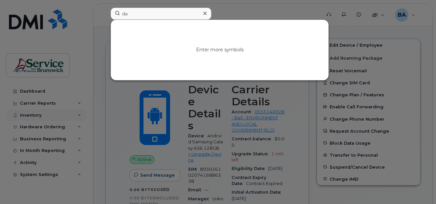
click at [31, 113] on div at bounding box center [218, 102] width 436 height 204
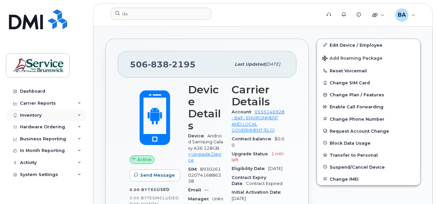
click at [31, 114] on div "Inventory" at bounding box center [31, 114] width 22 height 5
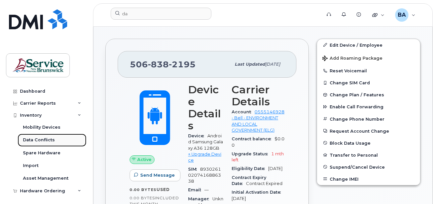
click at [39, 139] on div "Data Conflicts" at bounding box center [39, 140] width 32 height 6
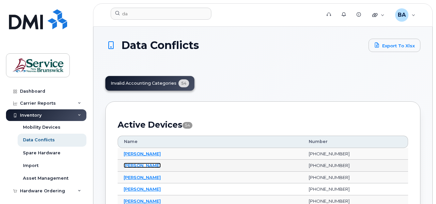
click at [135, 166] on link "[PERSON_NAME]" at bounding box center [142, 164] width 37 height 5
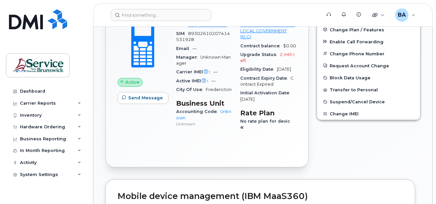
scroll to position [166, 0]
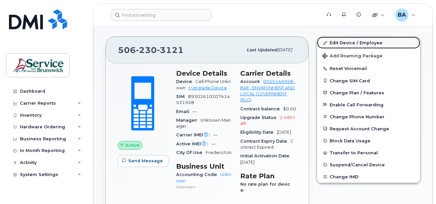
click at [336, 42] on link "Edit Device / Employee" at bounding box center [368, 43] width 103 height 12
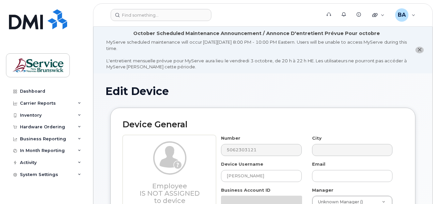
select select "34532060"
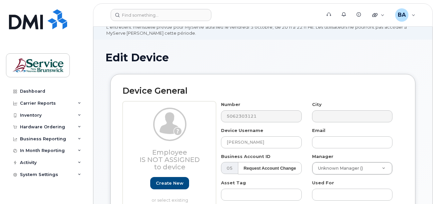
scroll to position [100, 0]
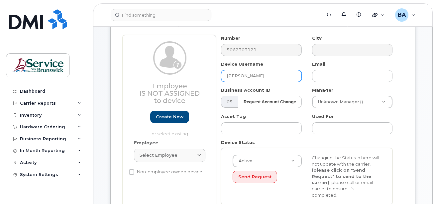
click at [266, 73] on input "Caleb Davis" at bounding box center [261, 76] width 81 height 12
type input "D"
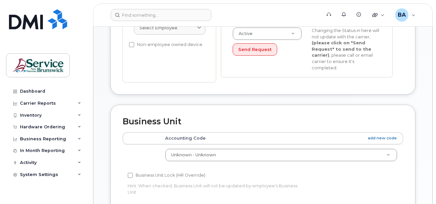
scroll to position [233, 0]
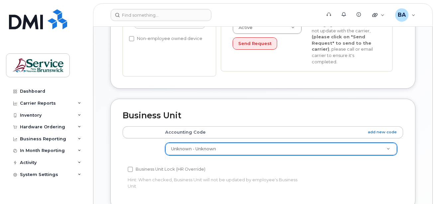
type input "Kaitlyn Dawson"
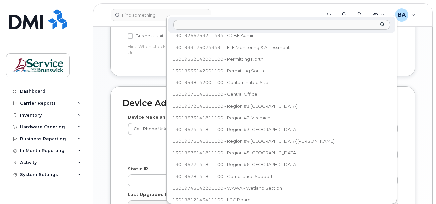
scroll to position [104, 0]
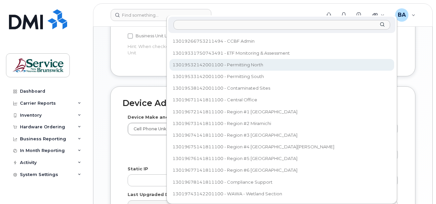
select select "35202462"
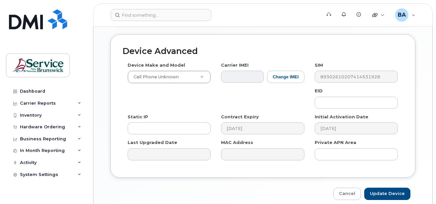
scroll to position [441, 0]
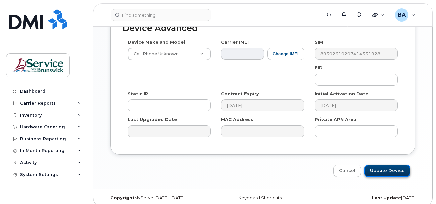
click at [392, 164] on input "Update Device" at bounding box center [388, 170] width 46 height 12
type input "Saving..."
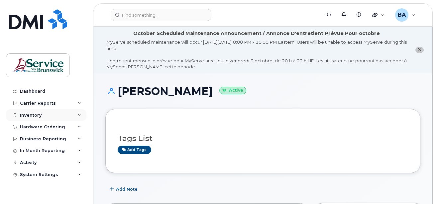
click at [31, 116] on div "Inventory" at bounding box center [31, 114] width 22 height 5
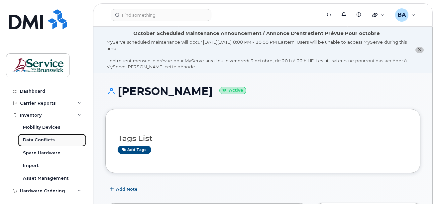
click at [33, 139] on div "Data Conflicts" at bounding box center [39, 140] width 32 height 6
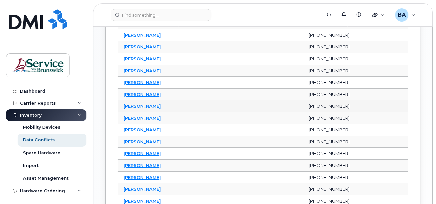
scroll to position [566, 0]
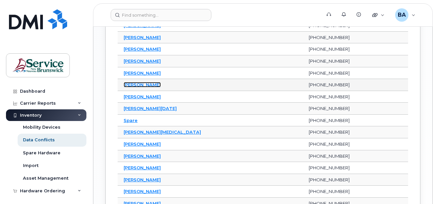
click at [126, 84] on link "[PERSON_NAME]" at bounding box center [142, 84] width 37 height 5
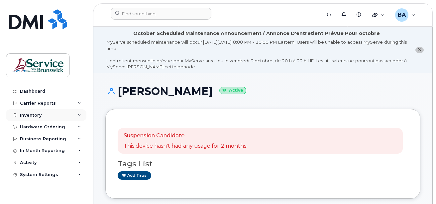
click at [31, 115] on div "Inventory" at bounding box center [31, 114] width 22 height 5
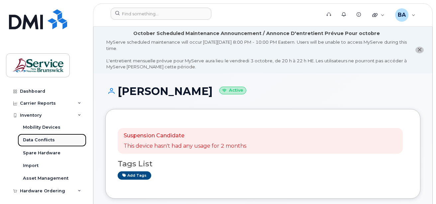
click at [29, 139] on div "Data Conflicts" at bounding box center [39, 140] width 32 height 6
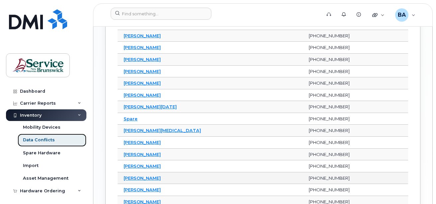
scroll to position [599, 0]
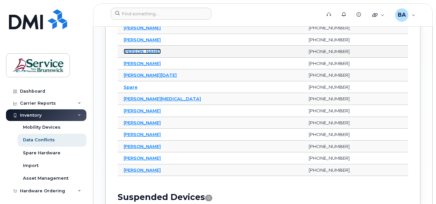
click at [146, 51] on link "[PERSON_NAME]" at bounding box center [142, 51] width 37 height 5
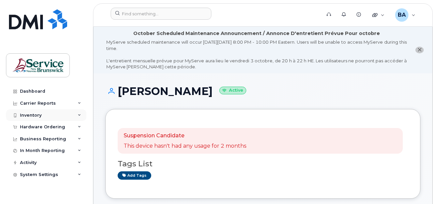
click at [25, 115] on div "Inventory" at bounding box center [31, 114] width 22 height 5
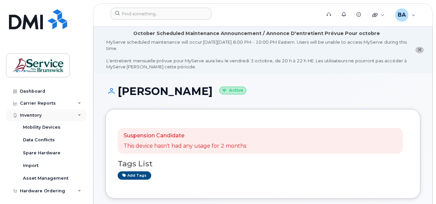
click at [26, 116] on div "Inventory" at bounding box center [31, 114] width 22 height 5
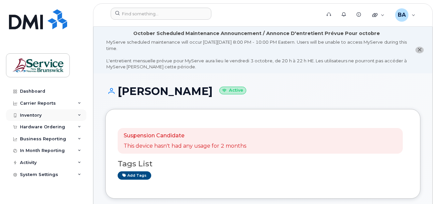
click at [28, 114] on div "Inventory" at bounding box center [31, 114] width 22 height 5
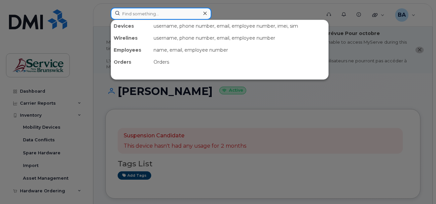
click at [134, 14] on input at bounding box center [161, 14] width 101 height 12
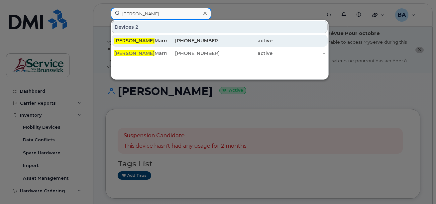
type input "ricky"
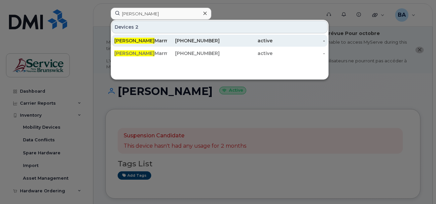
click at [133, 39] on div "Ricky Marmen" at bounding box center [140, 40] width 53 height 7
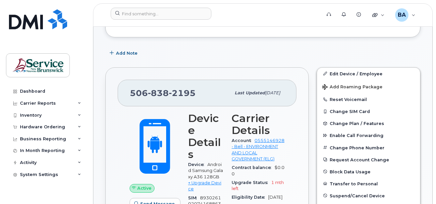
scroll to position [133, 0]
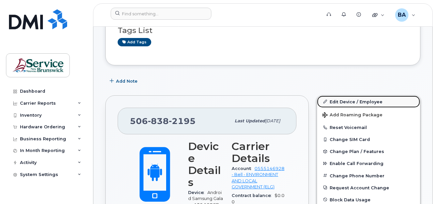
click at [336, 102] on link "Edit Device / Employee" at bounding box center [368, 101] width 103 height 12
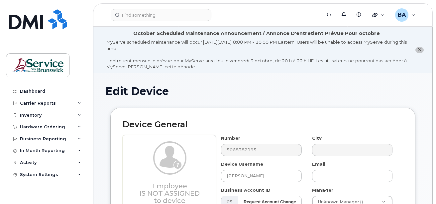
select select "34532060"
click at [278, 176] on input "[PERSON_NAME]" at bounding box center [261, 176] width 81 height 12
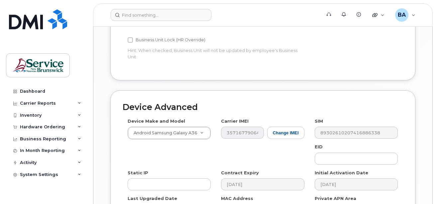
scroll to position [432, 0]
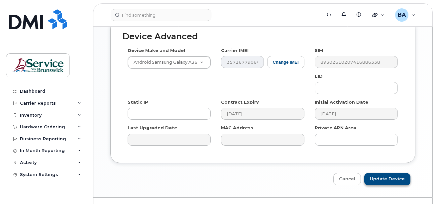
type input "[PERSON_NAME] ????"
drag, startPoint x: 377, startPoint y: 172, endPoint x: 348, endPoint y: 156, distance: 33.6
click at [377, 173] on input "Update Device" at bounding box center [388, 179] width 46 height 12
type input "Saving..."
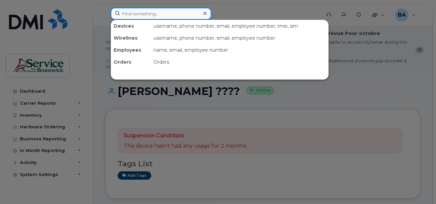
click at [141, 16] on input at bounding box center [161, 14] width 101 height 12
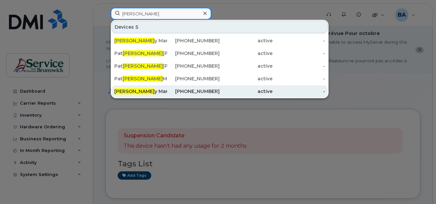
type input "[PERSON_NAME]"
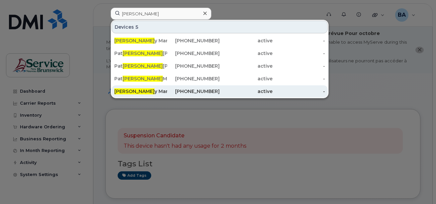
click at [133, 90] on div "[PERSON_NAME]" at bounding box center [140, 91] width 53 height 7
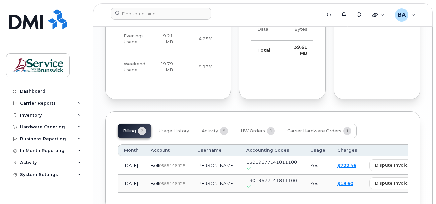
scroll to position [724, 0]
click at [338, 161] on link "$722.46" at bounding box center [347, 163] width 19 height 5
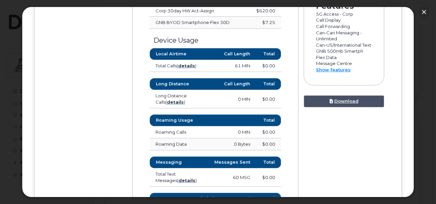
scroll to position [333, 0]
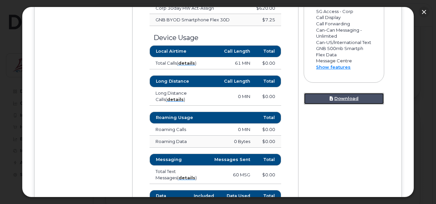
click at [332, 105] on link "Download" at bounding box center [344, 98] width 81 height 12
click at [425, 28] on div at bounding box center [218, 102] width 436 height 204
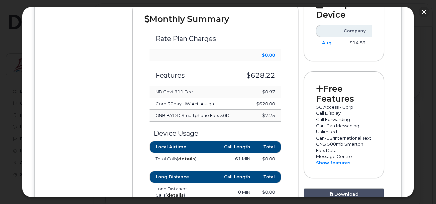
scroll to position [200, 0]
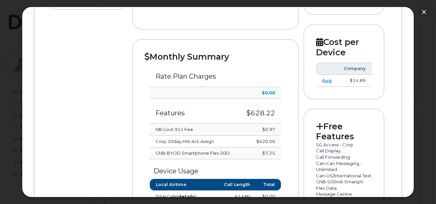
drag, startPoint x: 158, startPoint y: 140, endPoint x: 219, endPoint y: 143, distance: 61.6
click at [219, 143] on td "Corp 30day HW Act-Assign" at bounding box center [194, 141] width 89 height 12
drag, startPoint x: 219, startPoint y: 143, endPoint x: 260, endPoint y: 136, distance: 42.0
click at [260, 136] on td "$620.00" at bounding box center [260, 141] width 43 height 12
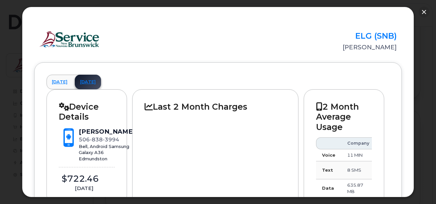
scroll to position [0, 0]
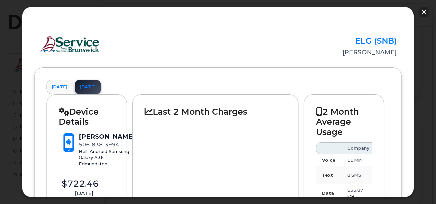
click at [424, 8] on button "button" at bounding box center [424, 12] width 11 height 11
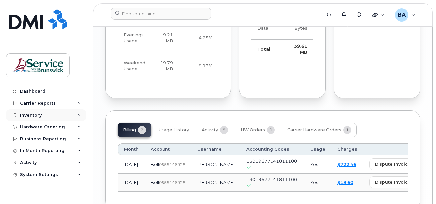
click at [44, 113] on div "Inventory" at bounding box center [46, 115] width 81 height 12
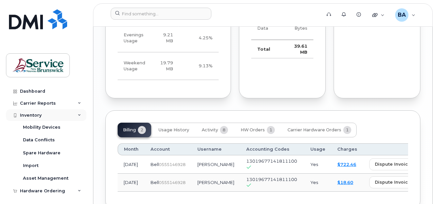
click at [39, 115] on div "Inventory" at bounding box center [31, 114] width 22 height 5
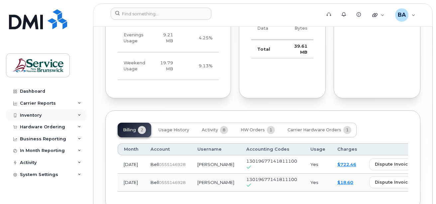
click at [39, 115] on div "Inventory" at bounding box center [31, 114] width 22 height 5
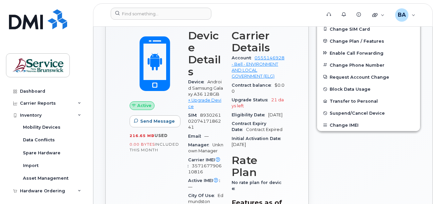
scroll to position [158, 0]
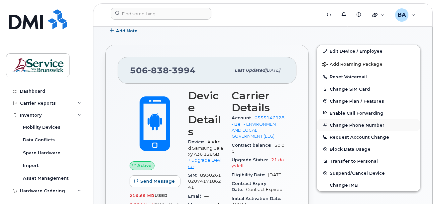
click at [338, 123] on button "Change Phone Number" at bounding box center [368, 125] width 103 height 12
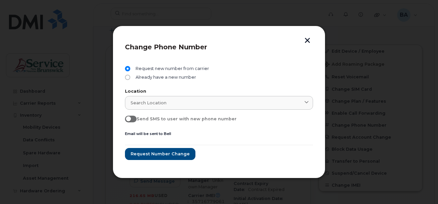
click at [134, 119] on span at bounding box center [131, 118] width 12 height 7
click at [130, 119] on input "Send SMS to user with new phone number" at bounding box center [127, 117] width 5 height 5
checkbox input "true"
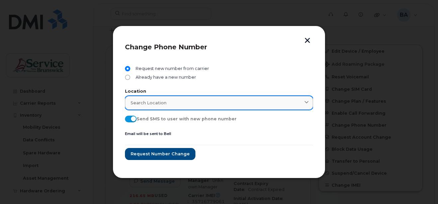
click at [135, 105] on span "Search location" at bounding box center [149, 102] width 36 height 6
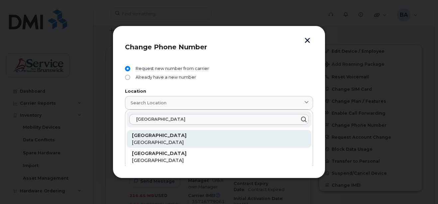
type input "Grand Falls"
click at [140, 137] on strong "Grand Falls" at bounding box center [159, 135] width 55 height 6
type input "Grand Falls"
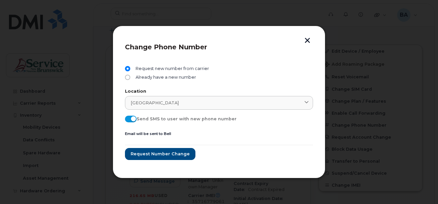
click at [307, 38] on button "button" at bounding box center [308, 41] width 10 height 7
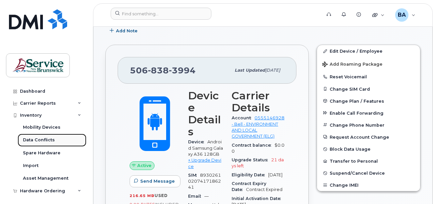
click at [32, 139] on div "Data Conflicts" at bounding box center [39, 140] width 32 height 6
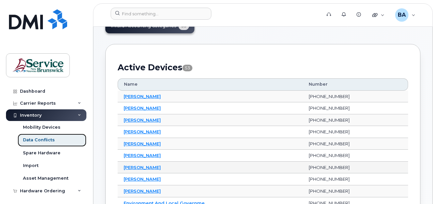
scroll to position [67, 0]
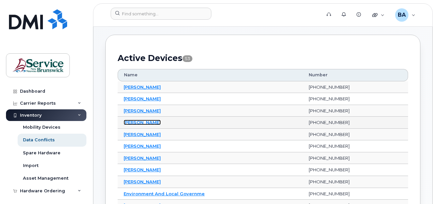
click at [144, 122] on link "Danny Stymiest" at bounding box center [142, 121] width 37 height 5
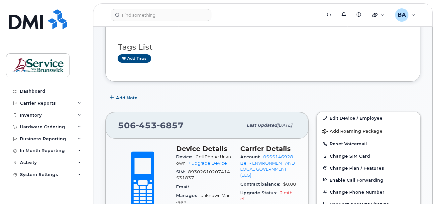
scroll to position [133, 0]
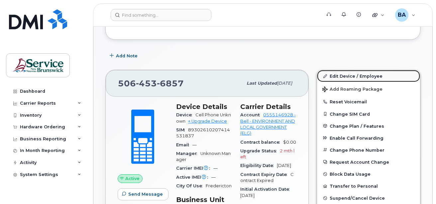
click at [346, 77] on link "Edit Device / Employee" at bounding box center [368, 76] width 103 height 12
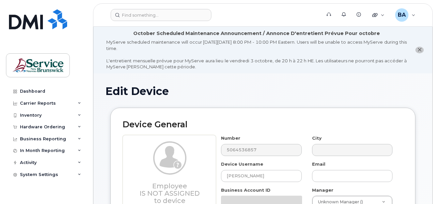
select select "34532060"
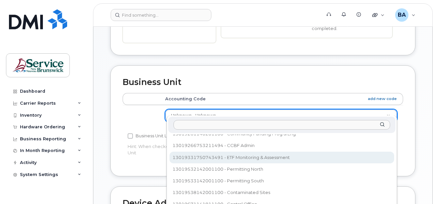
scroll to position [94, 0]
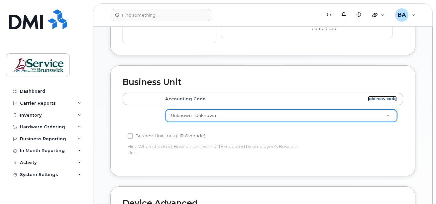
click at [380, 96] on link "add new code" at bounding box center [382, 99] width 29 height 6
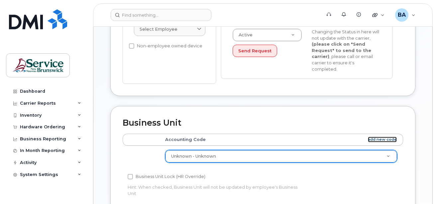
scroll to position [133, 0]
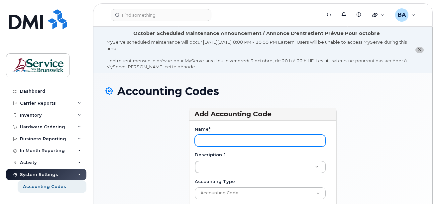
click at [266, 142] on input "Name *" at bounding box center [260, 140] width 131 height 12
paste input "13019531142001100"
type input "13019531142001100"
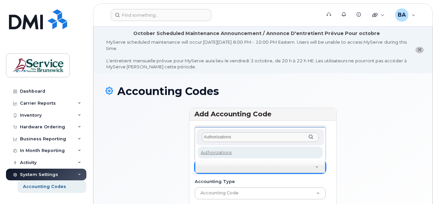
type input "Authorizations"
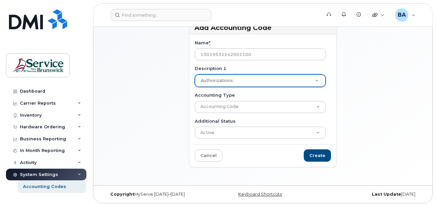
scroll to position [89, 0]
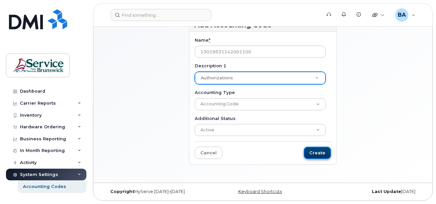
click at [320, 152] on input "Create" at bounding box center [317, 152] width 27 height 12
type input "Saving..."
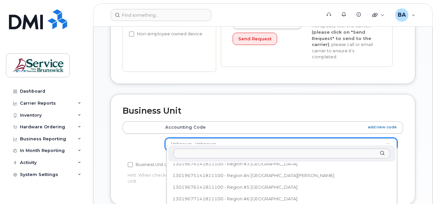
scroll to position [116, 0]
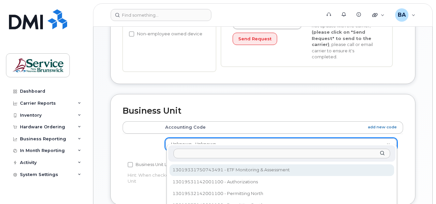
drag, startPoint x: 230, startPoint y: 174, endPoint x: 234, endPoint y: 172, distance: 4.5
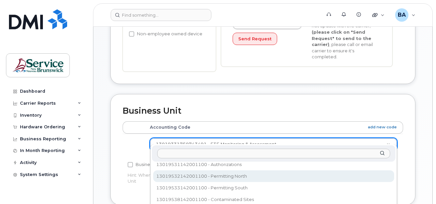
scroll to position [129, 0]
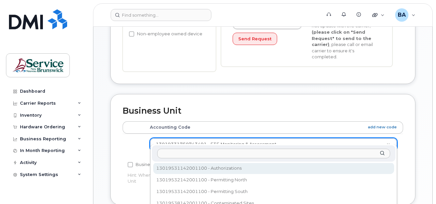
select select "36175798"
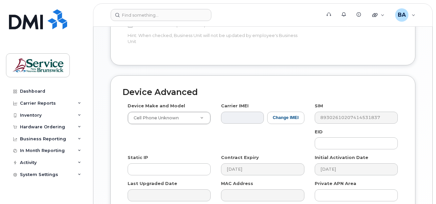
scroll to position [466, 0]
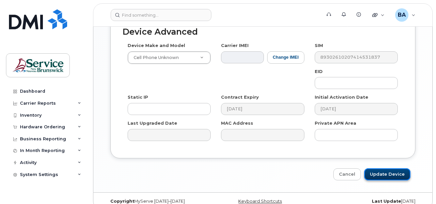
click at [378, 168] on input "Update Device" at bounding box center [388, 174] width 46 height 12
type input "Saving..."
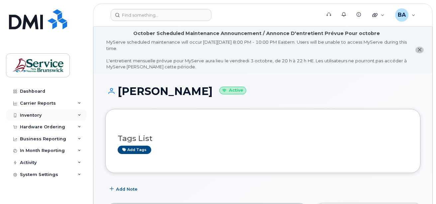
click at [38, 116] on div "Inventory" at bounding box center [31, 114] width 22 height 5
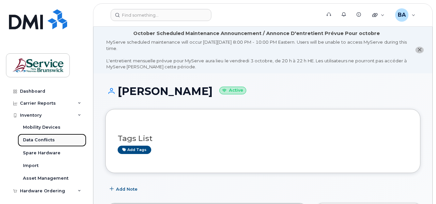
click at [29, 138] on div "Data Conflicts" at bounding box center [39, 140] width 32 height 6
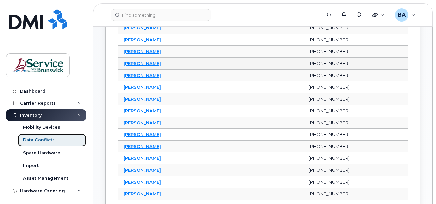
scroll to position [299, 0]
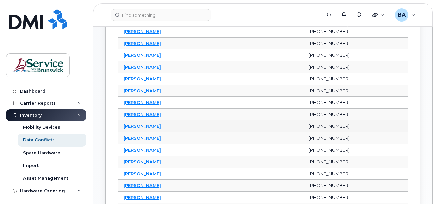
click at [123, 123] on td "[PERSON_NAME]" at bounding box center [210, 126] width 185 height 12
click at [127, 126] on link "[PERSON_NAME]" at bounding box center [142, 125] width 37 height 5
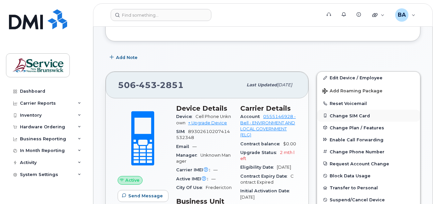
scroll to position [127, 0]
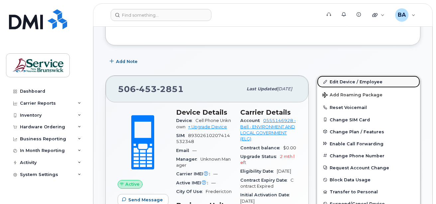
click at [344, 81] on link "Edit Device / Employee" at bounding box center [368, 82] width 103 height 12
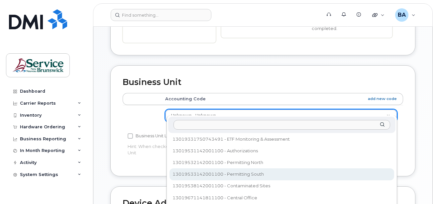
scroll to position [116, 0]
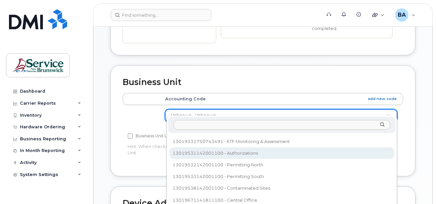
select select "36175798"
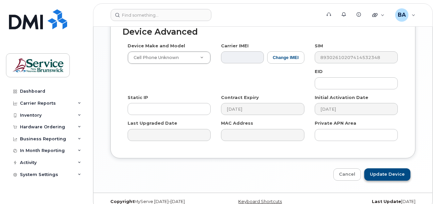
scroll to position [441, 0]
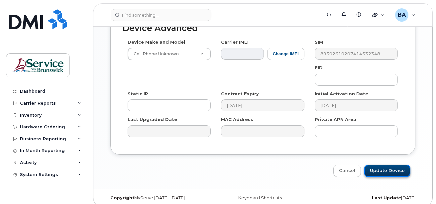
click at [386, 166] on input "Update Device" at bounding box center [388, 170] width 46 height 12
type input "Saving..."
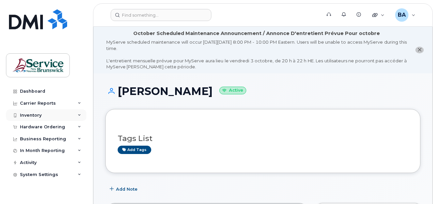
click at [27, 113] on div "Inventory" at bounding box center [31, 114] width 22 height 5
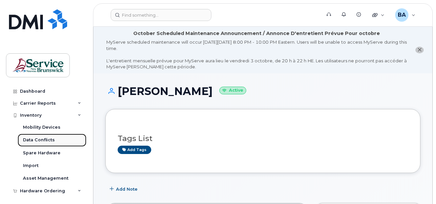
click at [24, 139] on div "Data Conflicts" at bounding box center [39, 140] width 32 height 6
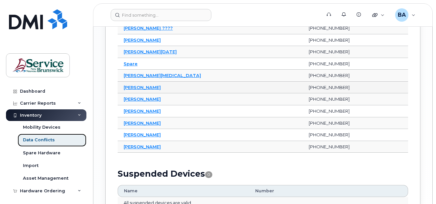
scroll to position [599, 0]
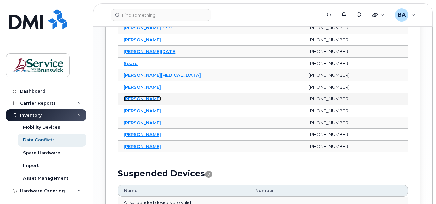
click at [148, 98] on link "[PERSON_NAME]" at bounding box center [142, 98] width 37 height 5
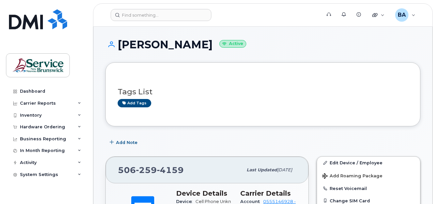
scroll to position [133, 0]
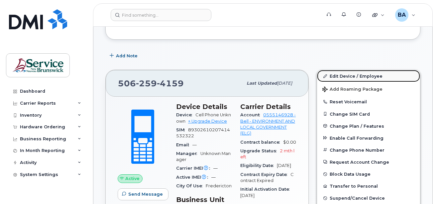
click at [359, 77] on link "Edit Device / Employee" at bounding box center [368, 76] width 103 height 12
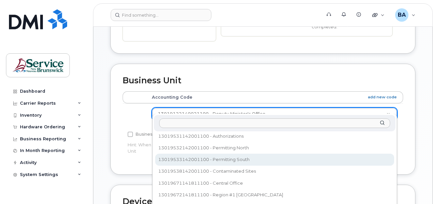
scroll to position [119, 0]
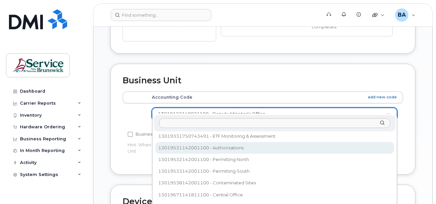
select select "36175798"
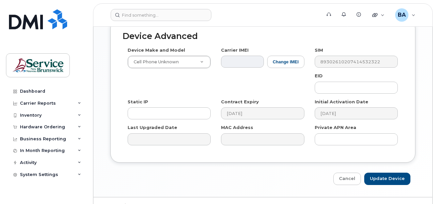
scroll to position [434, 0]
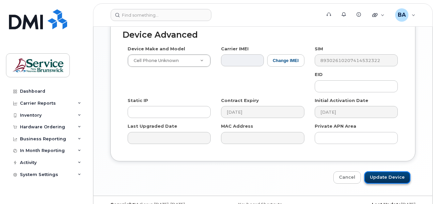
click at [385, 172] on input "Update Device" at bounding box center [388, 177] width 46 height 12
type input "Saving..."
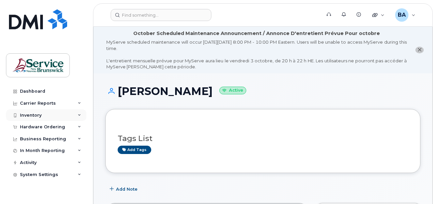
click at [36, 115] on div "Inventory" at bounding box center [31, 114] width 22 height 5
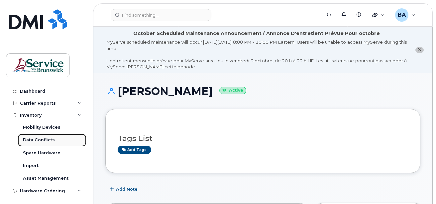
click at [37, 138] on div "Data Conflicts" at bounding box center [39, 140] width 32 height 6
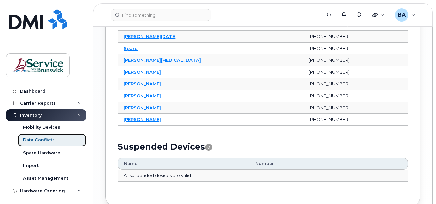
scroll to position [632, 0]
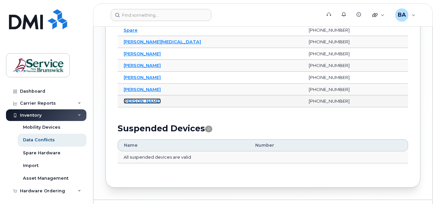
click at [133, 101] on link "[PERSON_NAME]" at bounding box center [142, 100] width 37 height 5
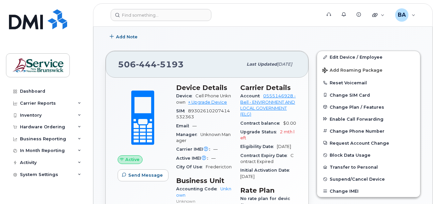
scroll to position [166, 0]
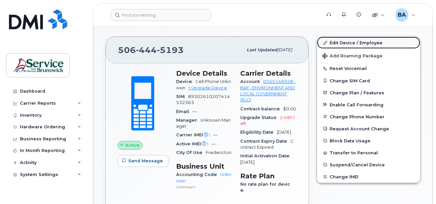
click at [343, 44] on link "Edit Device / Employee" at bounding box center [368, 43] width 103 height 12
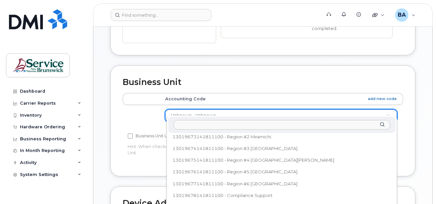
scroll to position [116, 0]
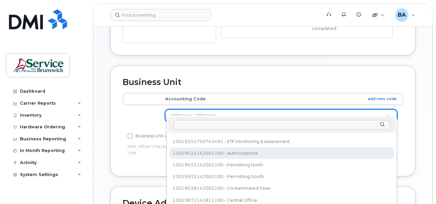
select select "36175798"
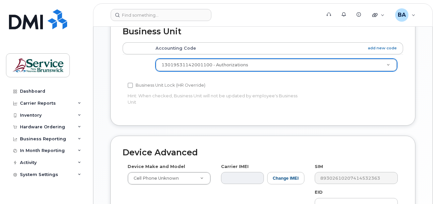
scroll to position [432, 0]
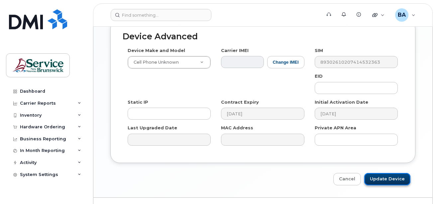
click at [380, 173] on input "Update Device" at bounding box center [388, 179] width 46 height 12
type input "Saving..."
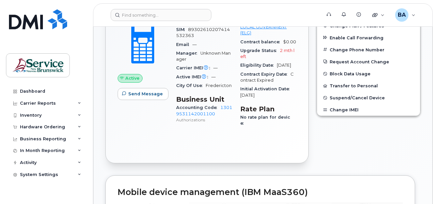
scroll to position [233, 0]
click at [31, 112] on div "Inventory" at bounding box center [31, 114] width 22 height 5
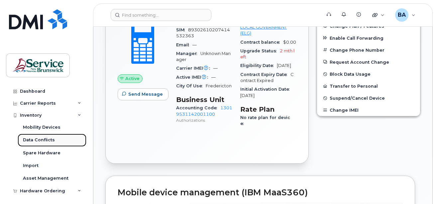
click at [33, 136] on link "Data Conflicts" at bounding box center [52, 139] width 69 height 13
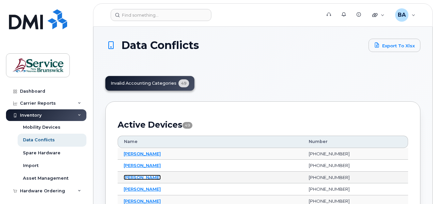
click at [137, 178] on link "Christie Ward" at bounding box center [142, 176] width 37 height 5
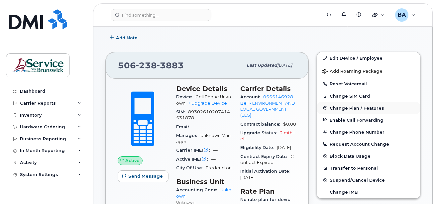
scroll to position [100, 0]
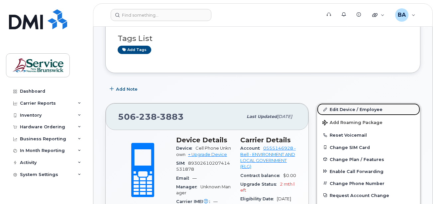
drag, startPoint x: 342, startPoint y: 110, endPoint x: 335, endPoint y: 111, distance: 6.5
click at [341, 110] on link "Edit Device / Employee" at bounding box center [368, 109] width 103 height 12
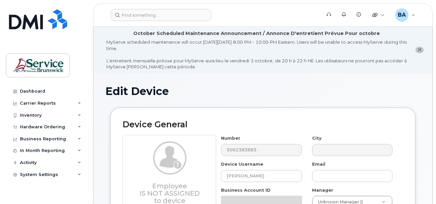
select select "34532060"
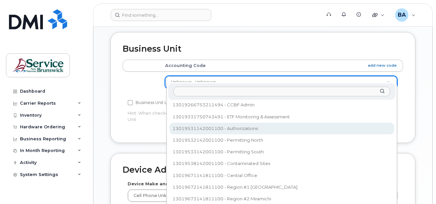
scroll to position [106, 0]
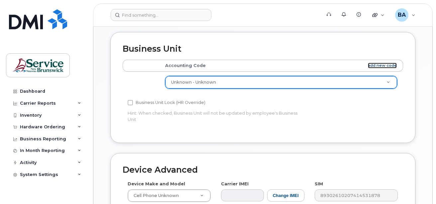
click at [378, 63] on link "add new code" at bounding box center [382, 66] width 29 height 6
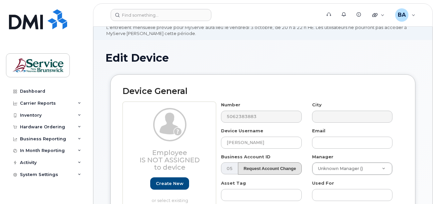
scroll to position [0, 0]
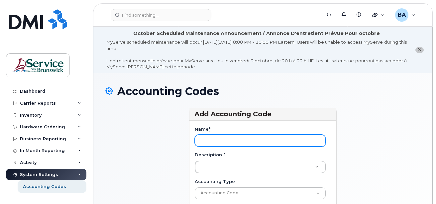
click at [295, 137] on input "Name *" at bounding box center [260, 140] width 131 height 12
paste input "13019461142001100"
type input "13019461142001100"
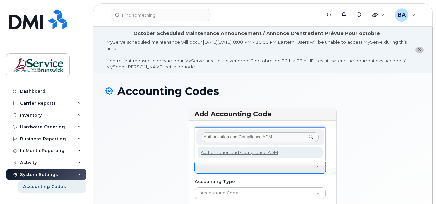
type input "Authorization and Compliance ADM"
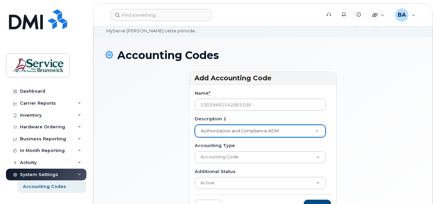
scroll to position [89, 0]
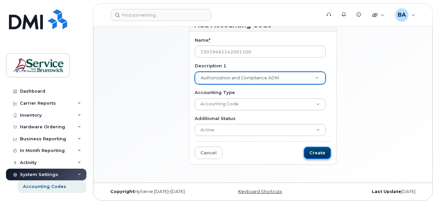
click at [314, 151] on input "Create" at bounding box center [317, 152] width 27 height 12
type input "Saving..."
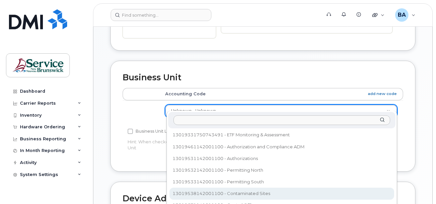
scroll to position [86, 0]
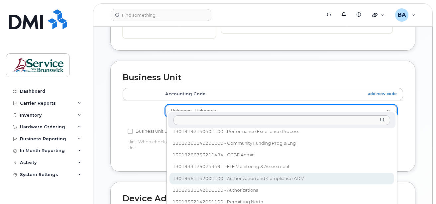
select select "36175799"
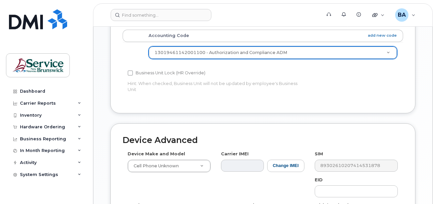
scroll to position [432, 0]
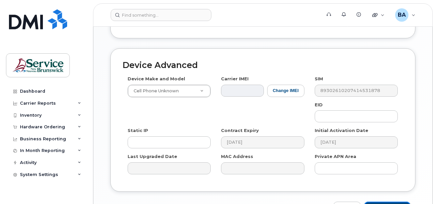
click at [377, 201] on input "Update Device" at bounding box center [388, 207] width 46 height 12
type input "Saving..."
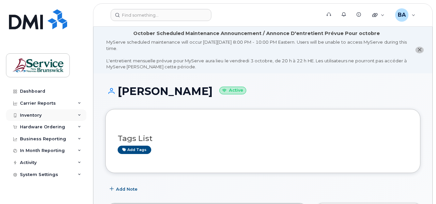
click at [32, 115] on div "Inventory" at bounding box center [31, 114] width 22 height 5
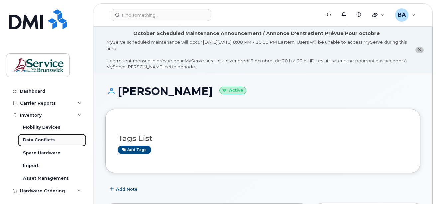
click at [32, 141] on div "Data Conflicts" at bounding box center [39, 140] width 32 height 6
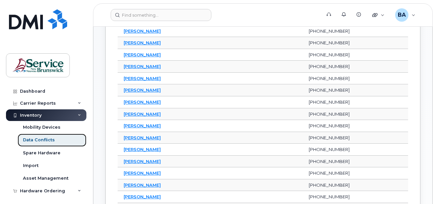
scroll to position [233, 0]
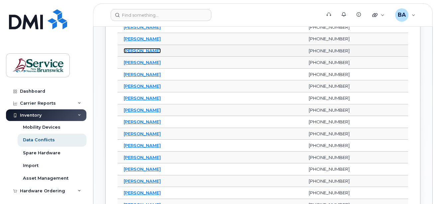
click at [147, 52] on link "[PERSON_NAME]" at bounding box center [142, 50] width 37 height 5
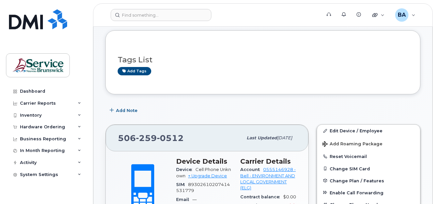
scroll to position [100, 0]
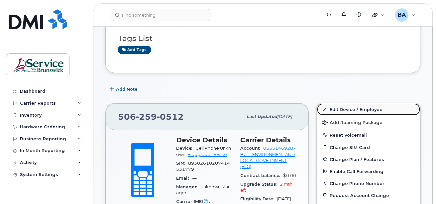
click at [360, 108] on link "Edit Device / Employee" at bounding box center [368, 109] width 103 height 12
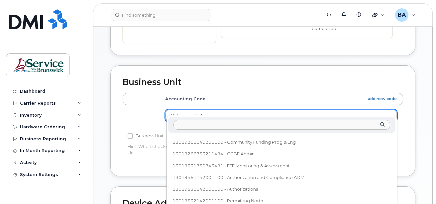
scroll to position [86, 0]
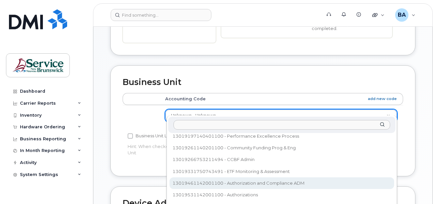
select select "36175799"
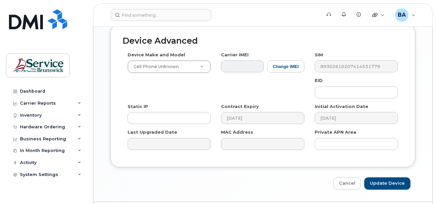
scroll to position [432, 0]
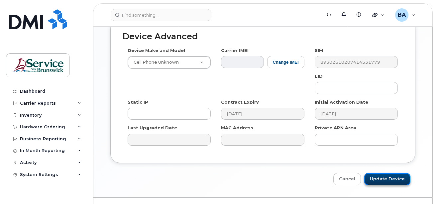
click at [397, 176] on input "Update Device" at bounding box center [388, 179] width 46 height 12
type input "Saving..."
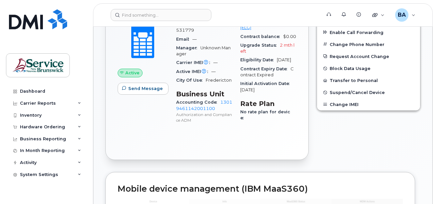
scroll to position [299, 0]
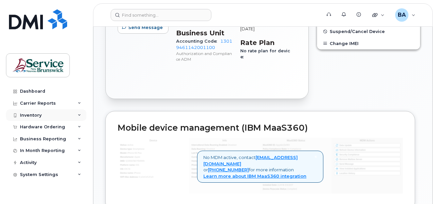
click at [27, 115] on div "Inventory" at bounding box center [31, 114] width 22 height 5
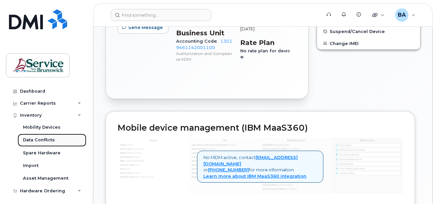
click at [28, 138] on div "Data Conflicts" at bounding box center [39, 140] width 32 height 6
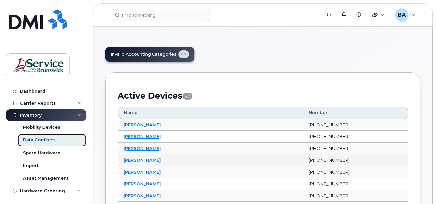
scroll to position [100, 0]
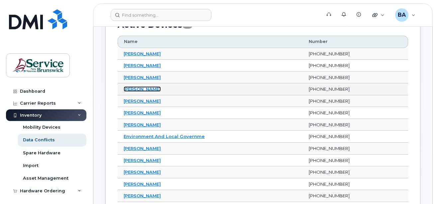
click at [138, 90] on link "[PERSON_NAME]" at bounding box center [142, 88] width 37 height 5
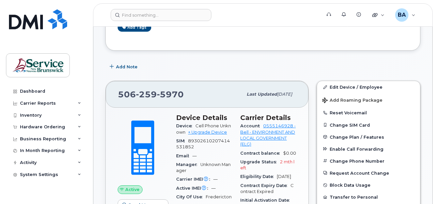
scroll to position [133, 0]
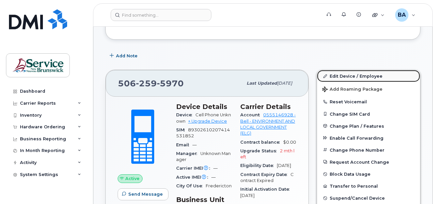
click at [336, 76] on link "Edit Device / Employee" at bounding box center [368, 76] width 103 height 12
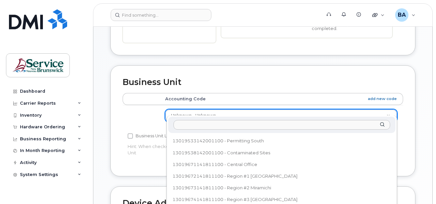
scroll to position [161, 0]
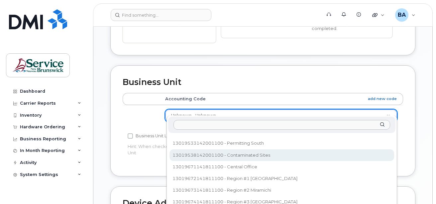
select select "35915916"
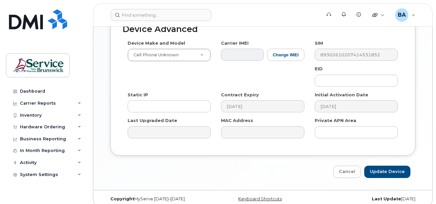
scroll to position [441, 0]
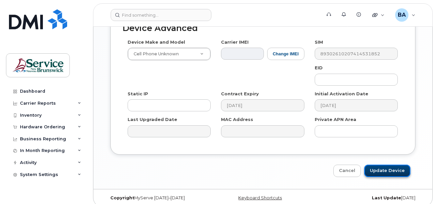
click at [383, 166] on input "Update Device" at bounding box center [388, 170] width 46 height 12
type input "Saving..."
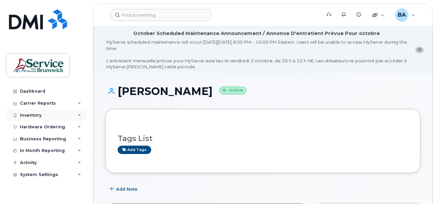
click at [35, 116] on div "Inventory" at bounding box center [31, 114] width 22 height 5
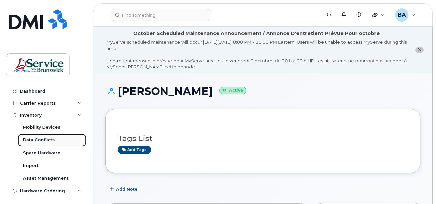
click at [35, 136] on link "Data Conflicts" at bounding box center [52, 139] width 69 height 13
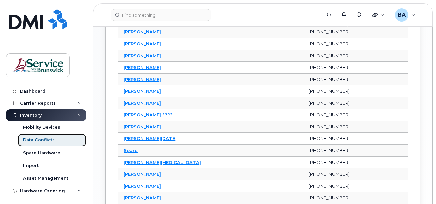
scroll to position [566, 0]
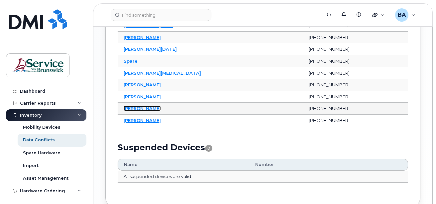
click at [145, 108] on link "[PERSON_NAME]" at bounding box center [142, 107] width 37 height 5
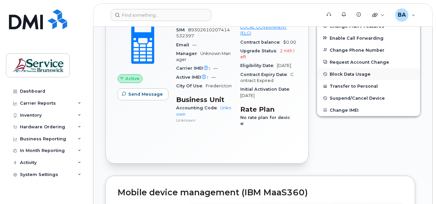
scroll to position [100, 0]
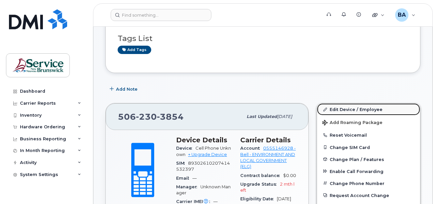
click at [344, 108] on link "Edit Device / Employee" at bounding box center [368, 109] width 103 height 12
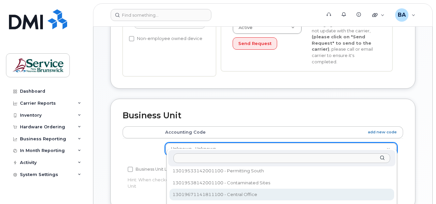
scroll to position [155, 0]
select select "35915916"
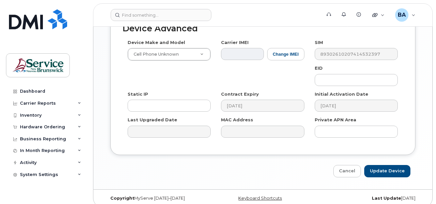
scroll to position [441, 0]
click at [383, 164] on input "Update Device" at bounding box center [388, 170] width 46 height 12
type input "Saving..."
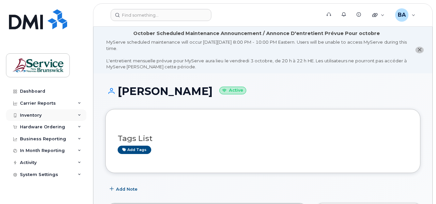
click at [27, 112] on div "Inventory" at bounding box center [31, 114] width 22 height 5
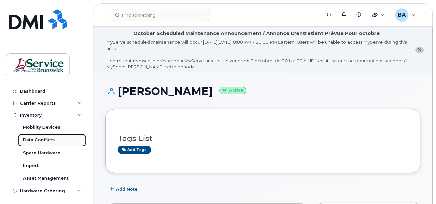
click at [32, 140] on div "Data Conflicts" at bounding box center [39, 140] width 32 height 6
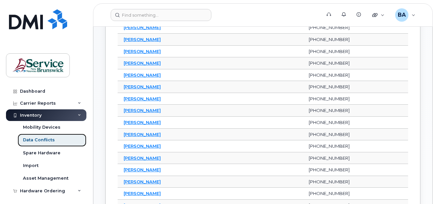
scroll to position [299, 0]
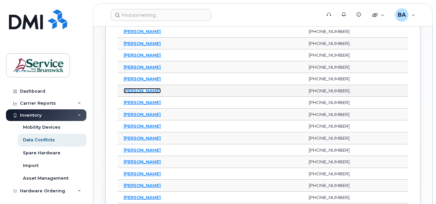
click at [132, 91] on link "[PERSON_NAME]" at bounding box center [142, 90] width 37 height 5
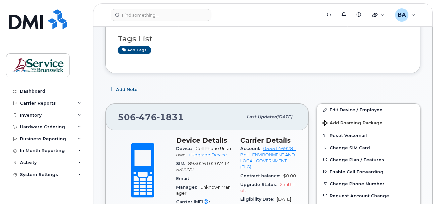
scroll to position [166, 0]
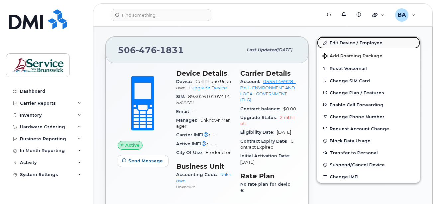
click at [341, 41] on link "Edit Device / Employee" at bounding box center [368, 43] width 103 height 12
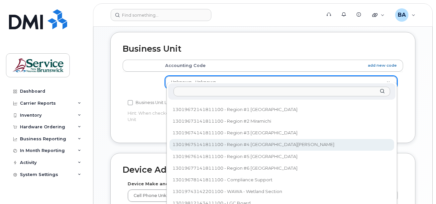
scroll to position [152, 0]
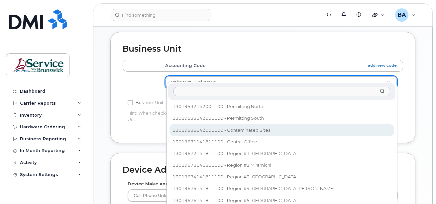
select select "35915916"
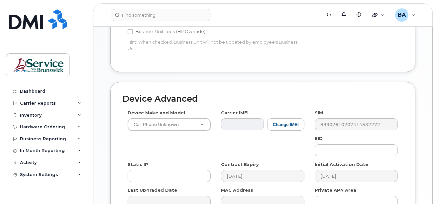
scroll to position [432, 0]
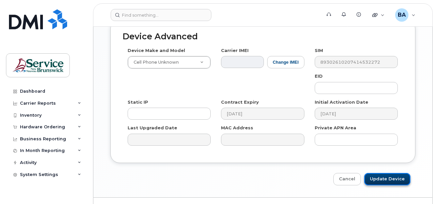
click at [399, 174] on input "Update Device" at bounding box center [388, 179] width 46 height 12
type input "Saving..."
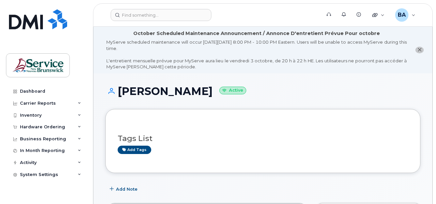
click at [27, 114] on div "Inventory" at bounding box center [31, 114] width 22 height 5
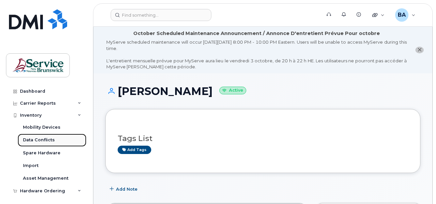
click at [30, 139] on div "Data Conflicts" at bounding box center [39, 140] width 32 height 6
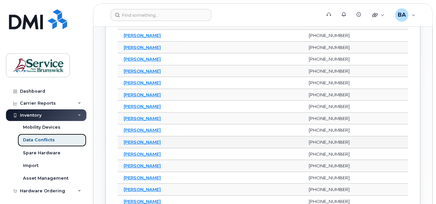
scroll to position [299, 0]
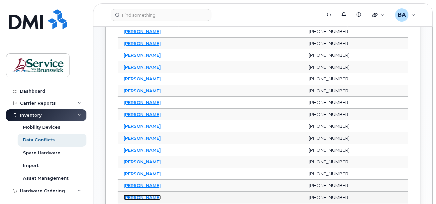
click at [148, 195] on link "[PERSON_NAME]" at bounding box center [142, 196] width 37 height 5
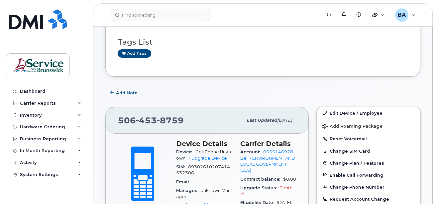
scroll to position [100, 0]
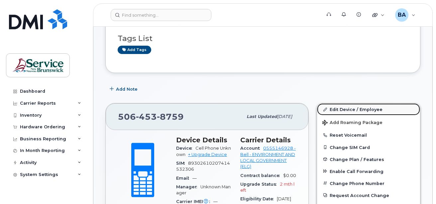
click at [352, 111] on link "Edit Device / Employee" at bounding box center [368, 109] width 103 height 12
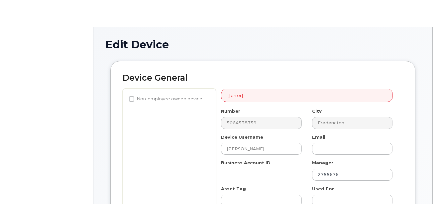
select select "34532060"
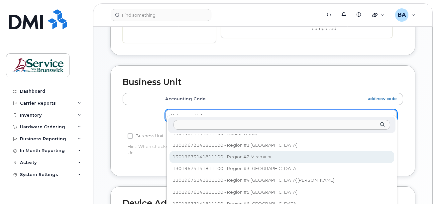
scroll to position [161, 0]
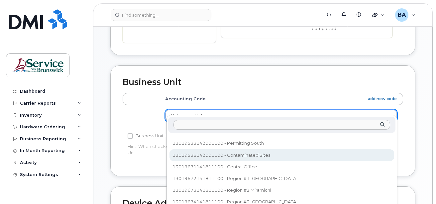
select select "35915916"
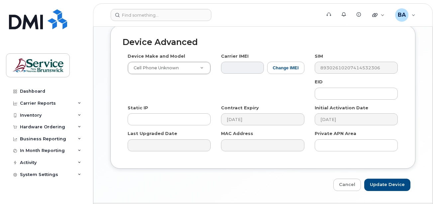
scroll to position [441, 0]
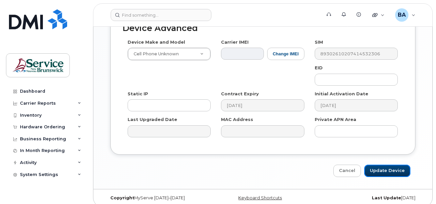
click at [380, 164] on input "Update Device" at bounding box center [388, 170] width 46 height 12
type input "Saving..."
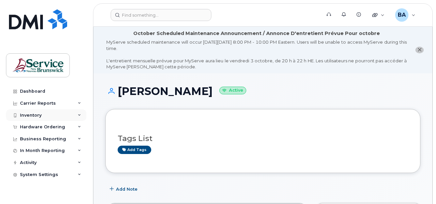
click at [27, 115] on div "Inventory" at bounding box center [31, 114] width 22 height 5
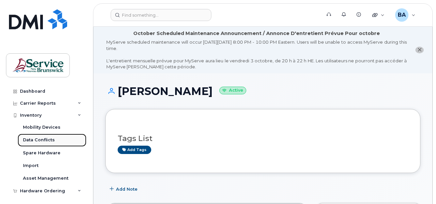
click at [28, 139] on div "Data Conflicts" at bounding box center [39, 140] width 32 height 6
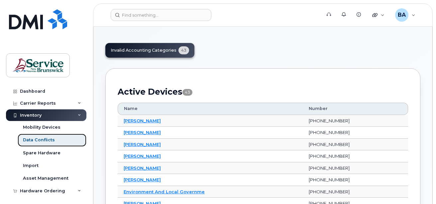
scroll to position [133, 0]
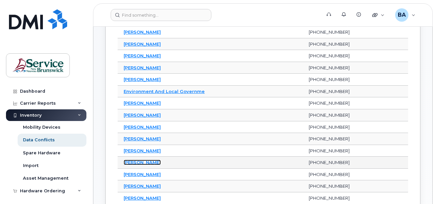
click at [134, 162] on link "[PERSON_NAME]" at bounding box center [142, 161] width 37 height 5
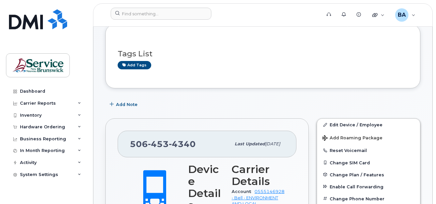
scroll to position [133, 0]
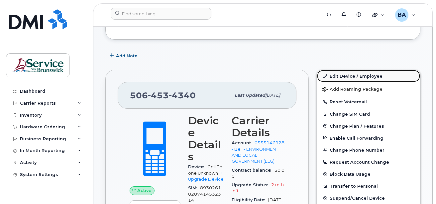
click at [337, 75] on link "Edit Device / Employee" at bounding box center [368, 76] width 103 height 12
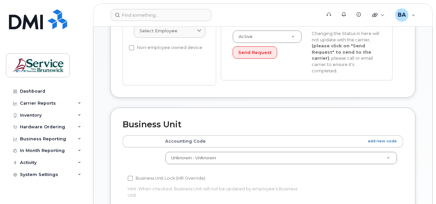
scroll to position [233, 0]
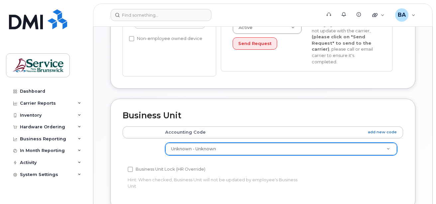
click at [238, 149] on div "Unknown - Unknown" at bounding box center [281, 148] width 232 height 13
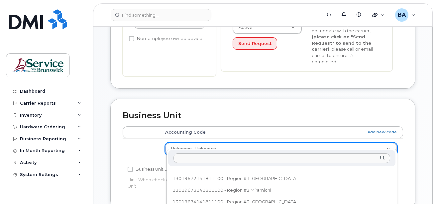
scroll to position [161, 0]
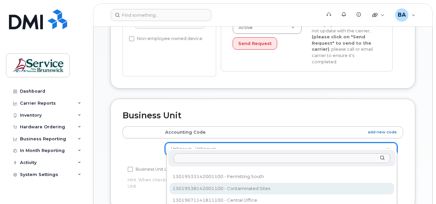
select select "35915916"
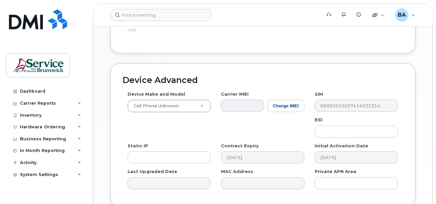
scroll to position [441, 0]
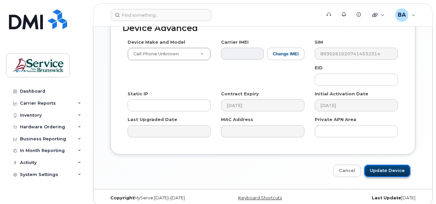
click at [378, 164] on input "Update Device" at bounding box center [388, 170] width 46 height 12
type input "Saving..."
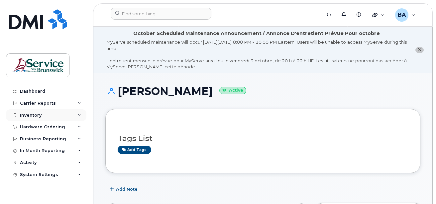
click at [27, 116] on div "Inventory" at bounding box center [31, 114] width 22 height 5
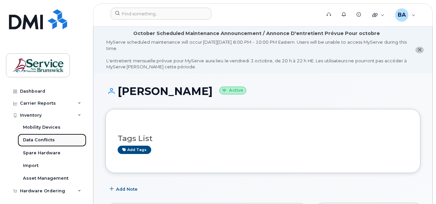
click at [38, 141] on div "Data Conflicts" at bounding box center [39, 140] width 32 height 6
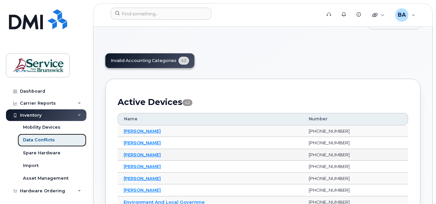
scroll to position [33, 0]
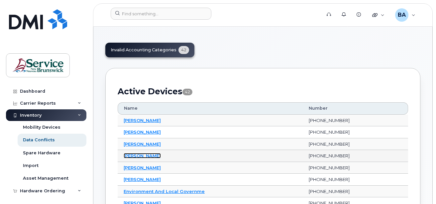
click at [133, 156] on link "[PERSON_NAME]" at bounding box center [142, 155] width 37 height 5
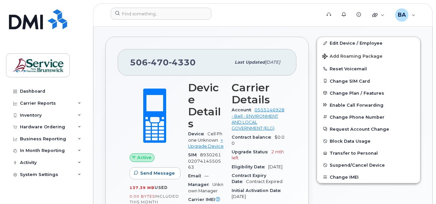
scroll to position [133, 0]
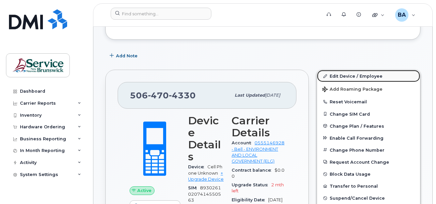
click at [345, 77] on link "Edit Device / Employee" at bounding box center [368, 76] width 103 height 12
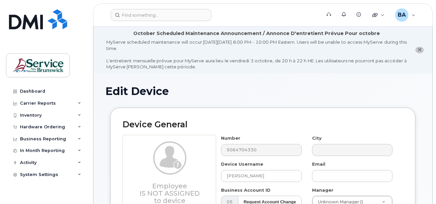
select select "34532060"
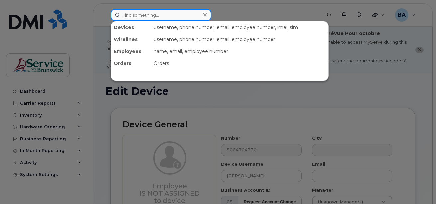
click at [211, 14] on input at bounding box center [161, 15] width 101 height 12
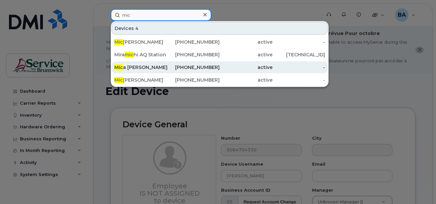
type input "mic"
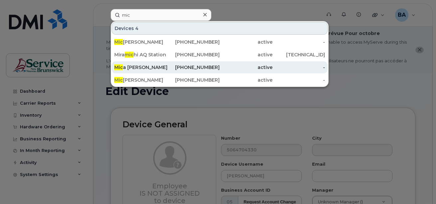
click at [159, 66] on div "Mic a [PERSON_NAME]" at bounding box center [140, 67] width 53 height 7
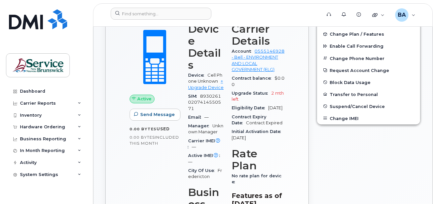
scroll to position [266, 0]
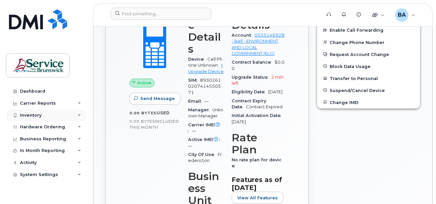
click at [36, 117] on div "Inventory" at bounding box center [31, 114] width 22 height 5
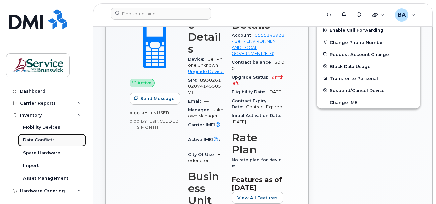
drag, startPoint x: 31, startPoint y: 140, endPoint x: 52, endPoint y: 140, distance: 20.6
click at [32, 140] on div "Data Conflicts" at bounding box center [39, 140] width 32 height 6
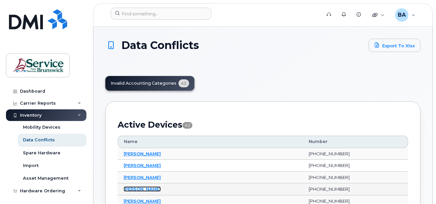
click at [125, 188] on link "[PERSON_NAME]" at bounding box center [142, 188] width 37 height 5
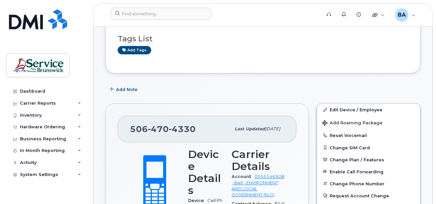
scroll to position [100, 0]
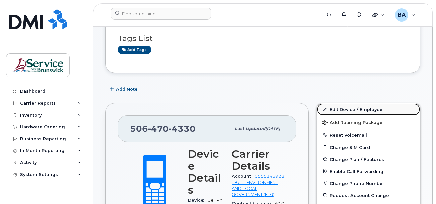
click at [347, 109] on link "Edit Device / Employee" at bounding box center [368, 109] width 103 height 12
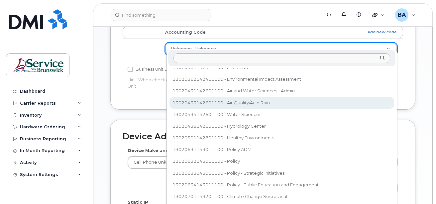
scroll to position [319, 0]
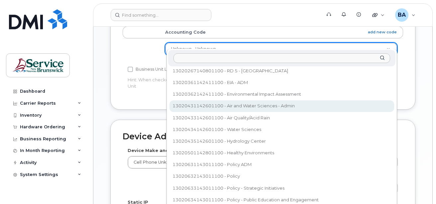
select select "36175765"
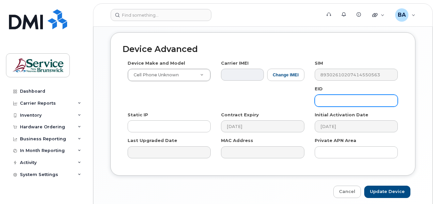
scroll to position [441, 0]
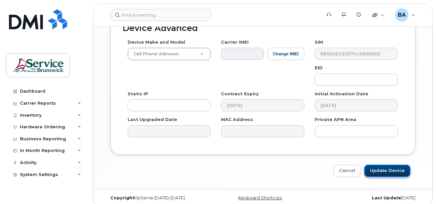
click at [390, 164] on input "Update Device" at bounding box center [388, 170] width 46 height 12
type input "Saving..."
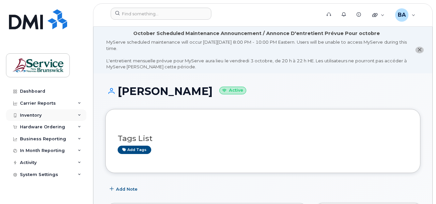
click at [34, 114] on div "Inventory" at bounding box center [31, 114] width 22 height 5
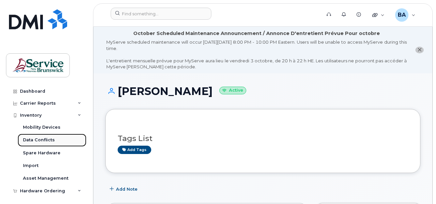
drag, startPoint x: 35, startPoint y: 141, endPoint x: 43, endPoint y: 144, distance: 8.4
click at [35, 141] on div "Data Conflicts" at bounding box center [39, 140] width 32 height 6
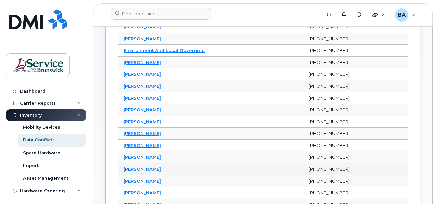
scroll to position [133, 0]
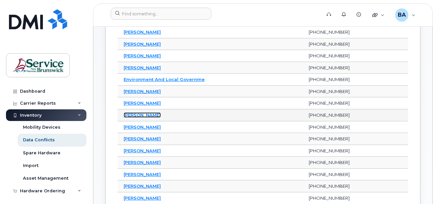
click at [131, 116] on link "[PERSON_NAME]" at bounding box center [142, 114] width 37 height 5
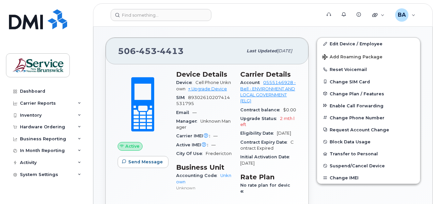
scroll to position [133, 0]
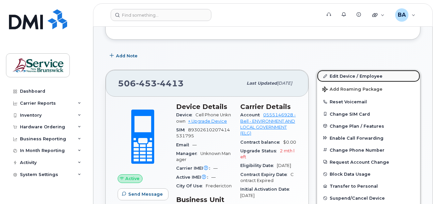
click at [340, 77] on link "Edit Device / Employee" at bounding box center [368, 76] width 103 height 12
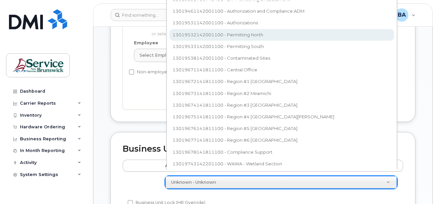
scroll to position [89, 0]
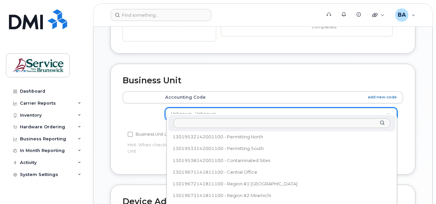
scroll to position [152, 0]
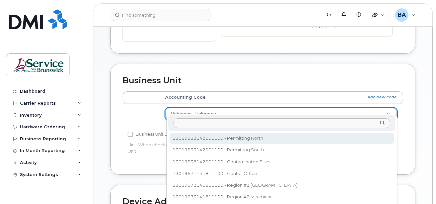
select select "35202462"
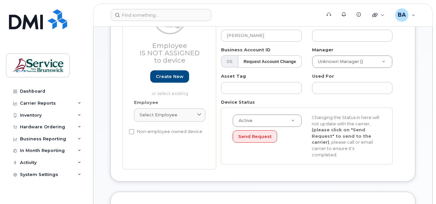
scroll to position [135, 0]
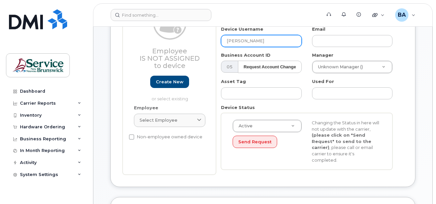
drag, startPoint x: 241, startPoint y: 40, endPoint x: 271, endPoint y: 42, distance: 30.7
click at [271, 42] on input "Fiona Bragdon" at bounding box center [261, 41] width 81 height 12
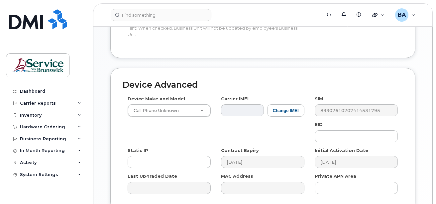
scroll to position [434, 0]
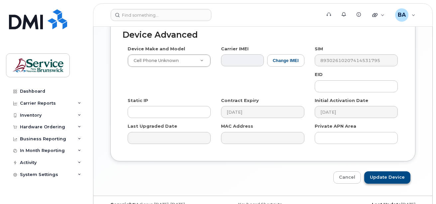
type input "Fiona Davis"
click at [385, 171] on input "Update Device" at bounding box center [388, 177] width 46 height 12
type input "Saving..."
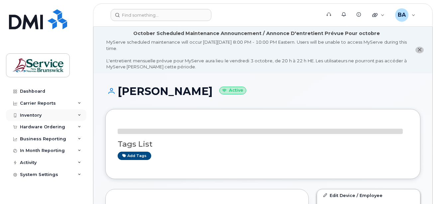
click at [34, 114] on div "Inventory" at bounding box center [31, 114] width 22 height 5
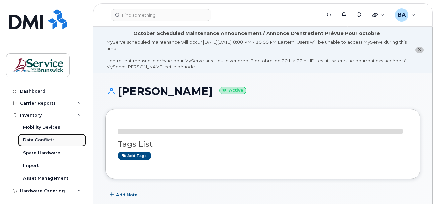
click at [33, 139] on div "Data Conflicts" at bounding box center [39, 140] width 32 height 6
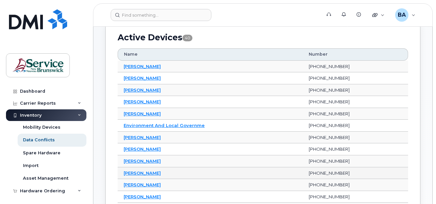
scroll to position [100, 0]
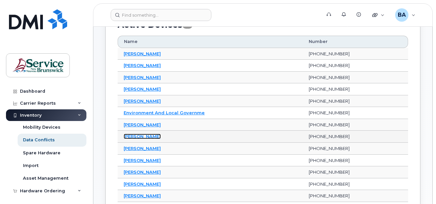
click at [134, 136] on link "[PERSON_NAME]" at bounding box center [142, 135] width 37 height 5
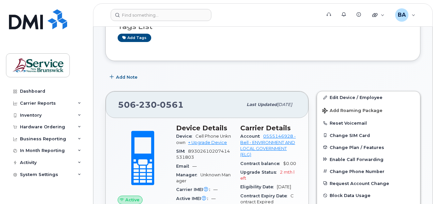
scroll to position [133, 0]
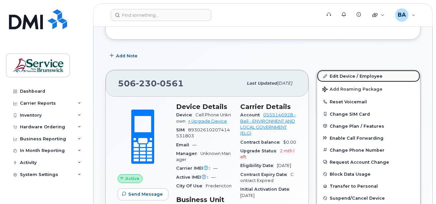
click at [353, 77] on link "Edit Device / Employee" at bounding box center [368, 76] width 103 height 12
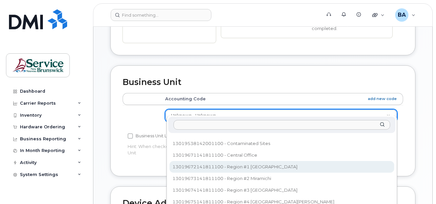
scroll to position [161, 0]
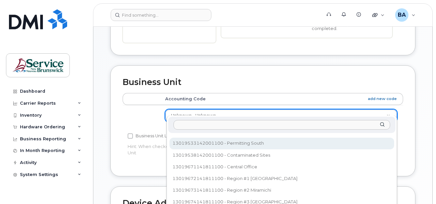
drag, startPoint x: 248, startPoint y: 139, endPoint x: 248, endPoint y: 147, distance: 8.0
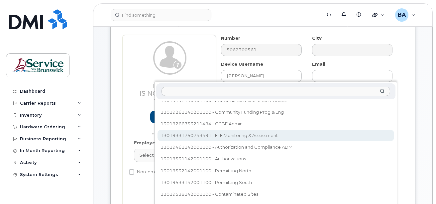
scroll to position [100, 0]
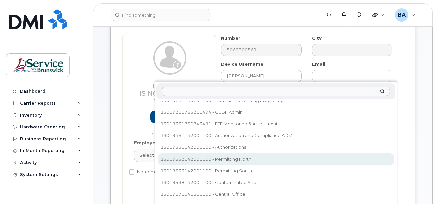
select select "35202462"
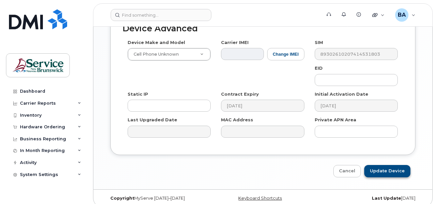
scroll to position [441, 0]
click at [379, 164] on input "Update Device" at bounding box center [388, 170] width 46 height 12
type input "Saving..."
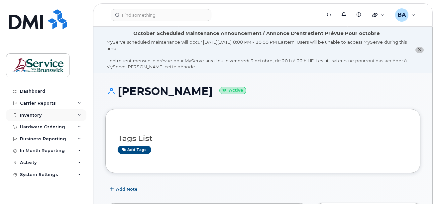
click at [26, 114] on div "Inventory" at bounding box center [31, 114] width 22 height 5
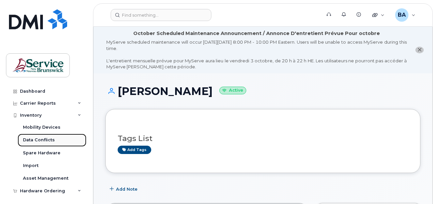
click at [25, 138] on div "Data Conflicts" at bounding box center [39, 140] width 32 height 6
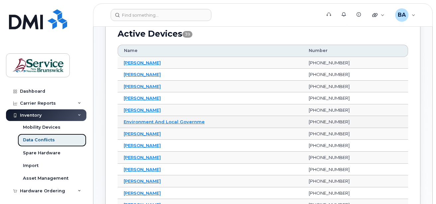
scroll to position [133, 0]
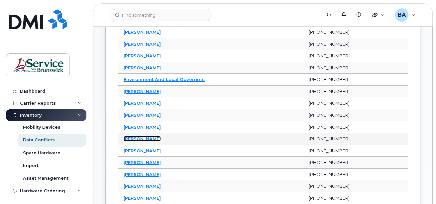
click at [145, 140] on link "[PERSON_NAME]" at bounding box center [142, 138] width 37 height 5
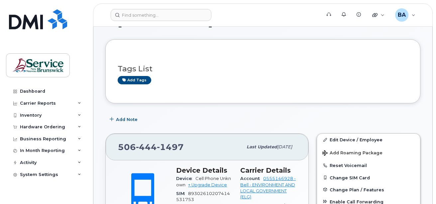
scroll to position [100, 0]
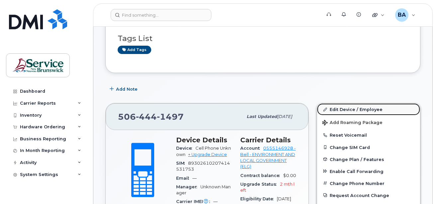
click at [342, 107] on link "Edit Device / Employee" at bounding box center [368, 109] width 103 height 12
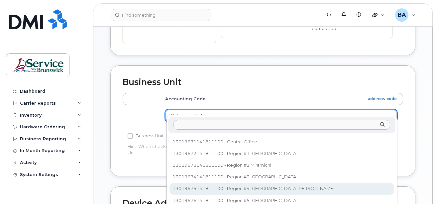
scroll to position [152, 0]
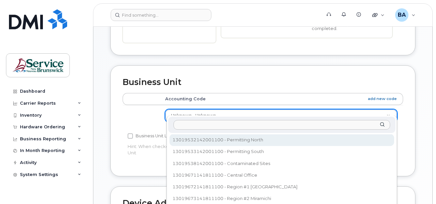
select select "35202462"
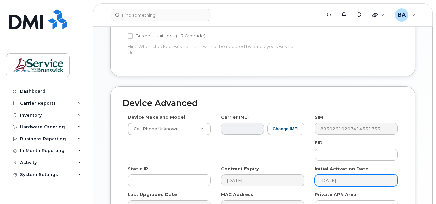
scroll to position [432, 0]
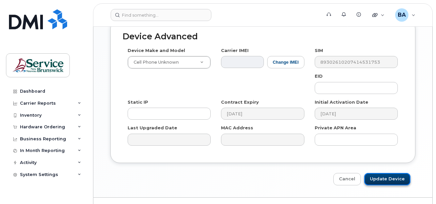
click at [383, 175] on input "Update Device" at bounding box center [388, 179] width 46 height 12
type input "Saving..."
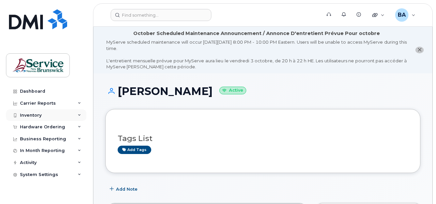
click at [25, 112] on div "Inventory" at bounding box center [31, 114] width 22 height 5
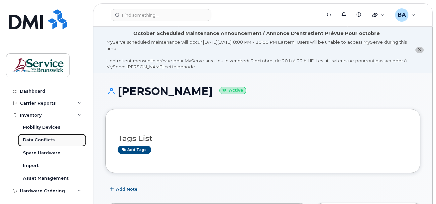
click at [31, 140] on div "Data Conflicts" at bounding box center [39, 140] width 32 height 6
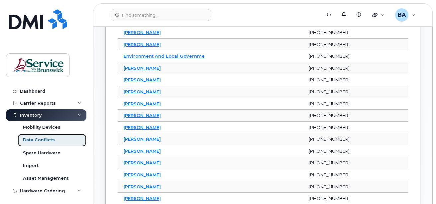
scroll to position [200, 0]
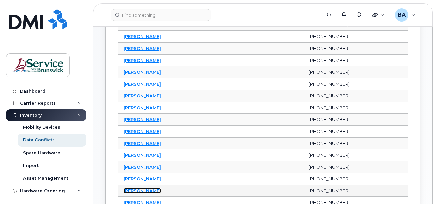
click at [130, 188] on link "[PERSON_NAME]" at bounding box center [142, 190] width 37 height 5
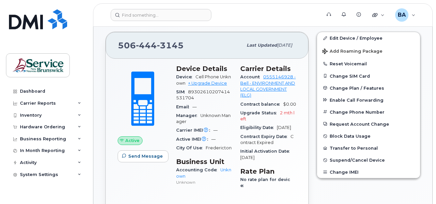
scroll to position [166, 0]
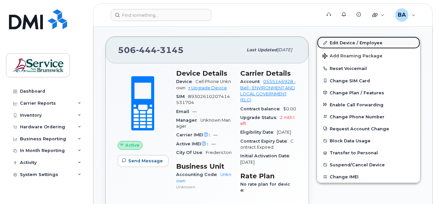
click at [348, 42] on link "Edit Device / Employee" at bounding box center [368, 43] width 103 height 12
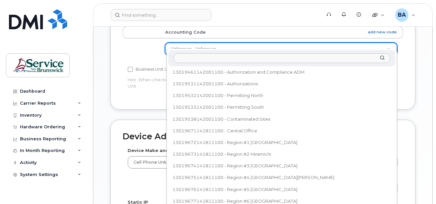
scroll to position [127, 0]
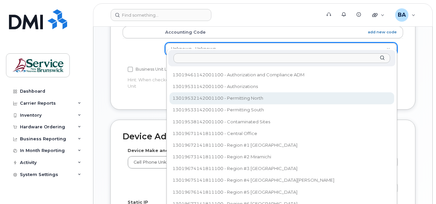
select select "35202462"
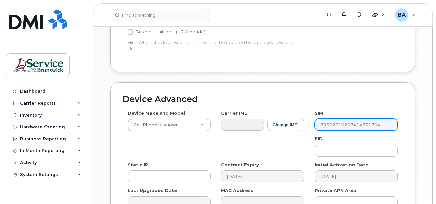
scroll to position [432, 0]
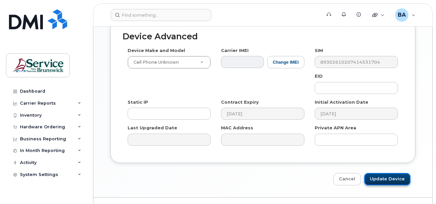
click at [378, 173] on input "Update Device" at bounding box center [388, 179] width 46 height 12
type input "Saving..."
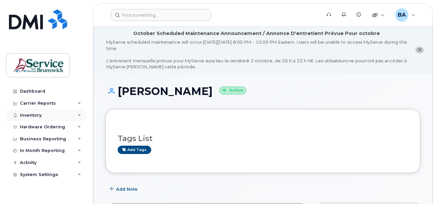
click at [39, 116] on div "Inventory" at bounding box center [31, 114] width 22 height 5
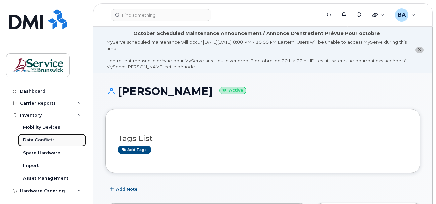
click at [36, 140] on div "Data Conflicts" at bounding box center [39, 140] width 32 height 6
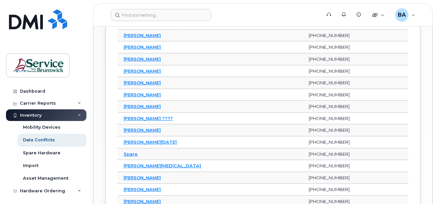
scroll to position [432, 0]
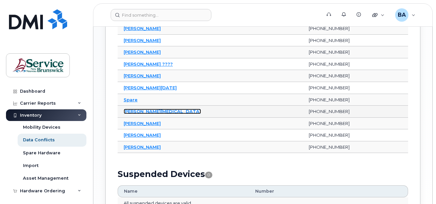
click at [128, 111] on link "[PERSON_NAME][MEDICAL_DATA]" at bounding box center [163, 110] width 78 height 5
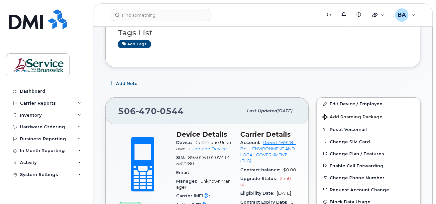
scroll to position [67, 0]
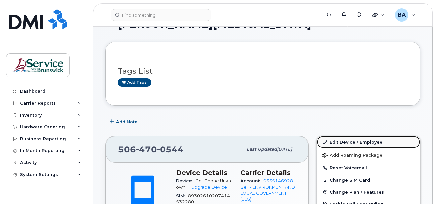
click at [342, 140] on link "Edit Device / Employee" at bounding box center [368, 142] width 103 height 12
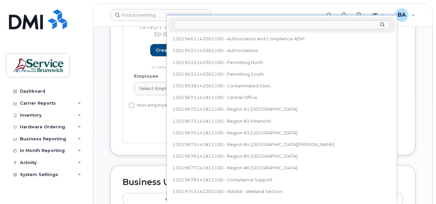
scroll to position [94, 0]
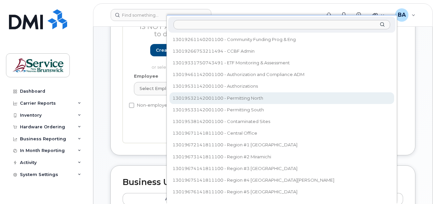
select select "35202462"
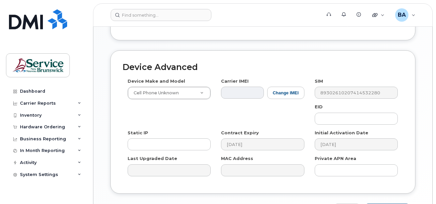
scroll to position [441, 0]
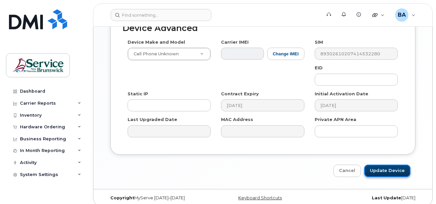
click at [381, 164] on input "Update Device" at bounding box center [388, 170] width 46 height 12
type input "Saving..."
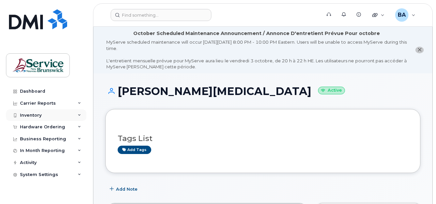
click at [29, 114] on div "Inventory" at bounding box center [31, 114] width 22 height 5
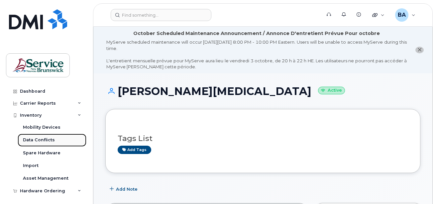
click at [33, 138] on div "Data Conflicts" at bounding box center [39, 140] width 32 height 6
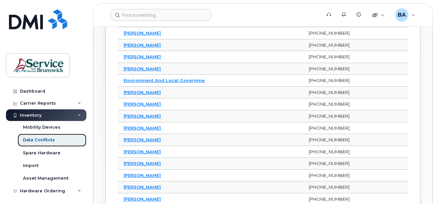
scroll to position [133, 0]
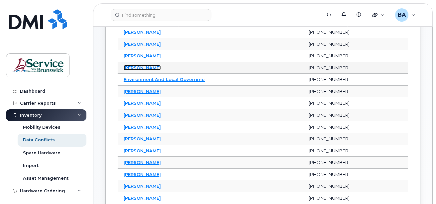
click at [133, 68] on link "[PERSON_NAME]" at bounding box center [142, 67] width 37 height 5
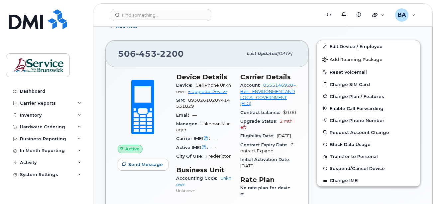
scroll to position [166, 0]
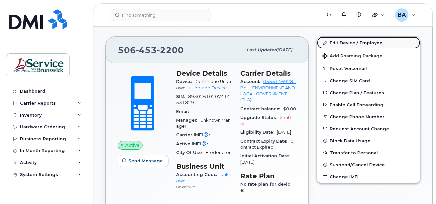
click at [358, 42] on link "Edit Device / Employee" at bounding box center [368, 43] width 103 height 12
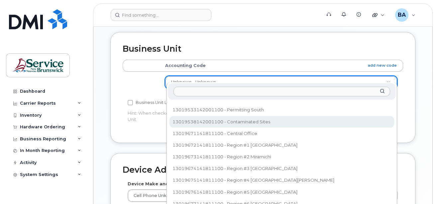
scroll to position [127, 0]
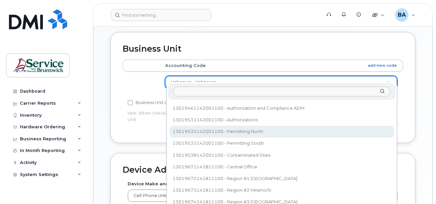
select select "35202462"
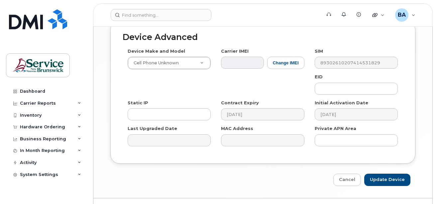
scroll to position [432, 0]
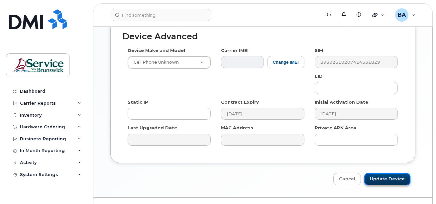
click at [395, 173] on input "Update Device" at bounding box center [388, 179] width 46 height 12
type input "Saving..."
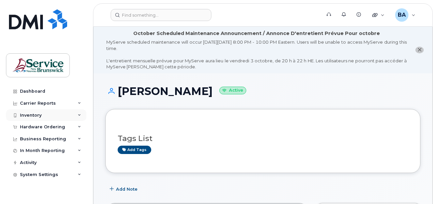
click at [35, 114] on div "Inventory" at bounding box center [31, 114] width 22 height 5
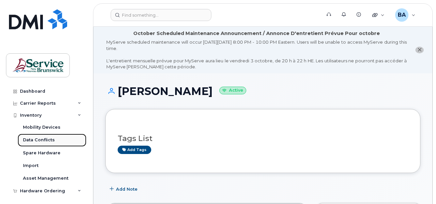
click at [32, 137] on div "Data Conflicts" at bounding box center [39, 140] width 32 height 6
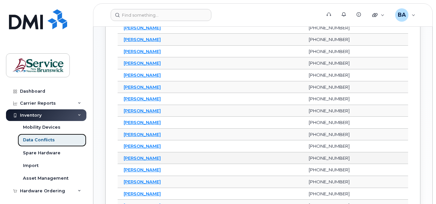
scroll to position [266, 0]
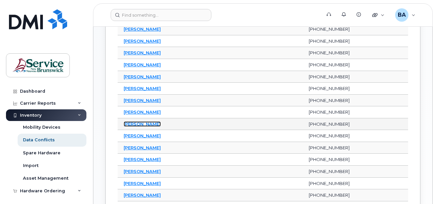
click at [139, 121] on link "[PERSON_NAME]" at bounding box center [142, 123] width 37 height 5
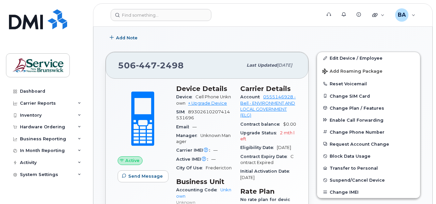
scroll to position [133, 0]
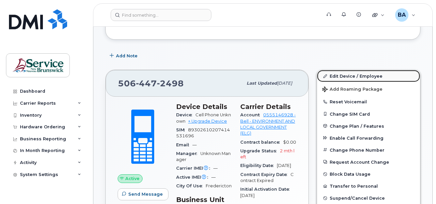
click at [337, 74] on link "Edit Device / Employee" at bounding box center [368, 76] width 103 height 12
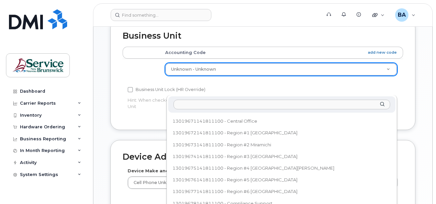
scroll to position [152, 0]
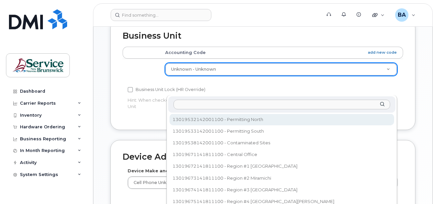
select select "35202462"
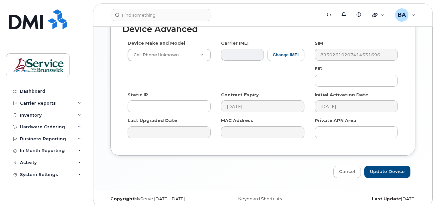
scroll to position [441, 0]
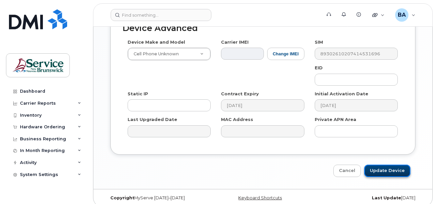
click at [387, 164] on input "Update Device" at bounding box center [388, 170] width 46 height 12
type input "Saving..."
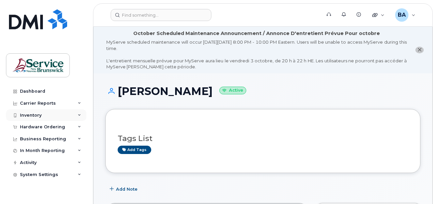
click at [41, 116] on div "Inventory" at bounding box center [31, 114] width 22 height 5
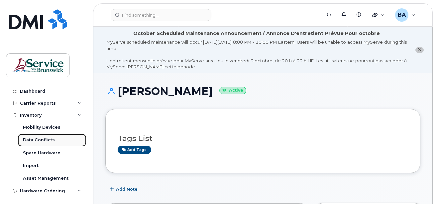
click at [32, 139] on div "Data Conflicts" at bounding box center [39, 140] width 32 height 6
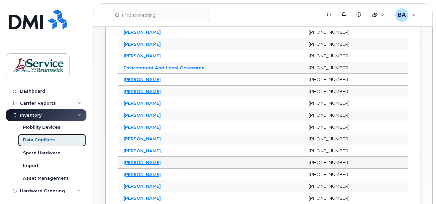
scroll to position [166, 0]
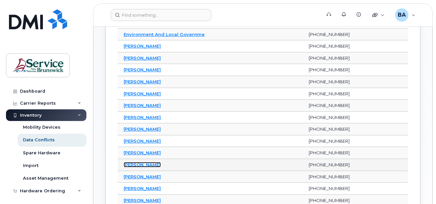
click at [140, 163] on link "[PERSON_NAME]" at bounding box center [142, 164] width 37 height 5
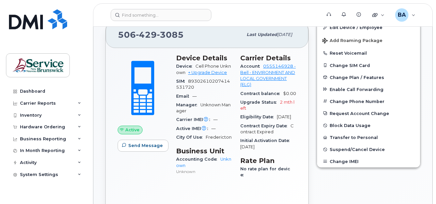
scroll to position [100, 0]
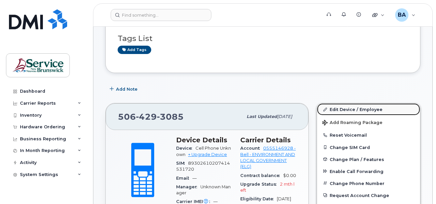
click at [343, 107] on link "Edit Device / Employee" at bounding box center [368, 109] width 103 height 12
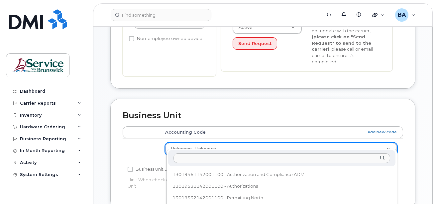
scroll to position [127, 0]
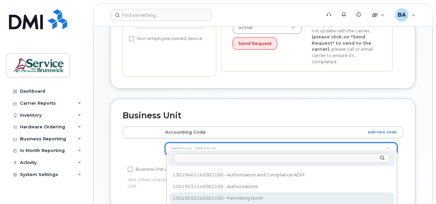
select select "35202462"
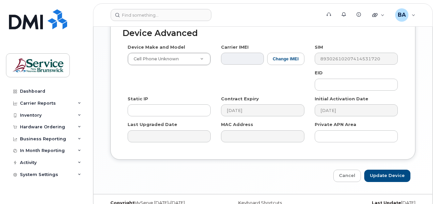
scroll to position [441, 0]
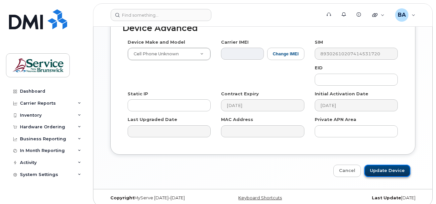
click at [390, 168] on input "Update Device" at bounding box center [388, 170] width 46 height 12
type input "Saving..."
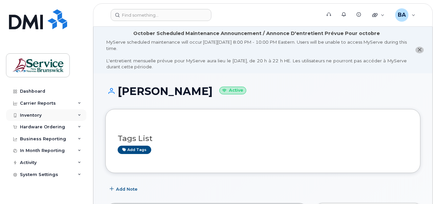
click at [41, 117] on div "Inventory" at bounding box center [46, 115] width 81 height 12
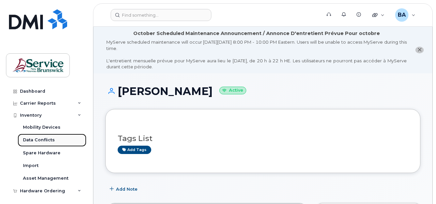
click at [36, 139] on div "Data Conflicts" at bounding box center [39, 140] width 32 height 6
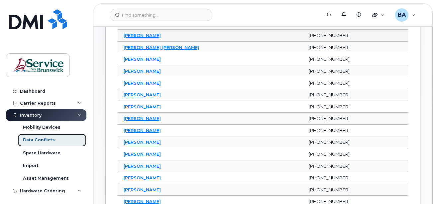
scroll to position [200, 0]
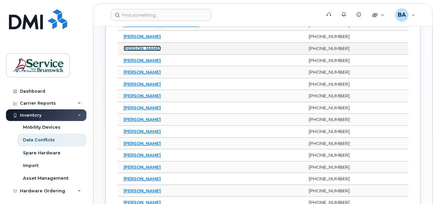
click at [145, 49] on link "Jeremie Doucet" at bounding box center [142, 48] width 37 height 5
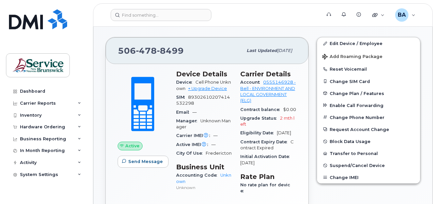
scroll to position [166, 0]
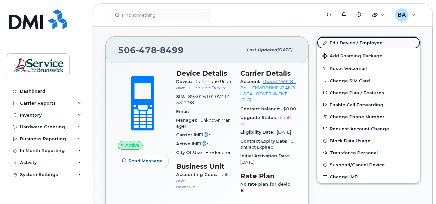
click at [357, 41] on link "Edit Device / Employee" at bounding box center [368, 43] width 103 height 12
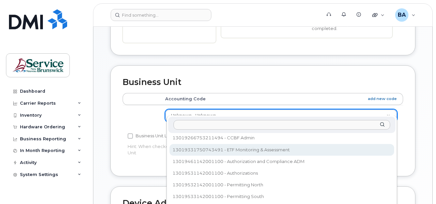
scroll to position [119, 0]
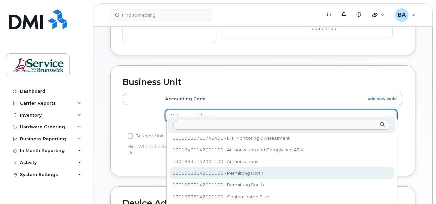
select select "35202462"
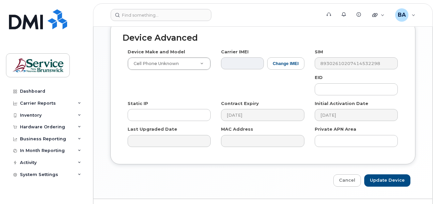
scroll to position [432, 0]
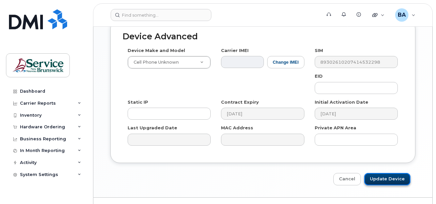
click at [371, 173] on input "Update Device" at bounding box center [388, 179] width 46 height 12
type input "Saving..."
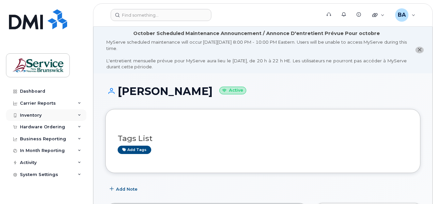
click at [36, 117] on div "Inventory" at bounding box center [31, 114] width 22 height 5
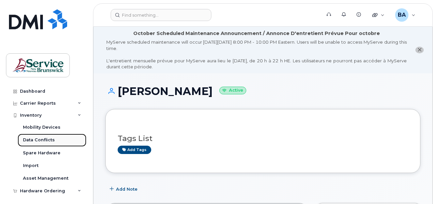
click at [33, 139] on div "Data Conflicts" at bounding box center [39, 140] width 32 height 6
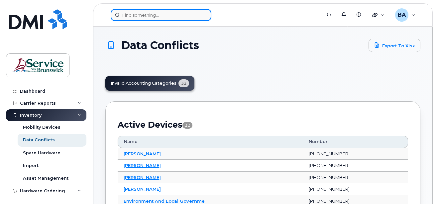
click at [135, 16] on input at bounding box center [161, 15] width 101 height 12
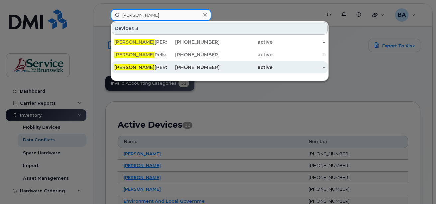
type input "[PERSON_NAME]"
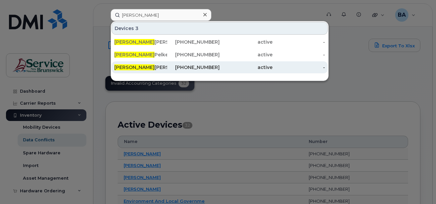
click at [133, 67] on div "[PERSON_NAME]" at bounding box center [140, 67] width 53 height 7
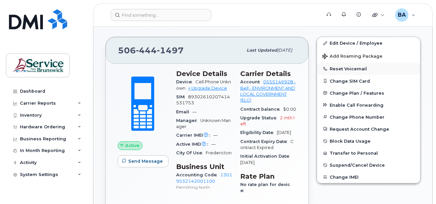
scroll to position [166, 0]
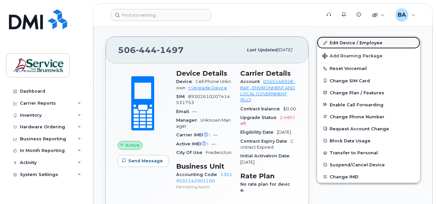
click at [347, 43] on link "Edit Device / Employee" at bounding box center [368, 43] width 103 height 12
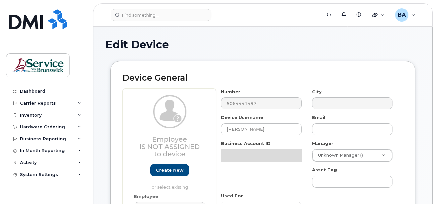
select select "35202462"
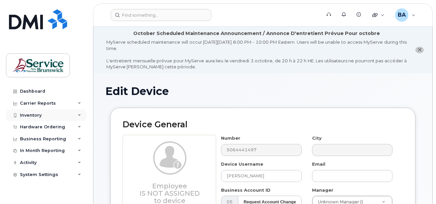
click at [42, 113] on div "Inventory" at bounding box center [46, 115] width 81 height 12
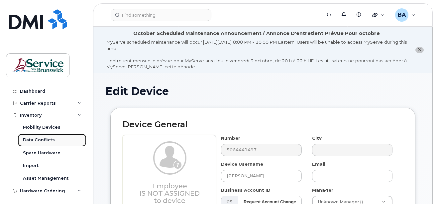
click at [26, 138] on div "Data Conflicts" at bounding box center [39, 140] width 32 height 6
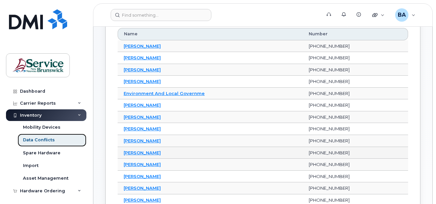
scroll to position [67, 0]
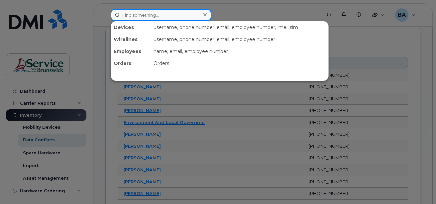
click at [127, 16] on input at bounding box center [161, 15] width 101 height 12
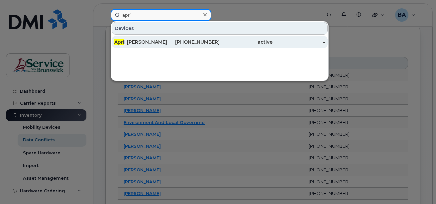
type input "apri"
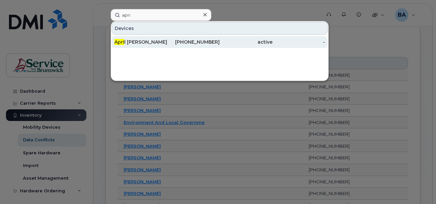
click at [131, 47] on div "Apri l Bishop" at bounding box center [140, 42] width 53 height 12
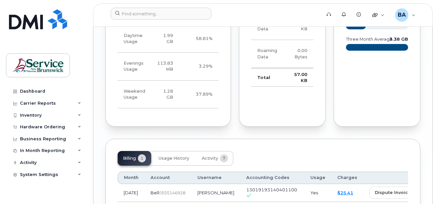
scroll to position [699, 0]
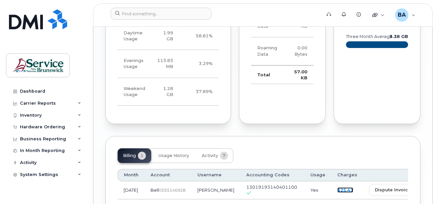
click at [338, 187] on link "$25.41" at bounding box center [346, 189] width 16 height 5
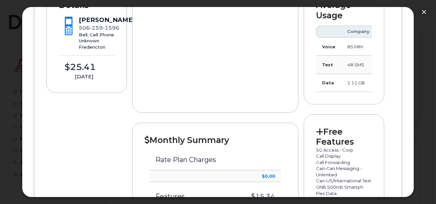
scroll to position [100, 0]
